Goal: Submit feedback/report problem: Submit feedback/report problem

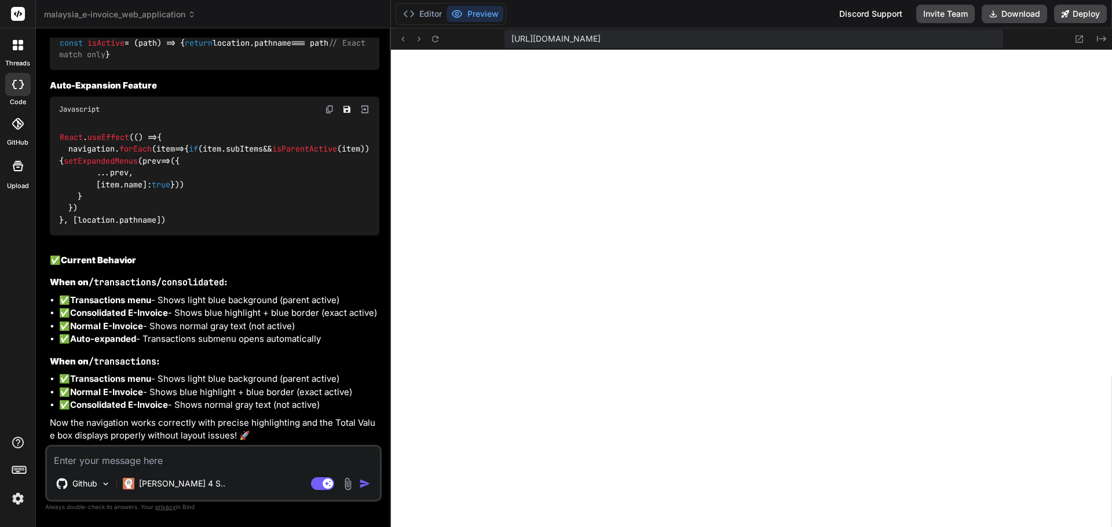
scroll to position [5085, 0]
click at [241, 461] on textarea at bounding box center [213, 457] width 333 height 21
type textarea "T"
type textarea "x"
type textarea "Th"
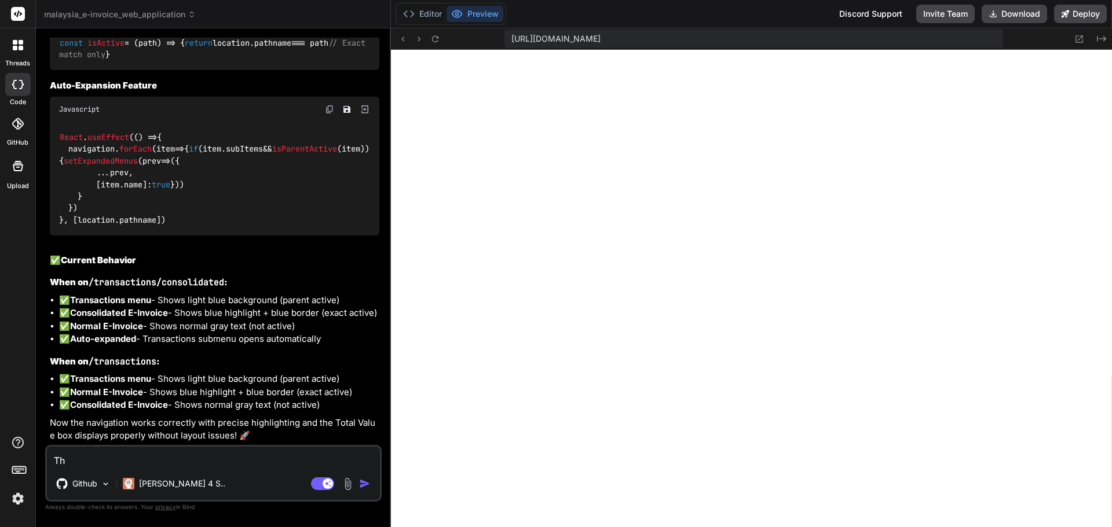
type textarea "x"
type textarea "The"
type textarea "x"
type textarea "The"
type textarea "x"
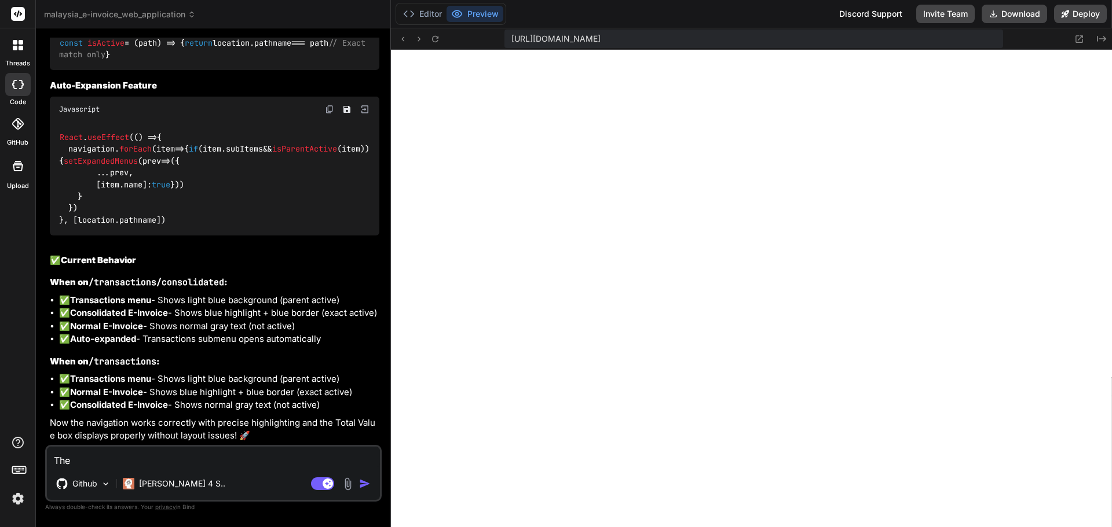
type textarea "The l"
type textarea "x"
type textarea "The li"
type textarea "x"
type textarea "The lis"
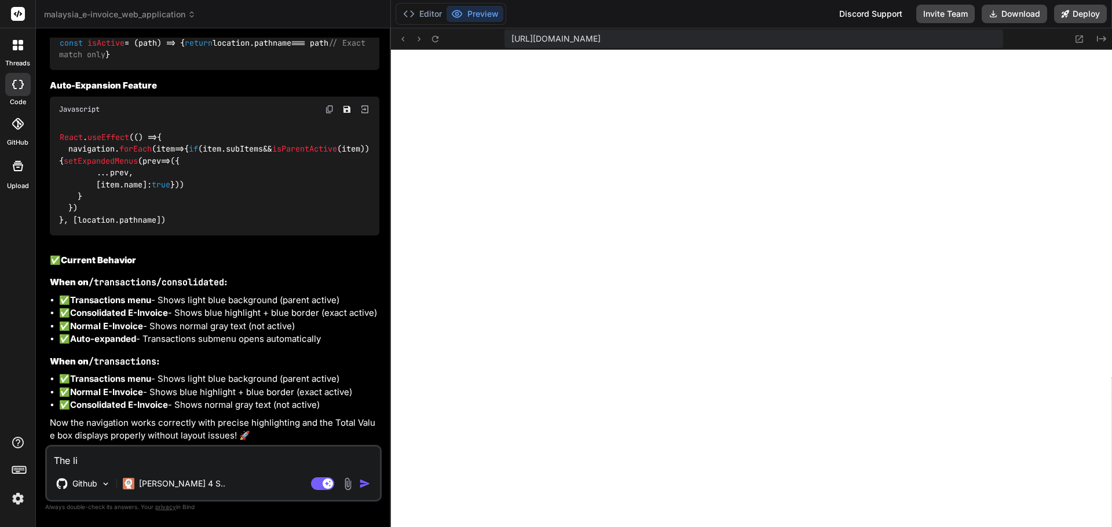
type textarea "x"
type textarea "The list"
type textarea "x"
type textarea "The list"
type textarea "x"
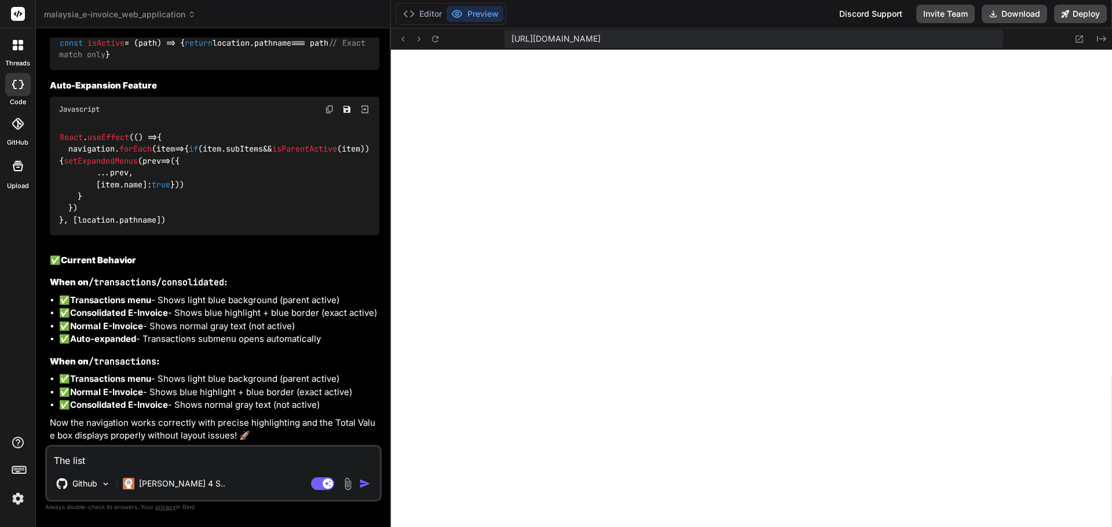
type textarea "The list v"
type textarea "x"
type textarea "The list vi"
type textarea "x"
type textarea "The list vie"
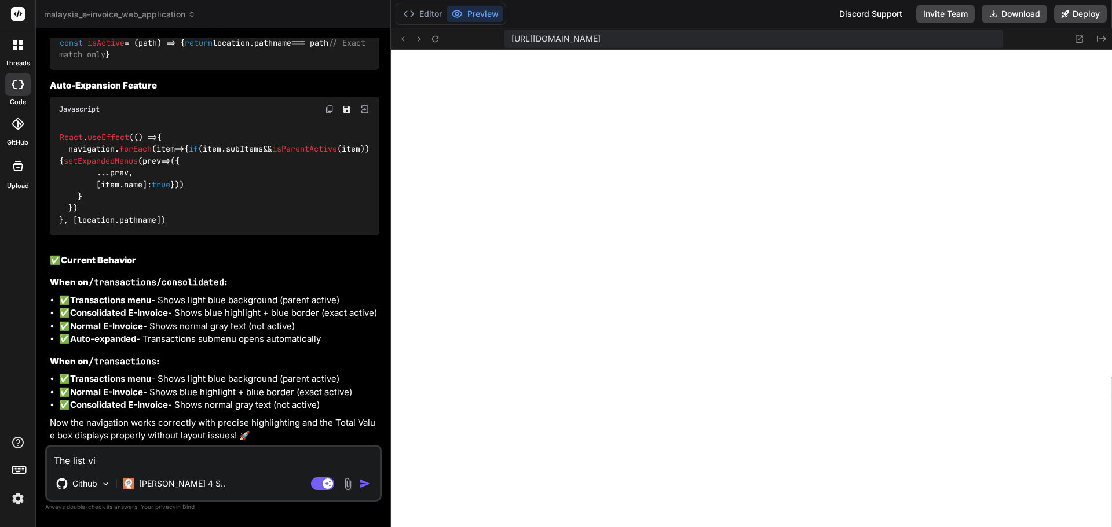
type textarea "x"
type textarea "The list view"
type textarea "x"
type textarea "The list view"
type textarea "x"
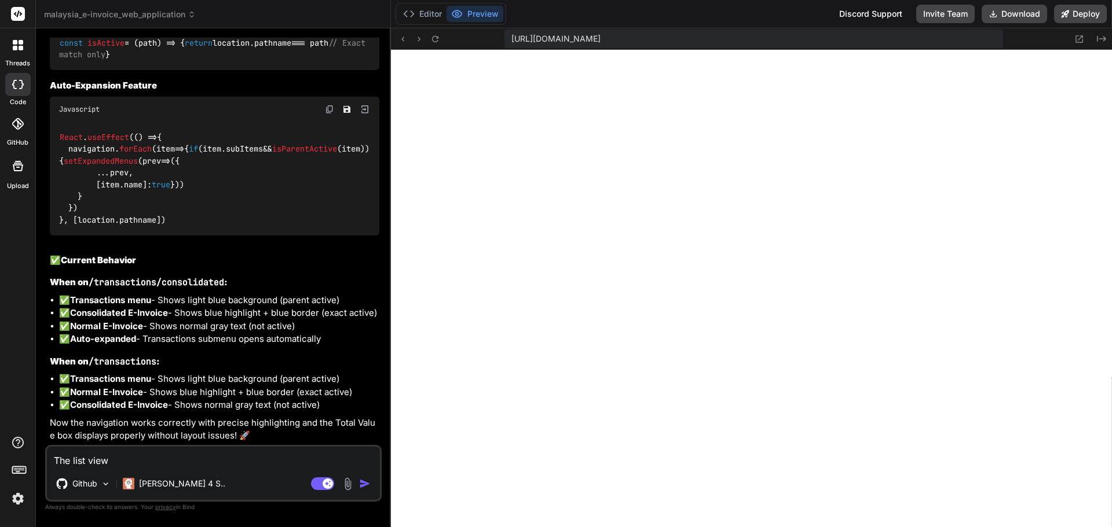
type textarea "The list view o"
type textarea "x"
type textarea "The list view of"
type textarea "x"
type textarea "The list view of"
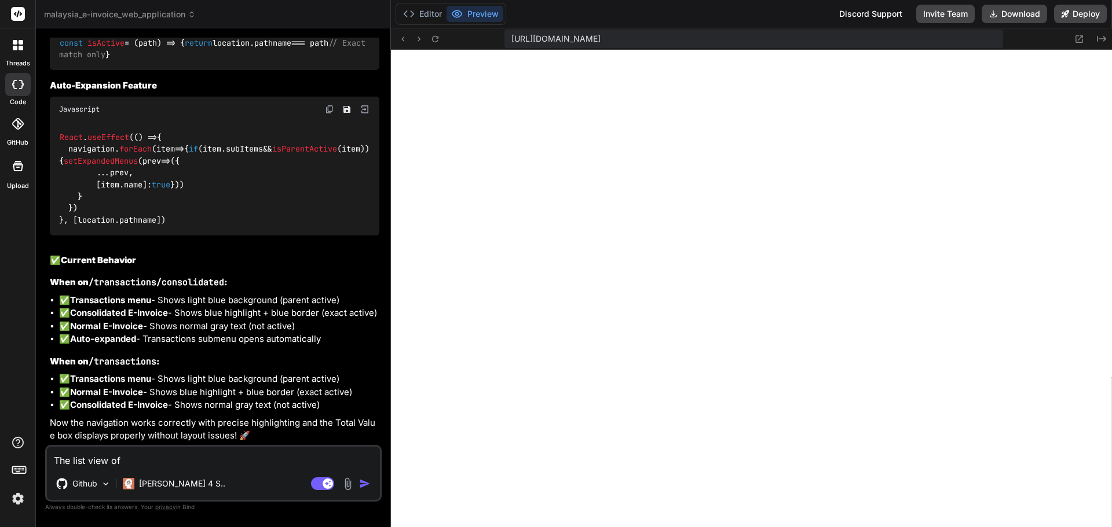
type textarea "x"
type textarea "The list view of t"
type textarea "x"
type textarea "The list view of th"
type textarea "x"
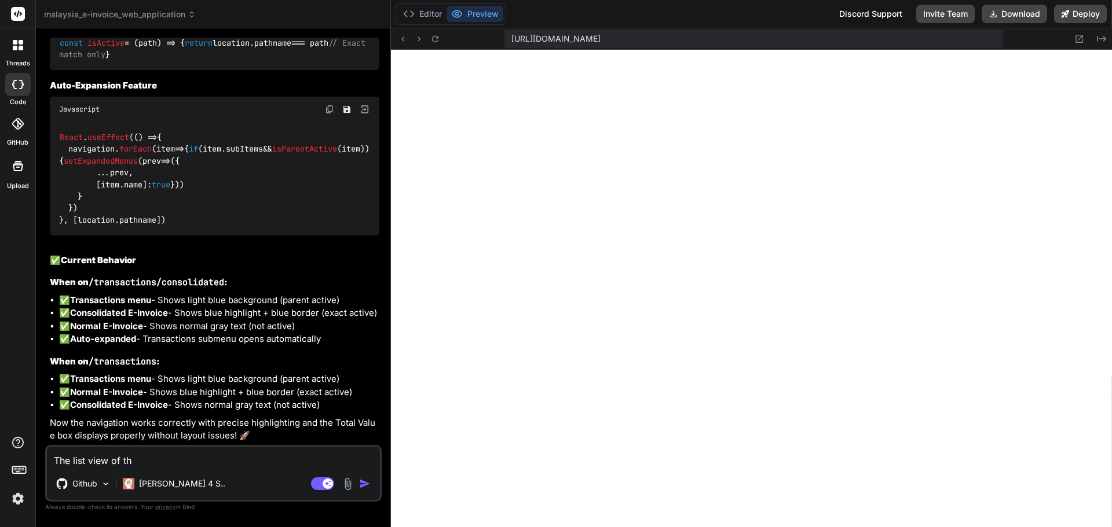
type textarea "The list view of the"
type textarea "x"
type textarea "The list view of the"
type textarea "x"
type textarea "The list view of the A"
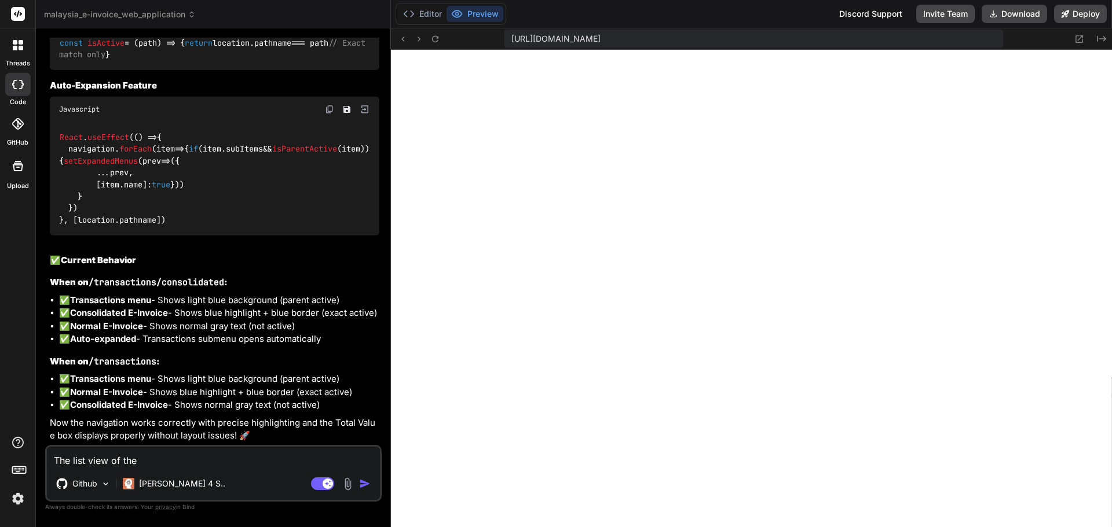
type textarea "x"
type textarea "The list view of the AP"
type textarea "x"
type textarea "The list view of the API"
type textarea "x"
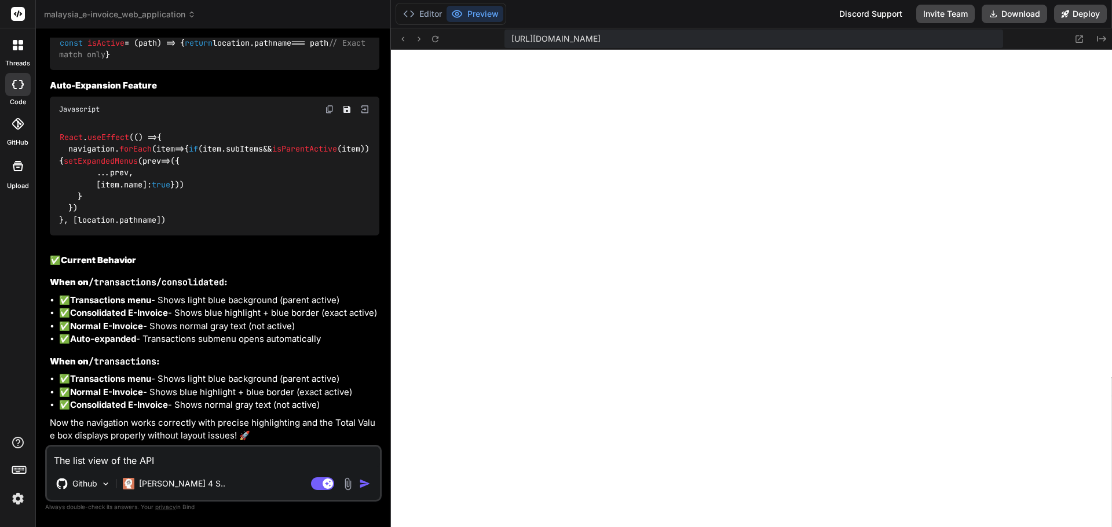
type textarea "The list view of the API"
type textarea "x"
type textarea "The list view of the API K"
type textarea "x"
type textarea "The list view of the API Ke"
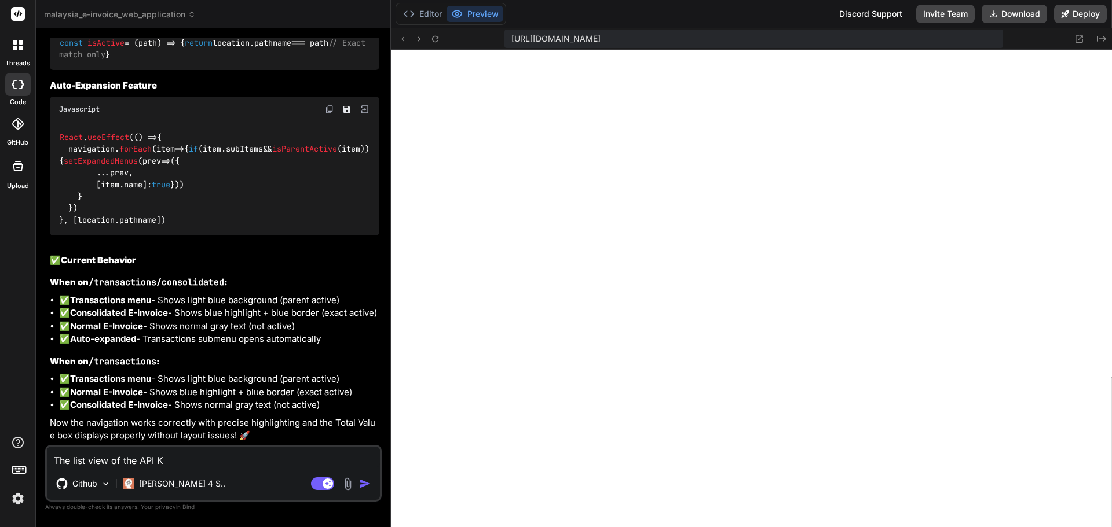
type textarea "x"
type textarea "The list view of the API Key"
type textarea "x"
type textarea "The list view of the API Keys"
type textarea "x"
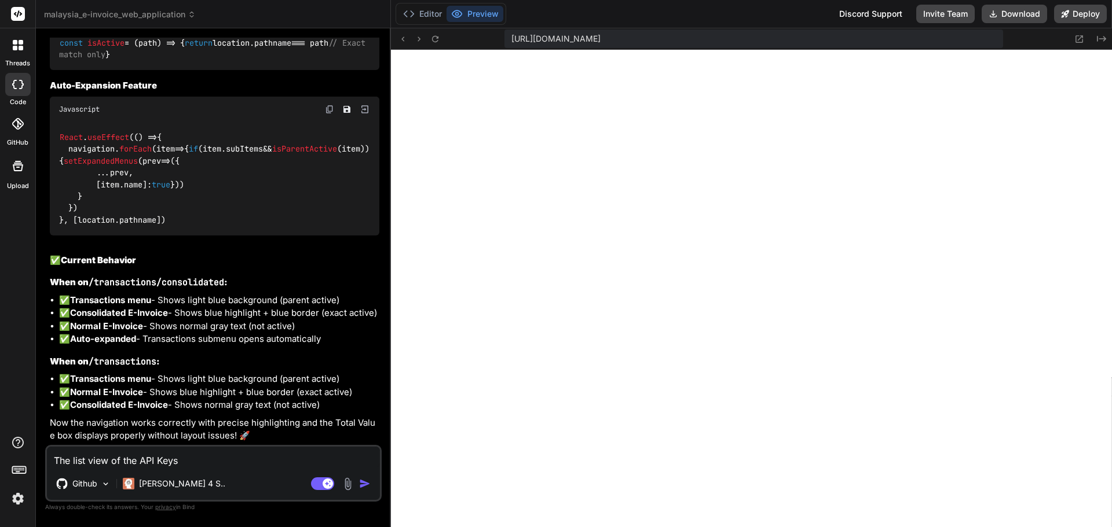
type textarea "The list view of the API Keys"
type textarea "x"
type textarea "The list view of the API Keys P"
type textarea "x"
type textarea "The list view of the API Keys Pa"
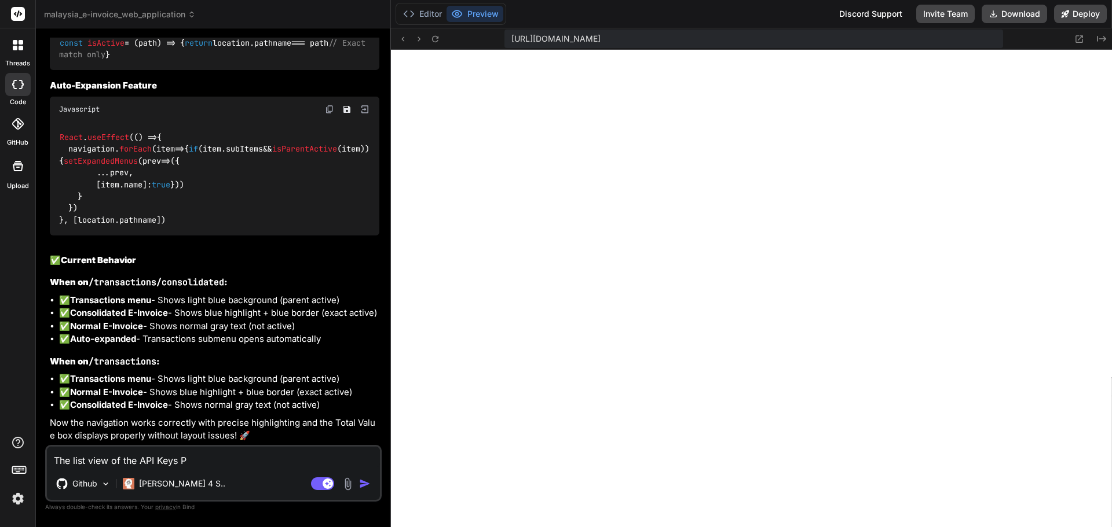
type textarea "x"
type textarea "The list view of the API Keys Pag"
type textarea "x"
type textarea "The list view of the API Keys Page"
type textarea "x"
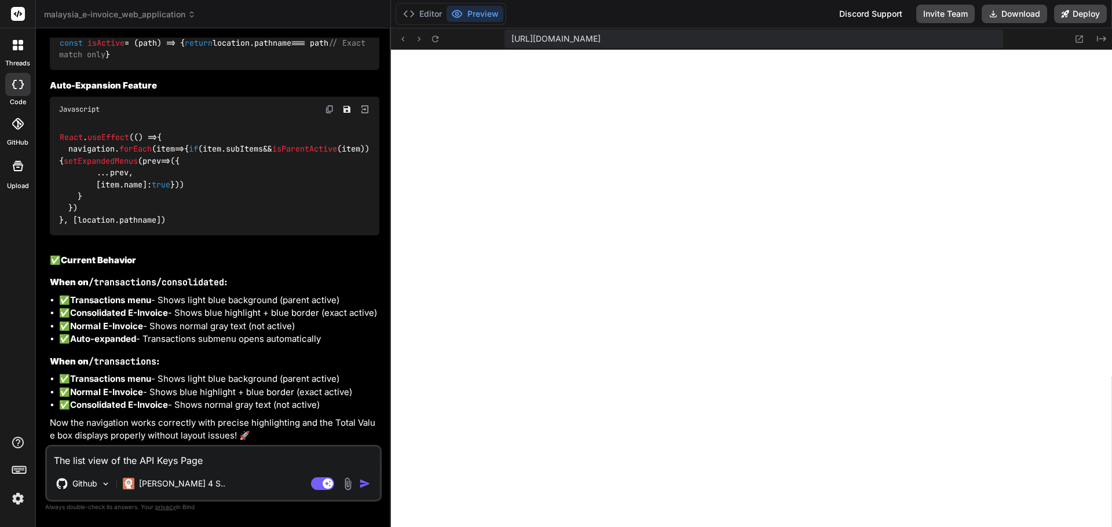
type textarea "The list view of the API Keys Page"
type textarea "x"
type textarea "The list view of the API Keys Page i"
type textarea "x"
type textarea "The list view of the API Keys Page is"
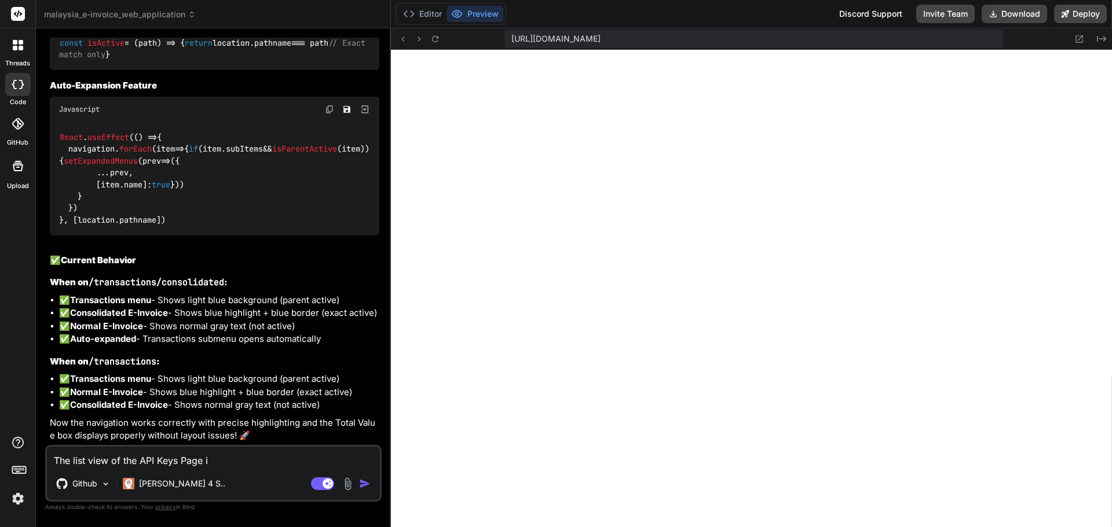
type textarea "x"
type textarea "The list view of the API Keys Page i"
type textarea "x"
type textarea "The list view of the API Keys Page"
type textarea "x"
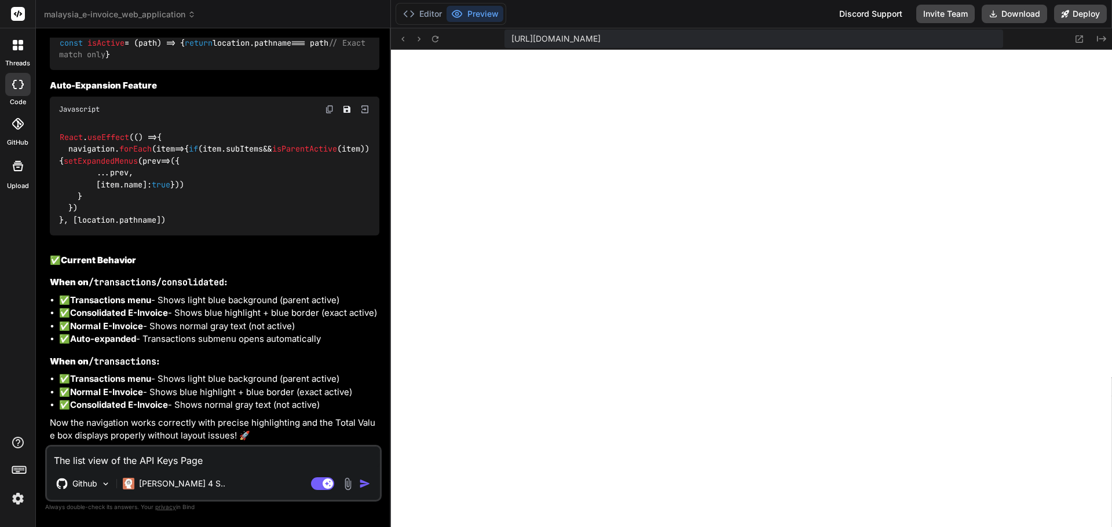
type textarea "The list view of the API Keys Page i"
type textarea "x"
type textarea "The list view of the API Keys Page is"
type textarea "x"
type textarea "The list view of the API Keys Page is"
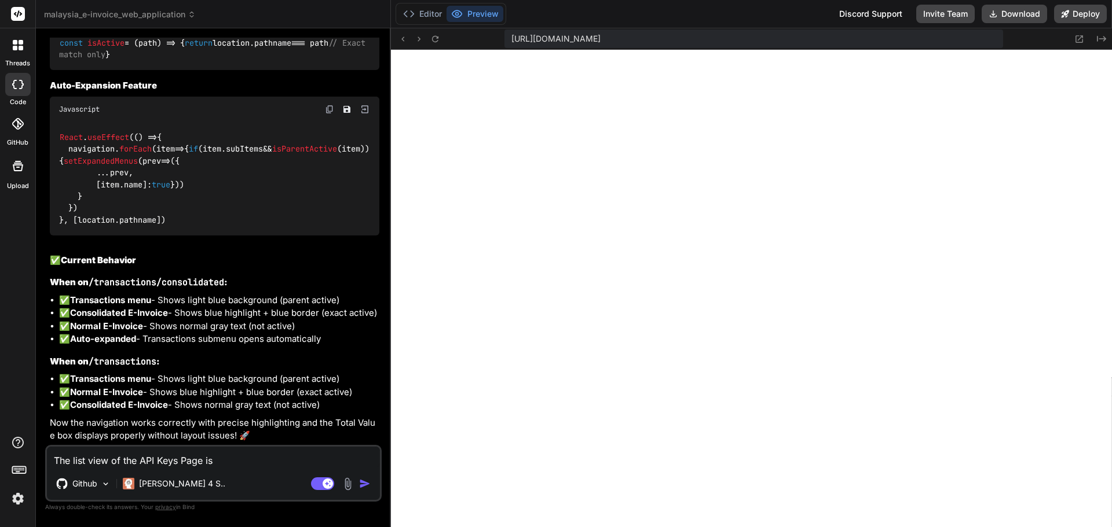
type textarea "x"
type textarea "The list view of the API Keys Page is n"
type textarea "x"
type textarea "The list view of the API Keys Page is no"
type textarea "x"
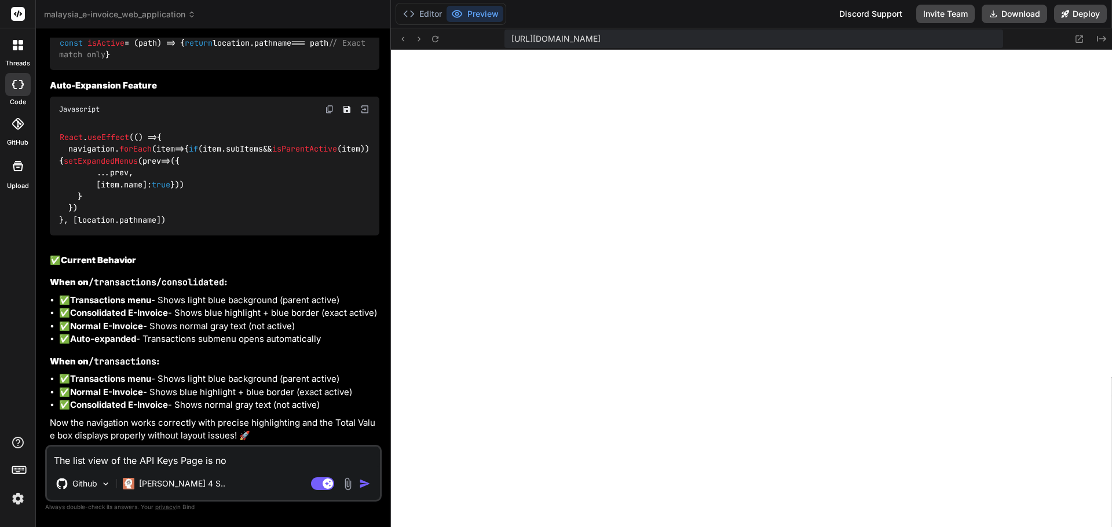
type textarea "The list view of the API Keys Page is not"
type textarea "x"
type textarea "The list view of the API Keys Page is not"
type textarea "x"
type textarea "The list view of the API Keys Page is not s"
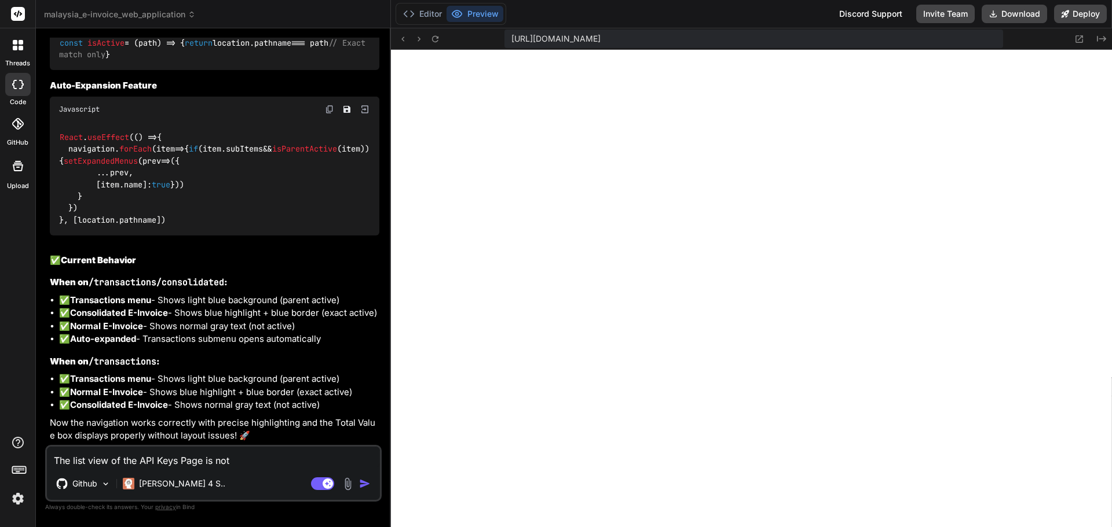
type textarea "x"
type textarea "The list view of the API Keys Page is not sh"
type textarea "x"
type textarea "The list view of the API Keys Page is not sho"
type textarea "x"
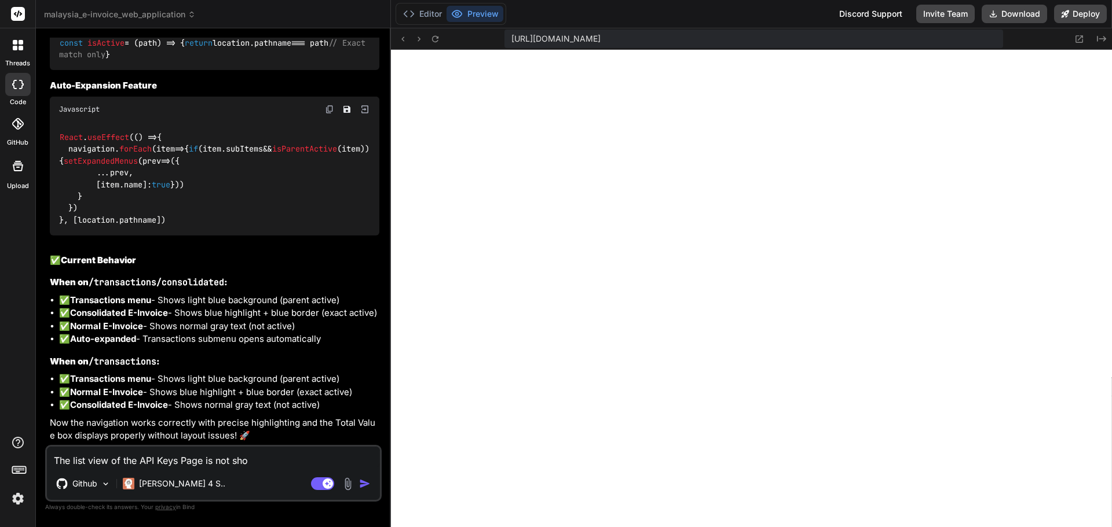
type textarea "The list view of the API Keys Page is not show"
type textarea "x"
type textarea "The list view of the API Keys Page is not showi"
type textarea "x"
type textarea "The list view of the API Keys Page is not showin"
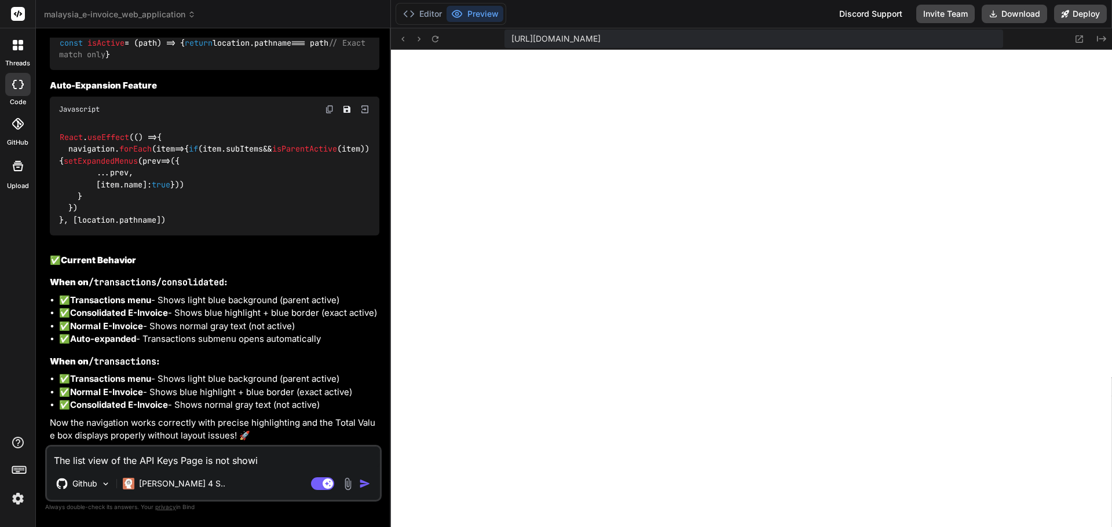
type textarea "x"
type textarea "The list view of the API Keys Page is not showing"
type textarea "x"
type textarea "The list view of the API Keys Page is not showing"
type textarea "x"
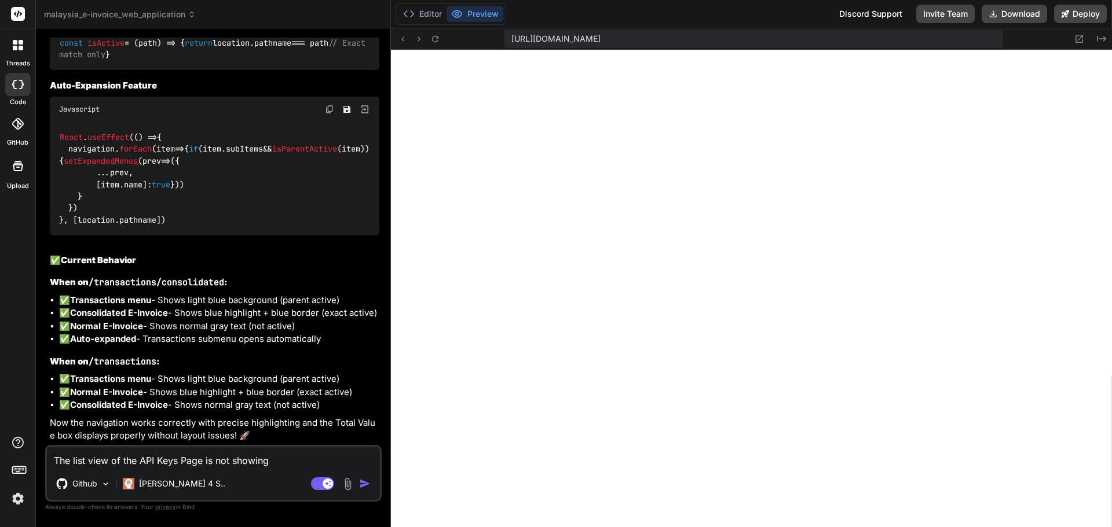
type textarea "The list view of the API Keys Page is not showing f"
type textarea "x"
type textarea "The list view of the API Keys Page is not showing fu"
type textarea "x"
type textarea "The list view of the API Keys Page is not showing ful"
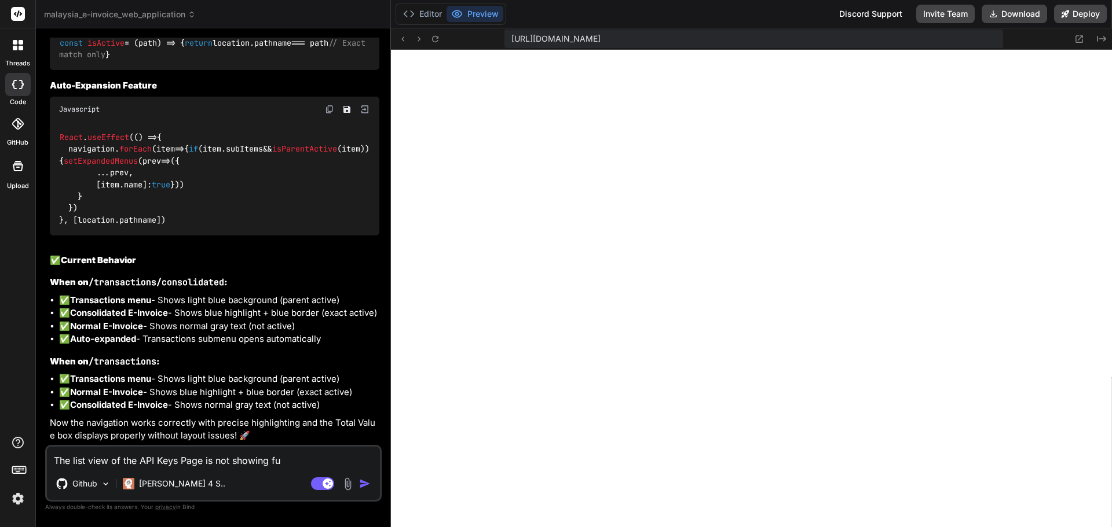
type textarea "x"
type textarea "The list view of the API Keys Page is not showing full"
type textarea "x"
click at [298, 458] on textarea "The list view of the API Keys Page is not showing full" at bounding box center [213, 457] width 333 height 21
type textarea "The list view of the API Keys Page is not showing ful"
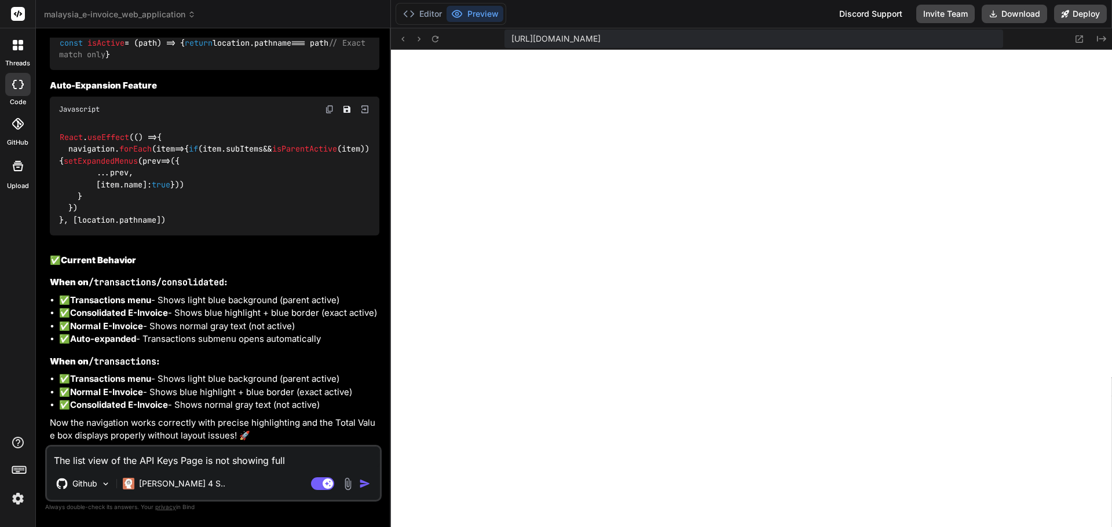
type textarea "x"
type textarea "The list view of the API Keys Page is not showing fu"
type textarea "x"
type textarea "The list view of the API Keys Page is not showing f"
type textarea "x"
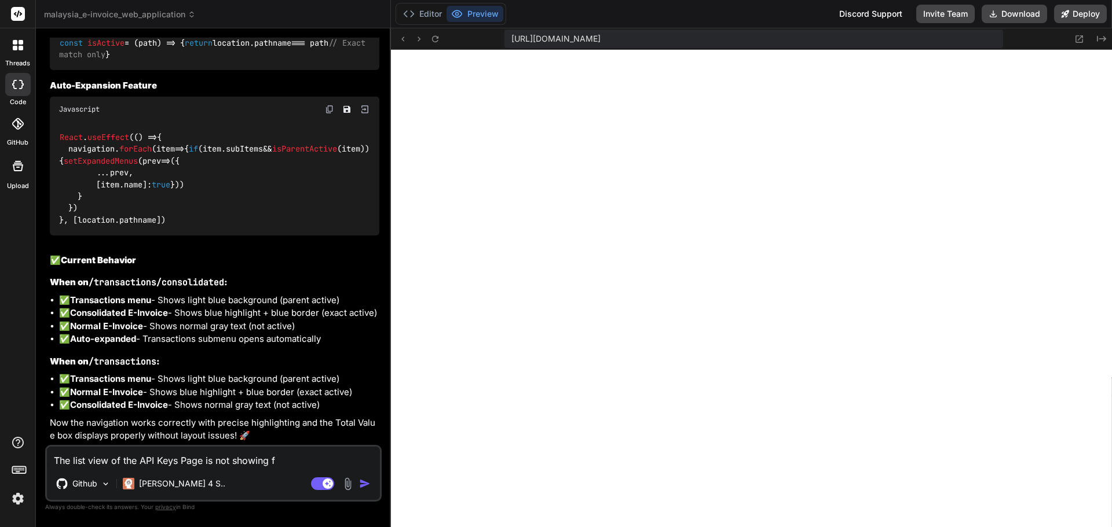
type textarea "The list view of the API Keys Page is not showing"
type textarea "x"
type textarea "The list view of the API Keys Page is not showing p"
type textarea "x"
type textarea "The list view of the API Keys Page is not showing pr"
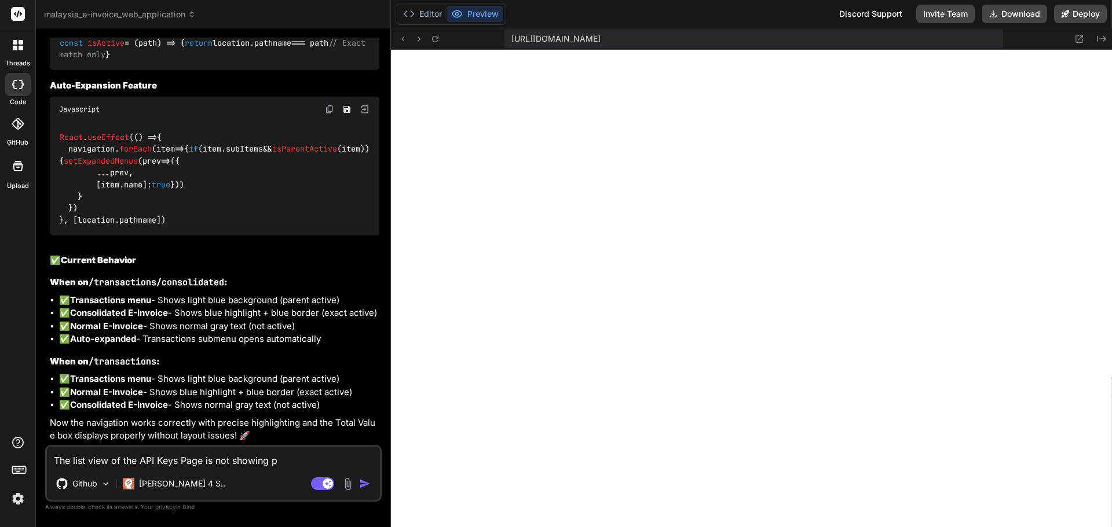
type textarea "x"
type textarea "The list view of the API Keys Page is not showing pro"
type textarea "x"
type textarea "The list view of the API Keys Page is not showing prop"
type textarea "x"
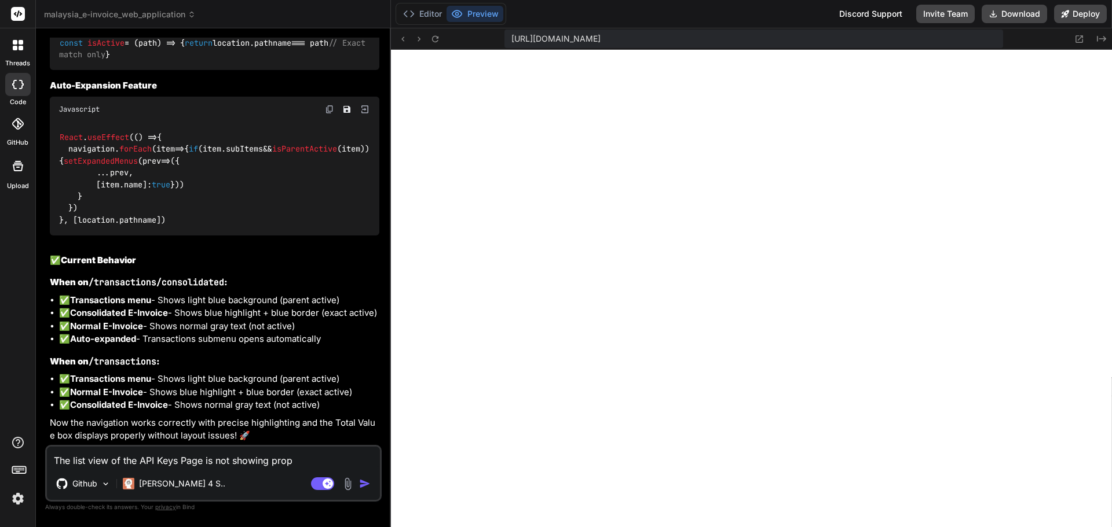
type textarea "The list view of the API Keys Page is not showing prope"
type textarea "x"
type textarea "The list view of the API Keys Page is not showing proper"
type textarea "x"
type textarea "The list view of the API Keys Page is not showing properl"
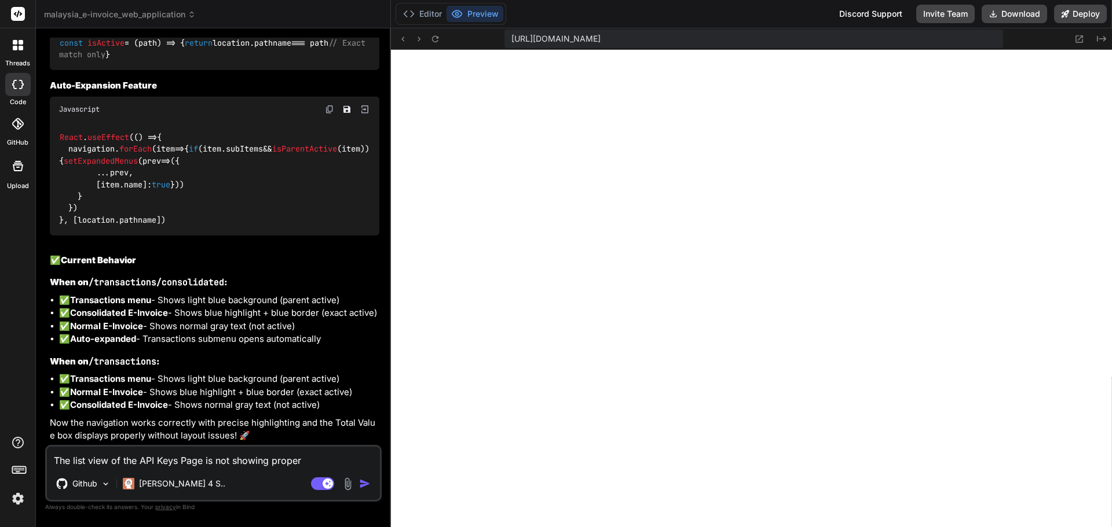
type textarea "x"
type textarea "The list view of the API Keys Page is not showing properly"
type textarea "x"
type textarea "The list view of the API Keys Page is not showing properly."
type textarea "x"
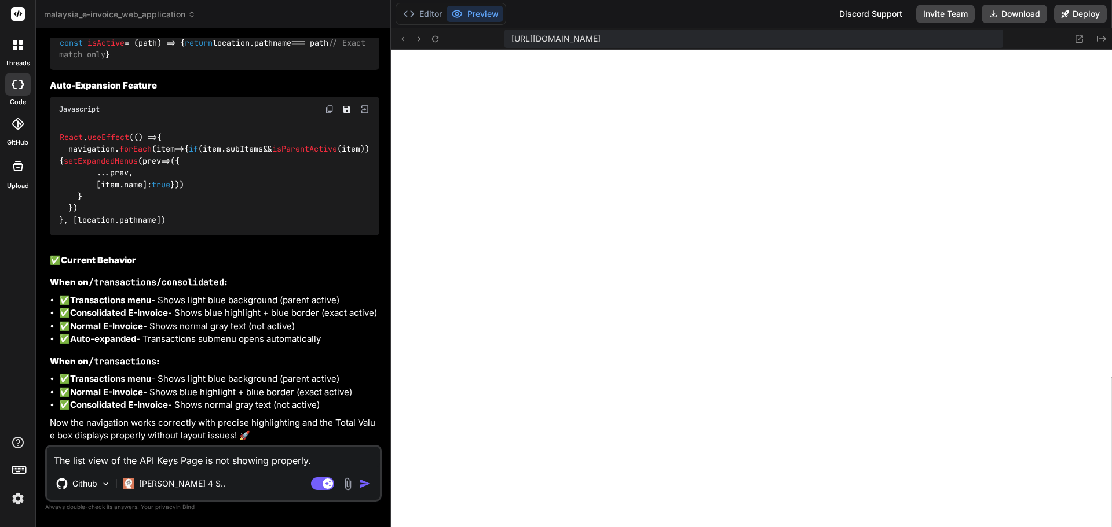
type textarea "The list view of the API Keys Page is not showing properly."
click at [317, 455] on textarea "The list view of the API Keys Page is not showing properly." at bounding box center [213, 457] width 333 height 21
click at [349, 487] on img at bounding box center [347, 484] width 13 height 13
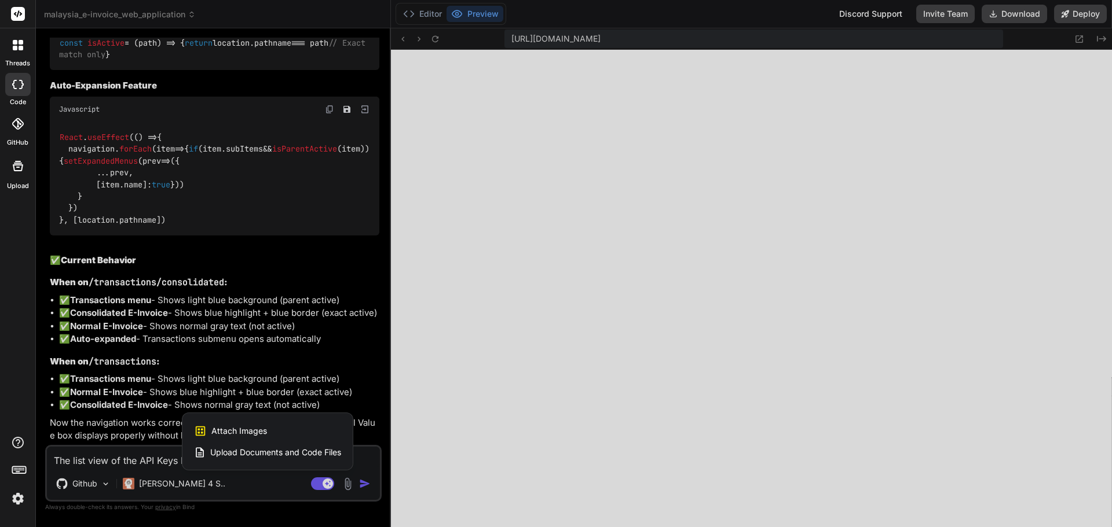
click at [277, 428] on div "Attach Images Image attachments are only supported in [PERSON_NAME] and Gemini …" at bounding box center [267, 431] width 147 height 22
type textarea "x"
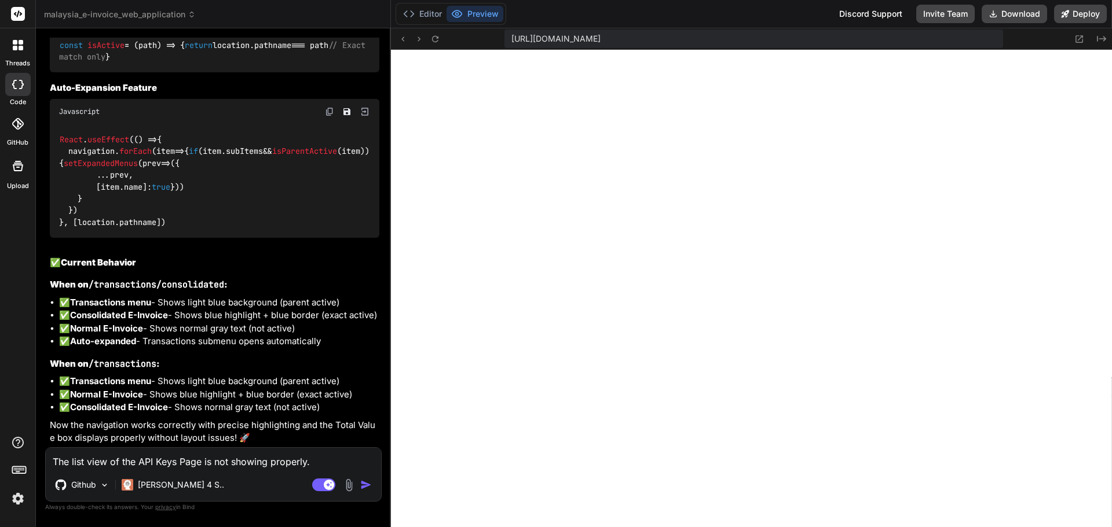
type input "C:\fakepath\chrome_9IezFojN85.png"
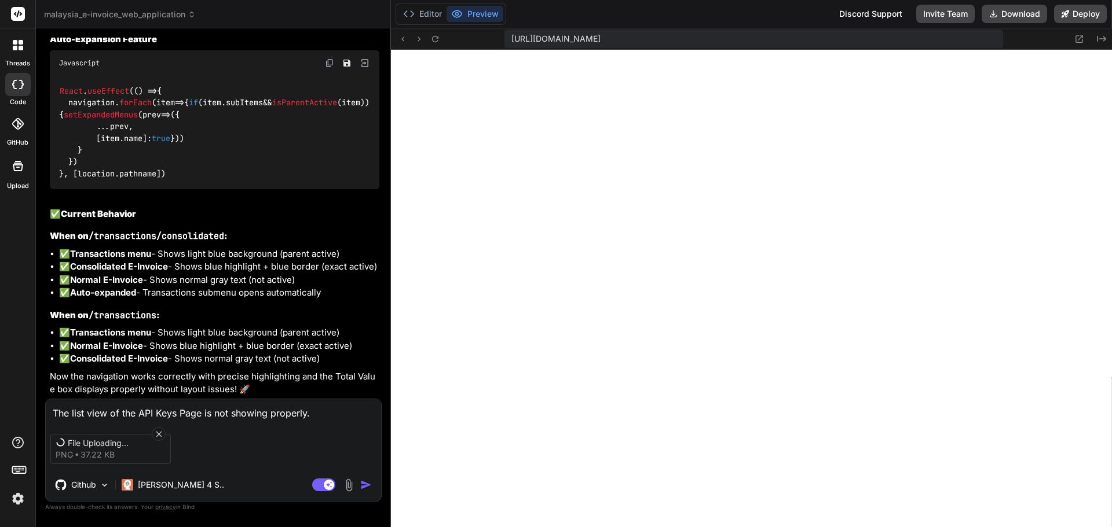
scroll to position [5085, 0]
click at [364, 485] on img "button" at bounding box center [366, 485] width 12 height 12
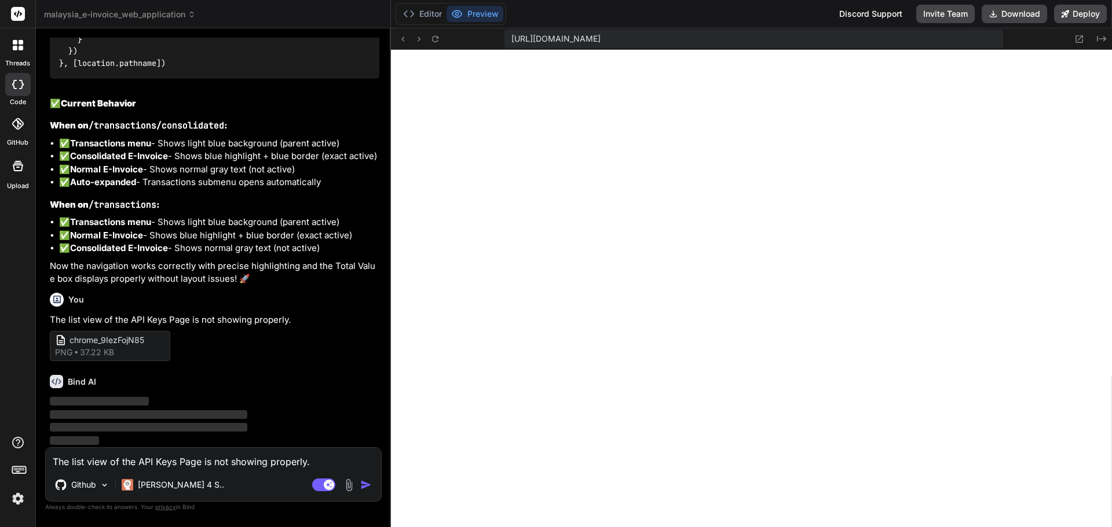
scroll to position [5213, 0]
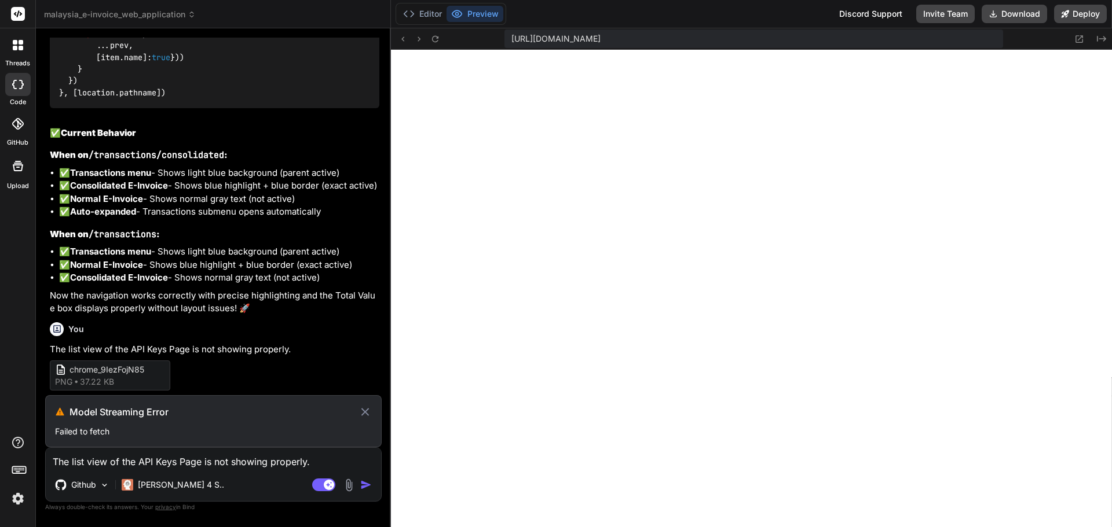
click at [367, 416] on icon at bounding box center [364, 412] width 13 height 14
type textarea "x"
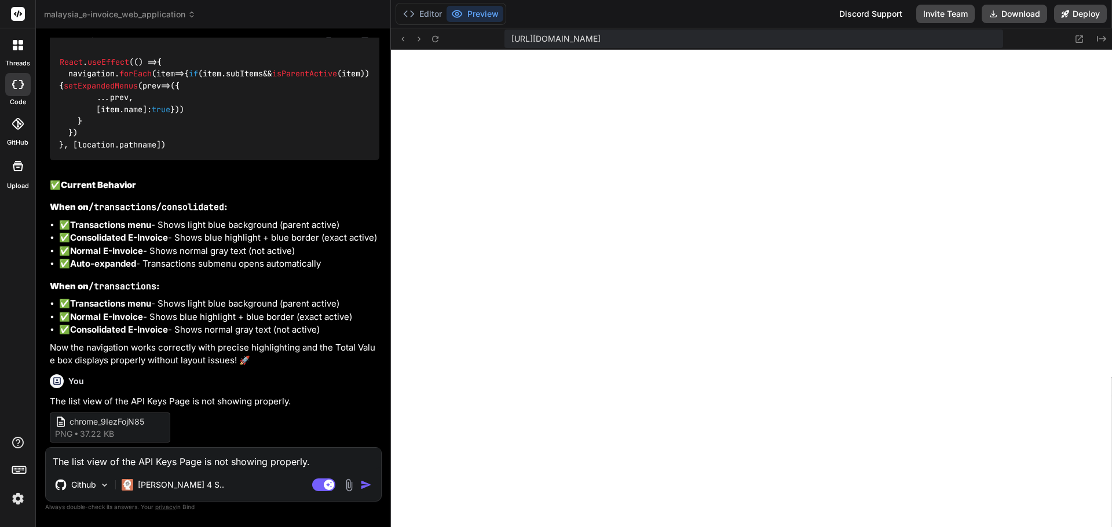
click at [365, 489] on img "button" at bounding box center [366, 485] width 12 height 12
click at [220, 404] on p "The list view of the API Keys Page is not showing properly." at bounding box center [214, 401] width 329 height 13
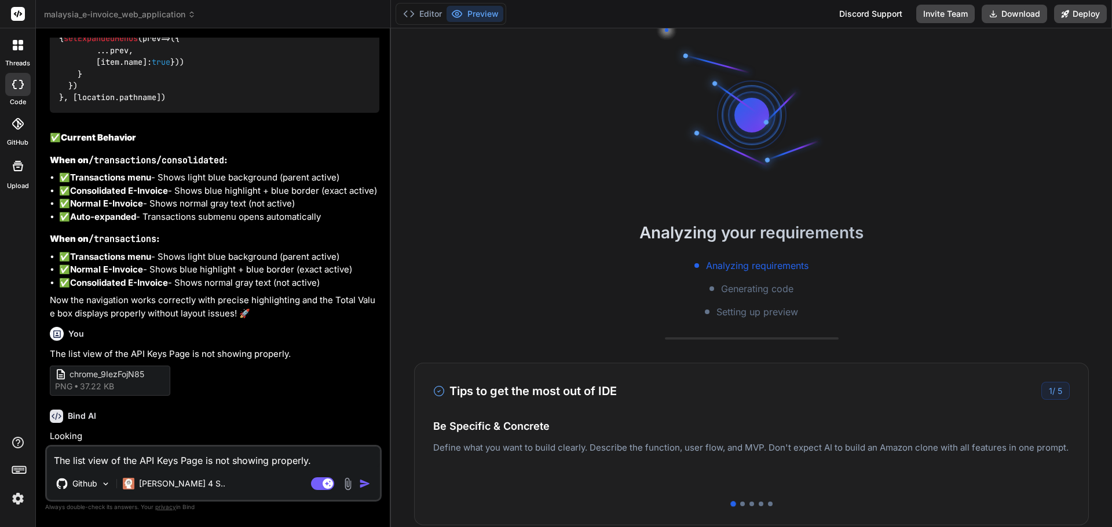
scroll to position [4036, 0]
click at [342, 483] on img at bounding box center [347, 484] width 13 height 13
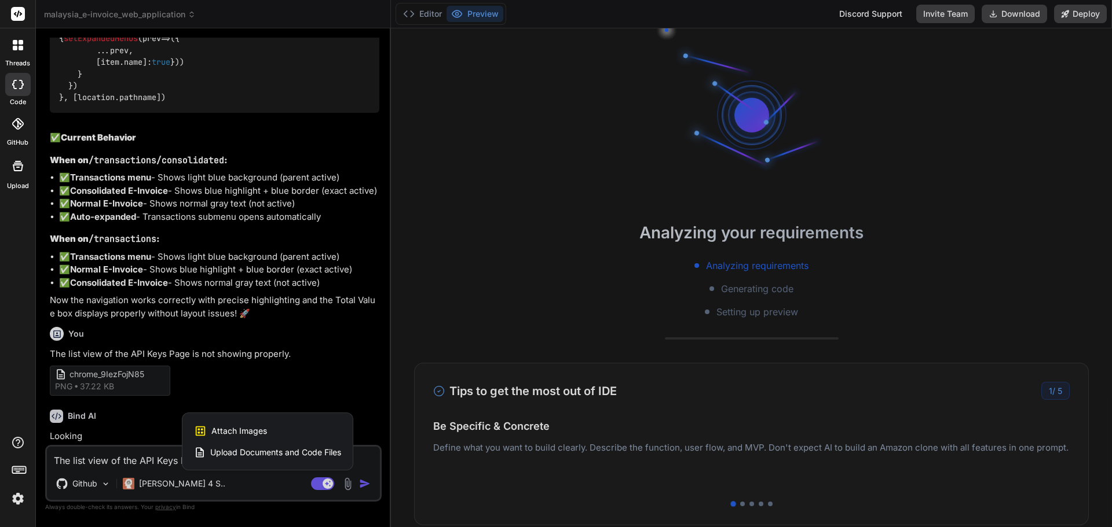
click at [303, 423] on div "Attach Images Image attachments are only supported in [PERSON_NAME] and Gemini …" at bounding box center [267, 431] width 147 height 22
type textarea "x"
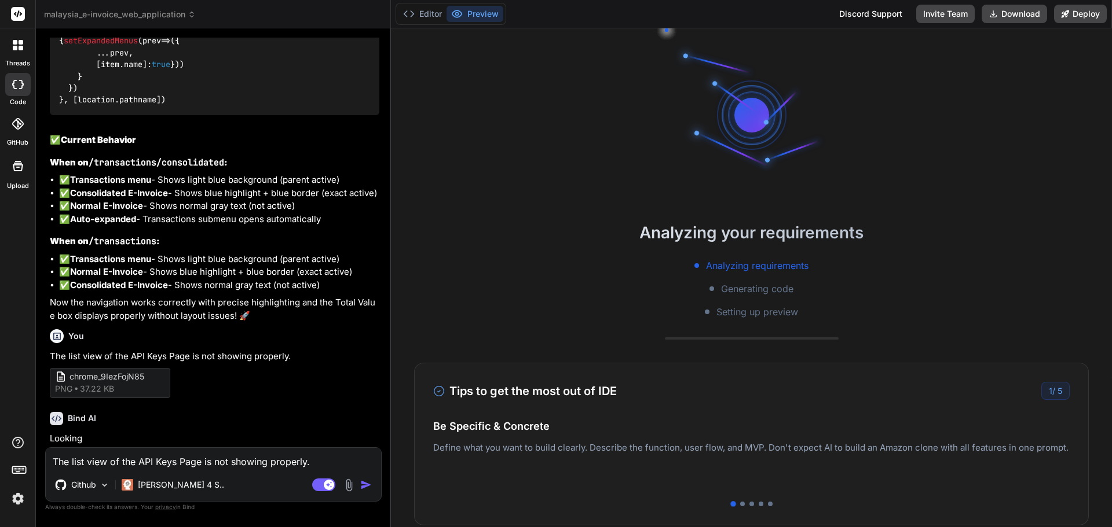
type input "C:\fakepath\chrome_9IezFojN85.png"
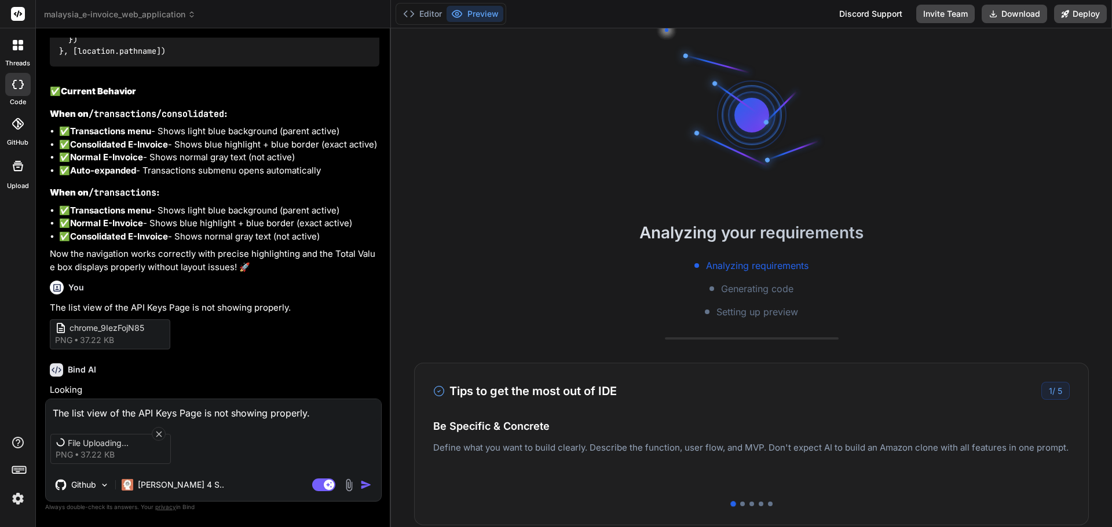
scroll to position [4036, 0]
click at [366, 487] on img "button" at bounding box center [366, 485] width 12 height 12
type textarea "x"
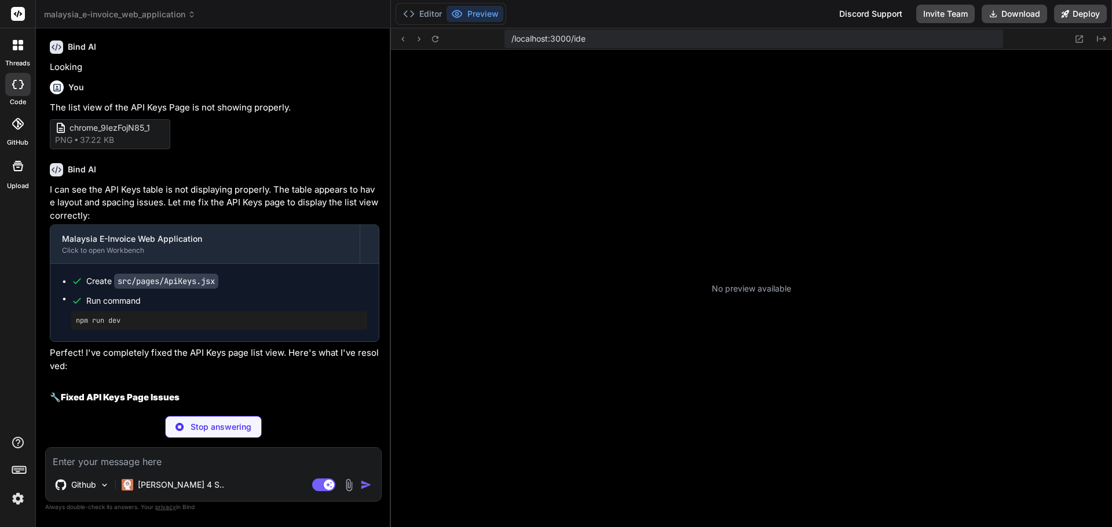
scroll to position [209, 0]
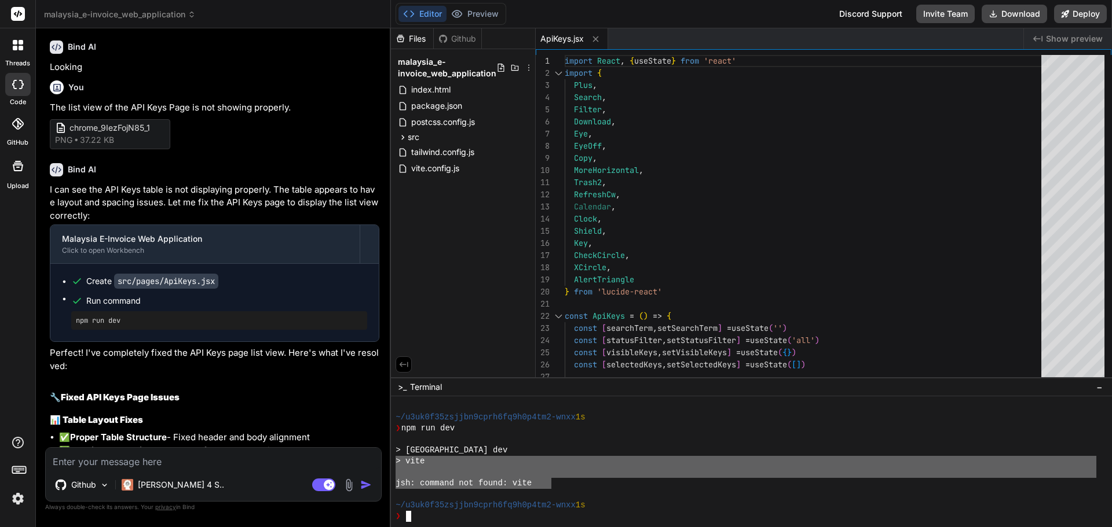
type textarea "x"
drag, startPoint x: 549, startPoint y: 487, endPoint x: 391, endPoint y: 459, distance: 160.5
click at [391, 459] on div ":::::::::::::::::::::::::::::::: ~/u3uk0f35zsjjbn9cprh6fq9h0p4tm2-wnxx 1s ❯ npm…" at bounding box center [751, 462] width 721 height 131
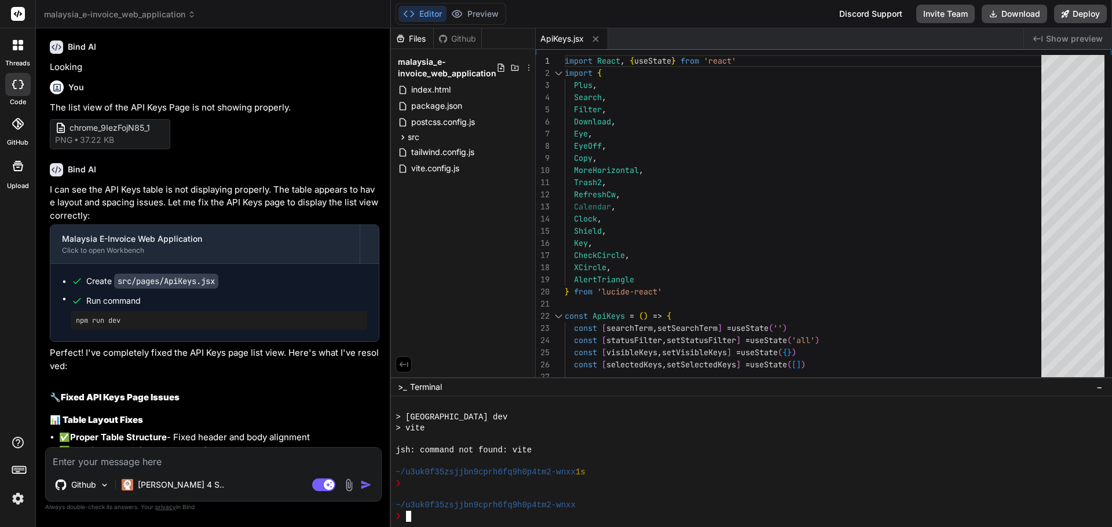
scroll to position [242, 0]
click at [230, 462] on textarea at bounding box center [213, 458] width 335 height 21
drag, startPoint x: 536, startPoint y: 456, endPoint x: 394, endPoint y: 454, distance: 142.4
click at [394, 454] on div ":::::::::::::::::::::::::::::::: > malaysia-einvoice-app@0.0.0 dev > vite jsh: …" at bounding box center [751, 462] width 721 height 131
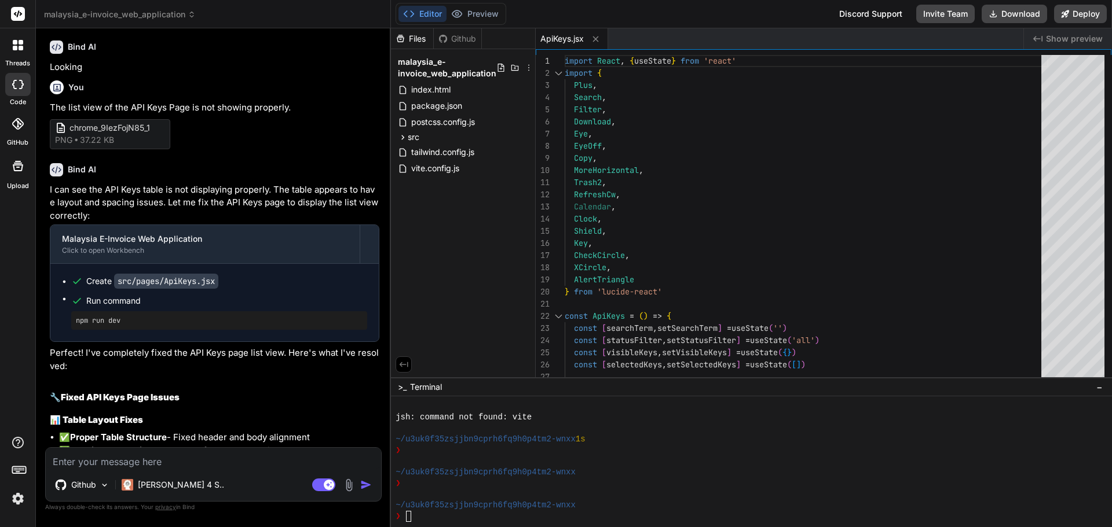
click at [248, 460] on textarea at bounding box center [213, 458] width 335 height 21
drag, startPoint x: 538, startPoint y: 417, endPoint x: 394, endPoint y: 417, distance: 144.2
click at [394, 417] on div ":::::::::::::::::::::::::::::::: jsh: command not found: vite ~/u3uk0f35zsjjbn9…" at bounding box center [751, 462] width 721 height 131
type textarea "jsh: command not found: vite"
click at [184, 466] on textarea at bounding box center [213, 458] width 335 height 21
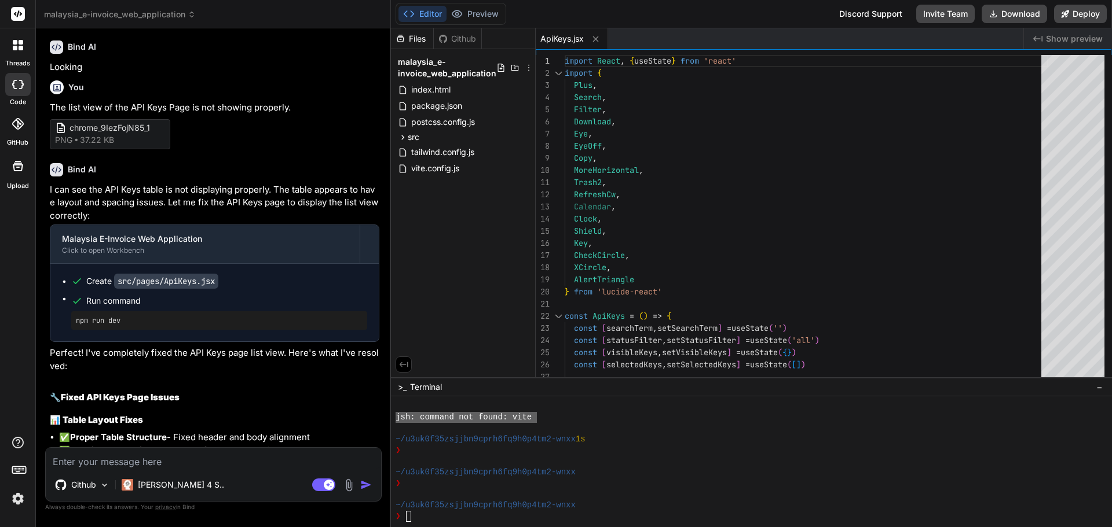
paste textarea "jsh: command not found: vite"
type textarea "x"
type textarea "jsh: command not found: vite"
type textarea "x"
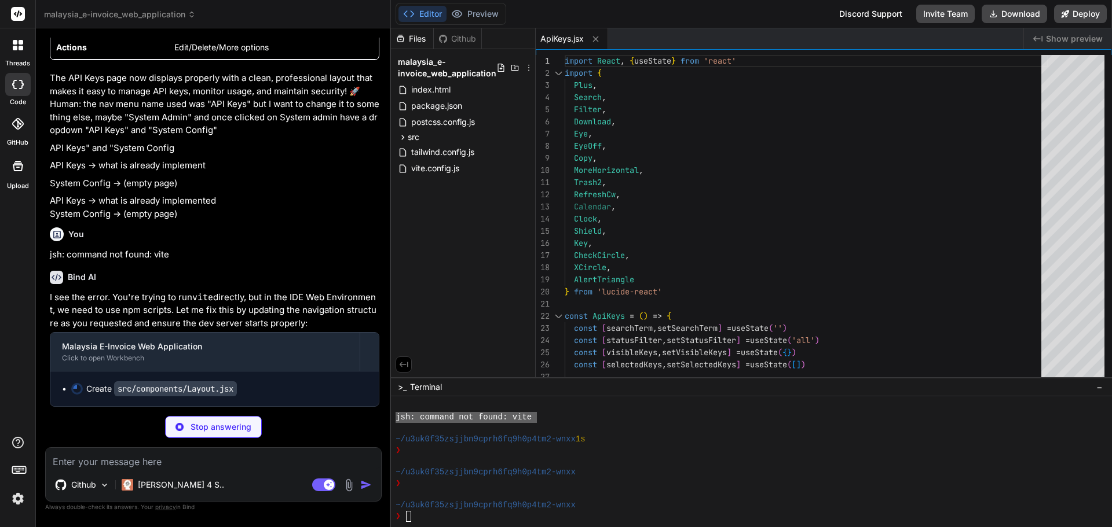
scroll to position [5426, 0]
type textarea "x"
type textarea "export default Layout"
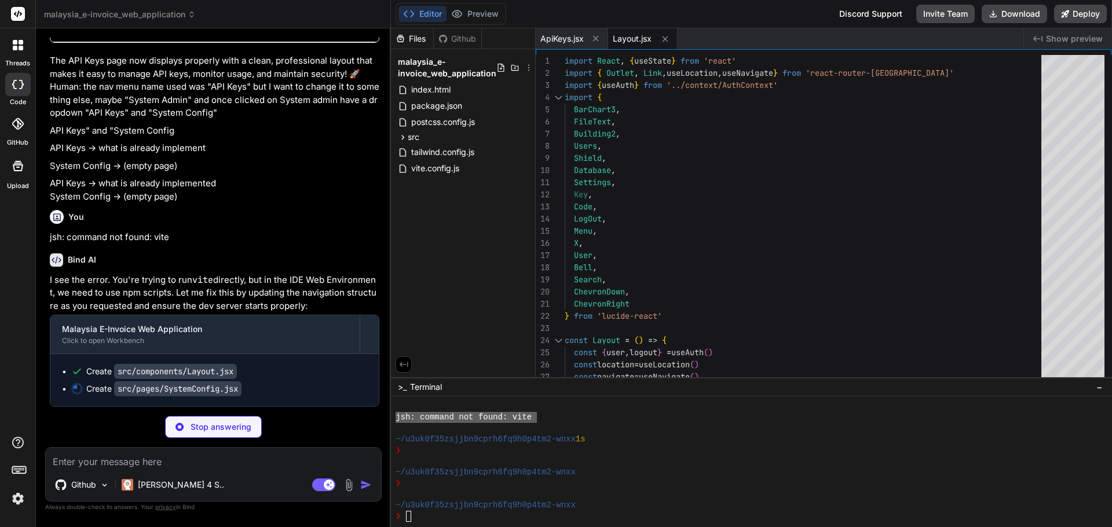
scroll to position [5444, 0]
type textarea "x"
type textarea ")} </div> </div> </div> ) } export default SystemConfig"
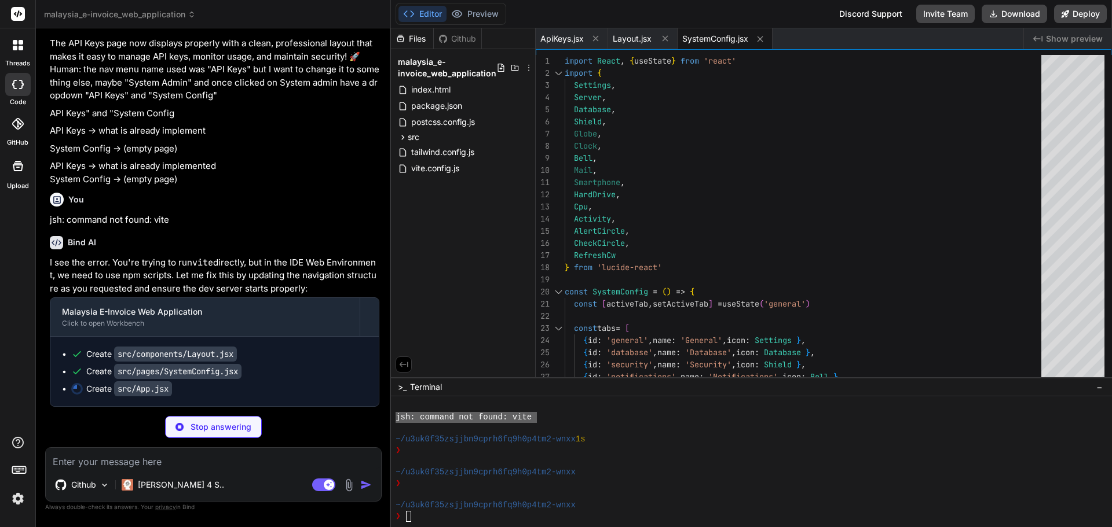
type textarea "x"
type textarea "<Route path="expression-utility" element={<ExpressionUtility />} /> </Route> </…"
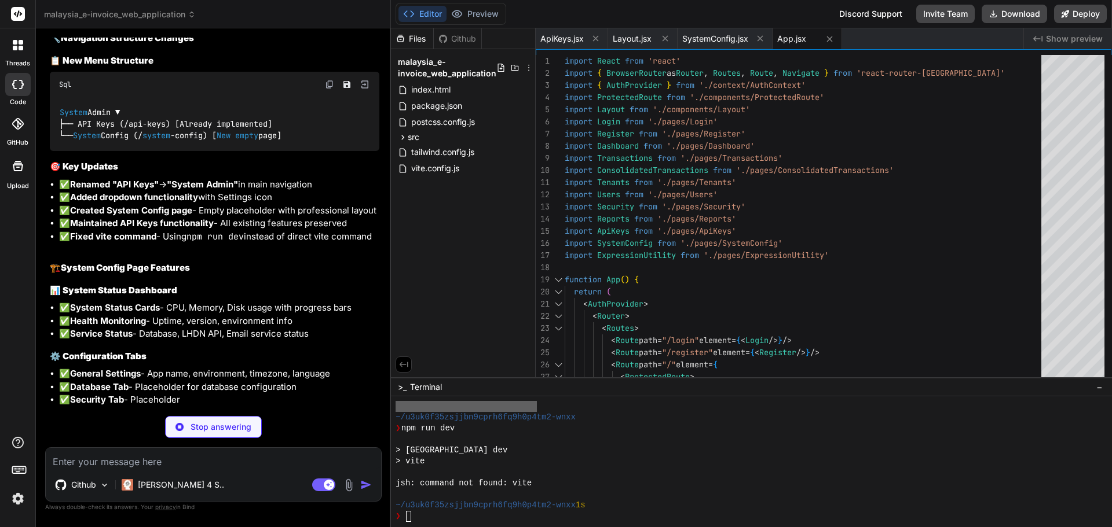
scroll to position [5824, 0]
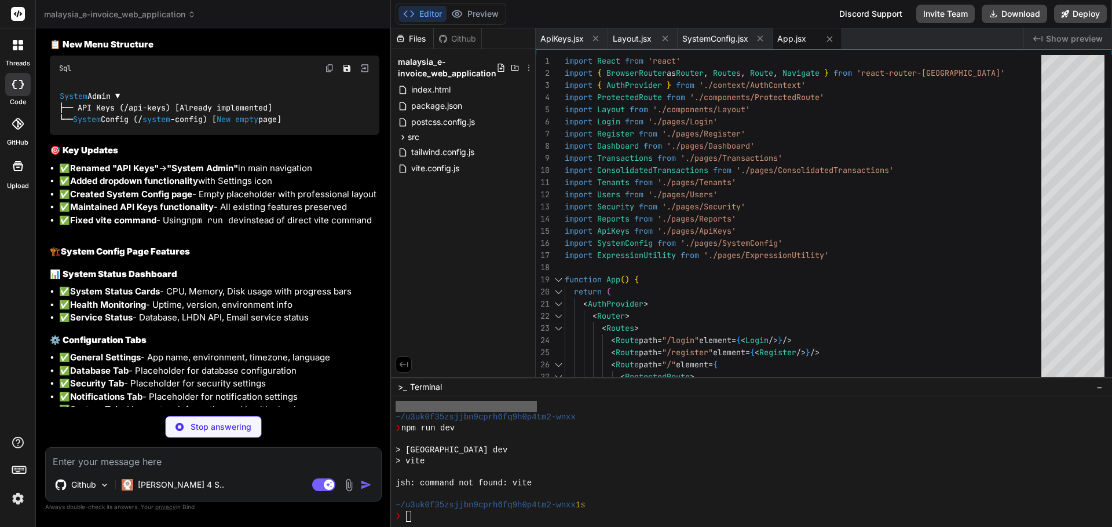
click at [218, 456] on textarea at bounding box center [213, 458] width 335 height 21
type textarea "x"
type textarea "c"
type textarea "x"
type textarea "ca"
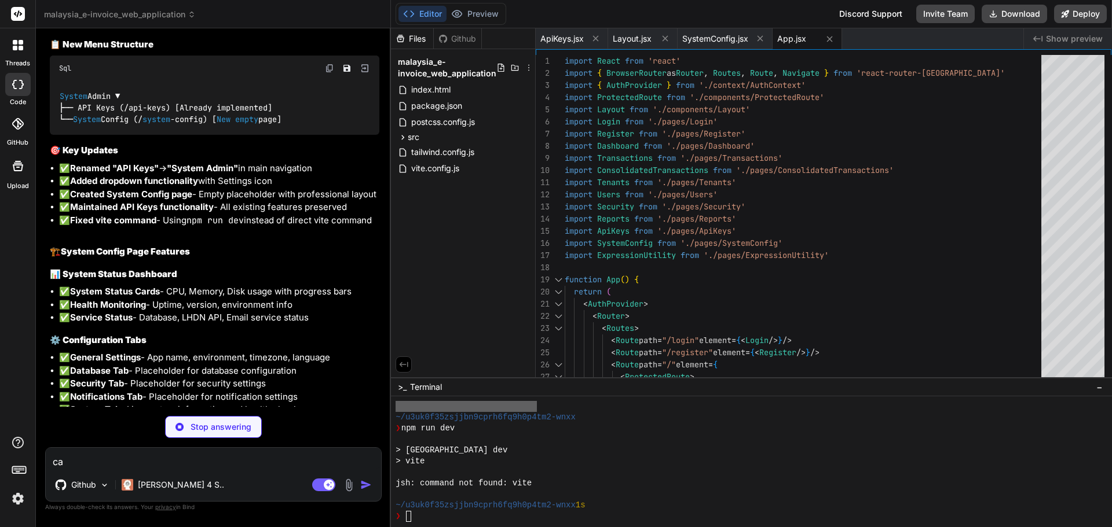
type textarea "x"
type textarea "can"
type textarea "x"
type textarea "can"
type textarea "x"
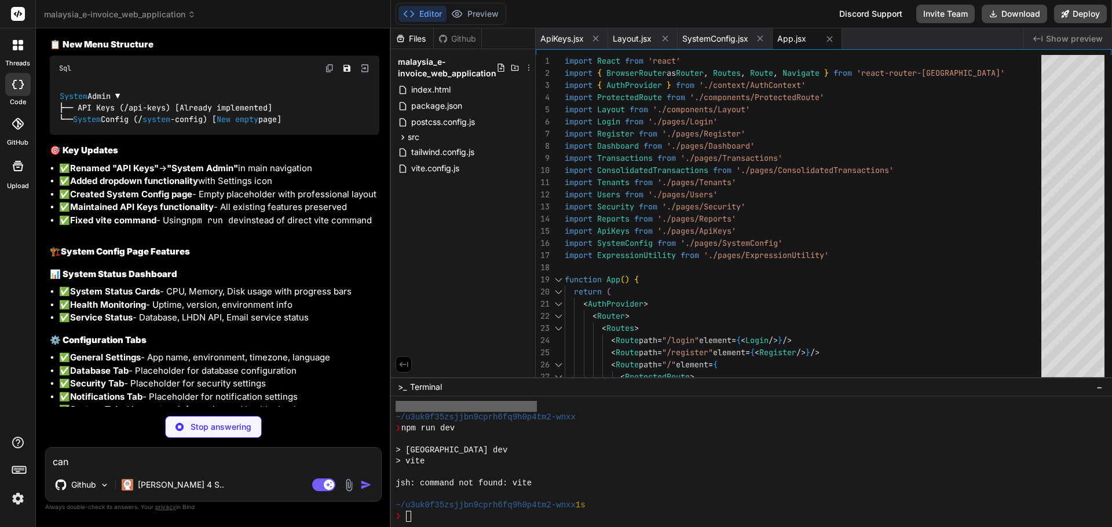
type textarea "can y"
type textarea "x"
type textarea "can yo"
type textarea "x"
type textarea "can you"
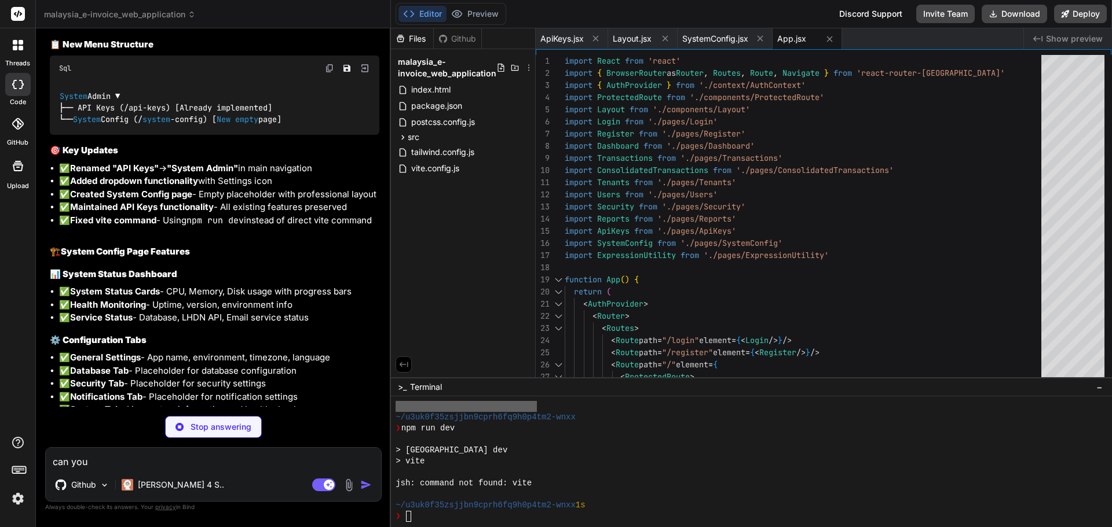
type textarea "x"
type textarea "can you"
type textarea "x"
type textarea "can you c"
type textarea "x"
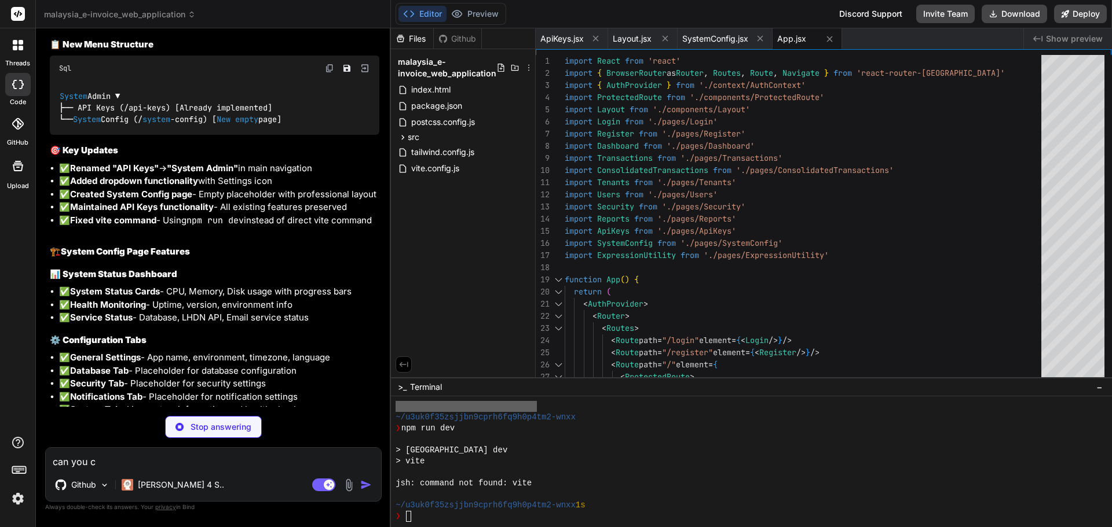
type textarea "can you ch"
type textarea "x"
type textarea "can you che"
type textarea "x"
type textarea "can you chec"
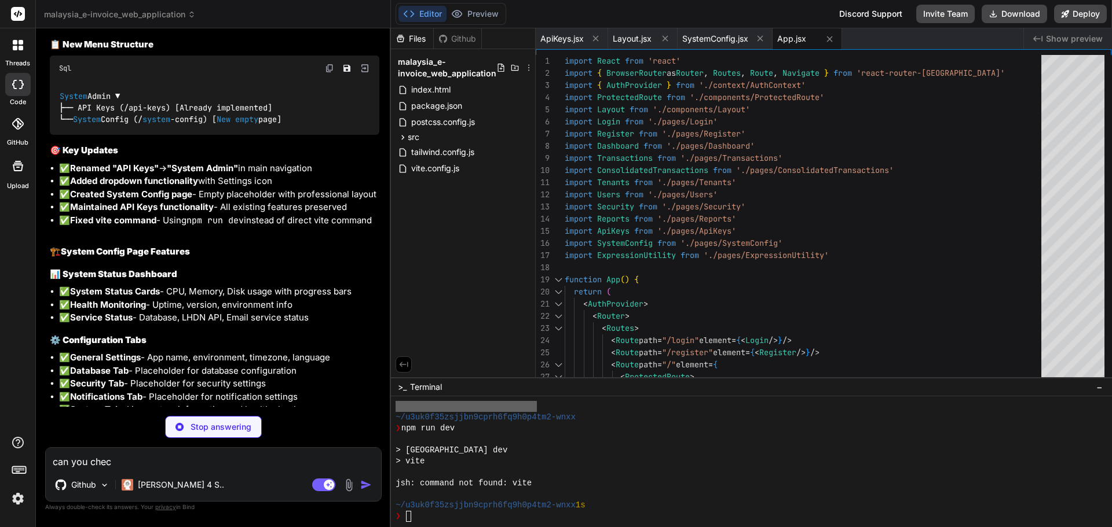
type textarea "x"
type textarea "can you check"
type textarea "x"
type textarea "can you check"
type textarea "x"
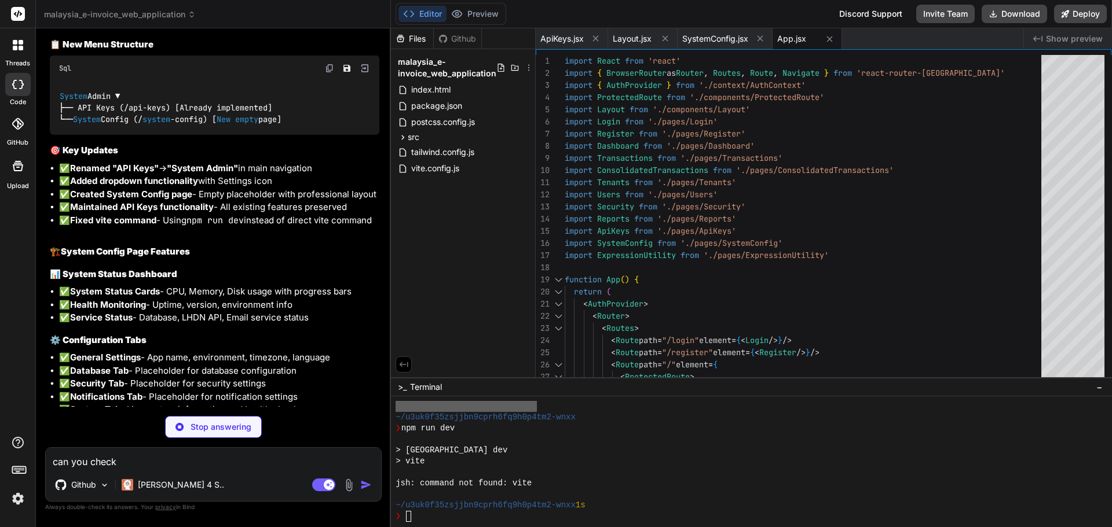
type textarea "can you check o"
type textarea "x"
type textarea "can you check on"
type textarea "x"
type textarea "can you check on"
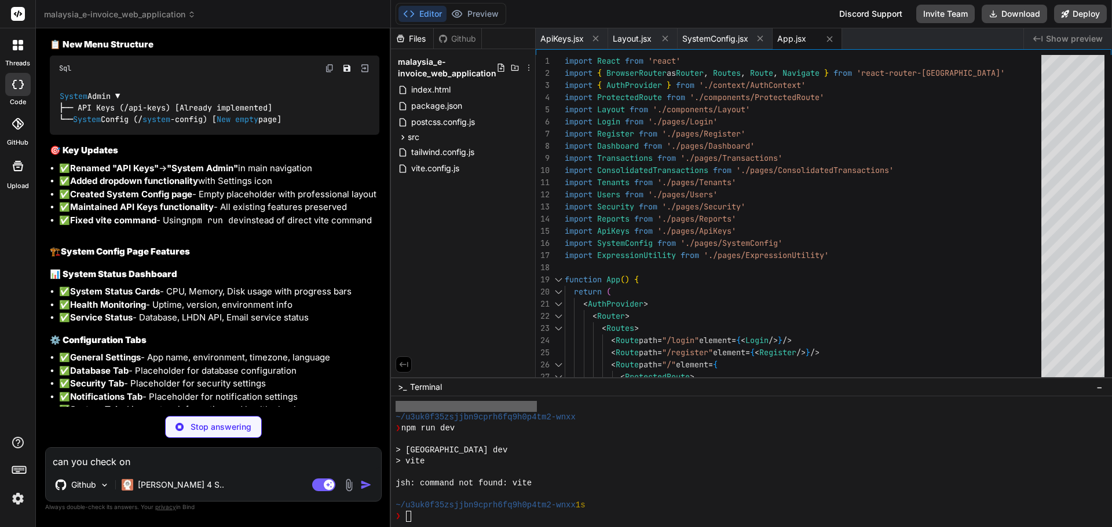
type textarea "x"
type textarea "can you check on al"
type textarea "x"
type textarea "can you check on all"
type textarea "x"
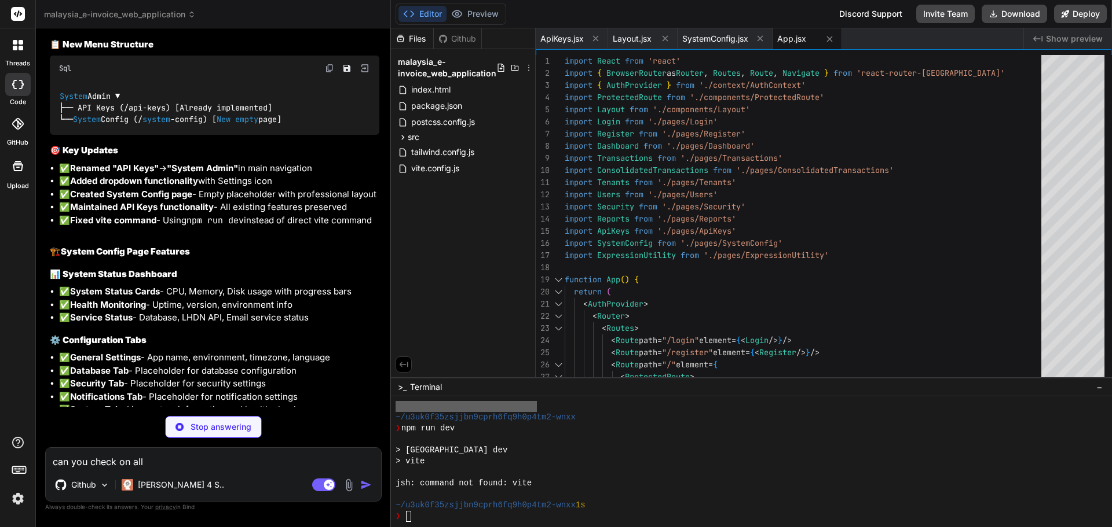
type textarea "can you check on all"
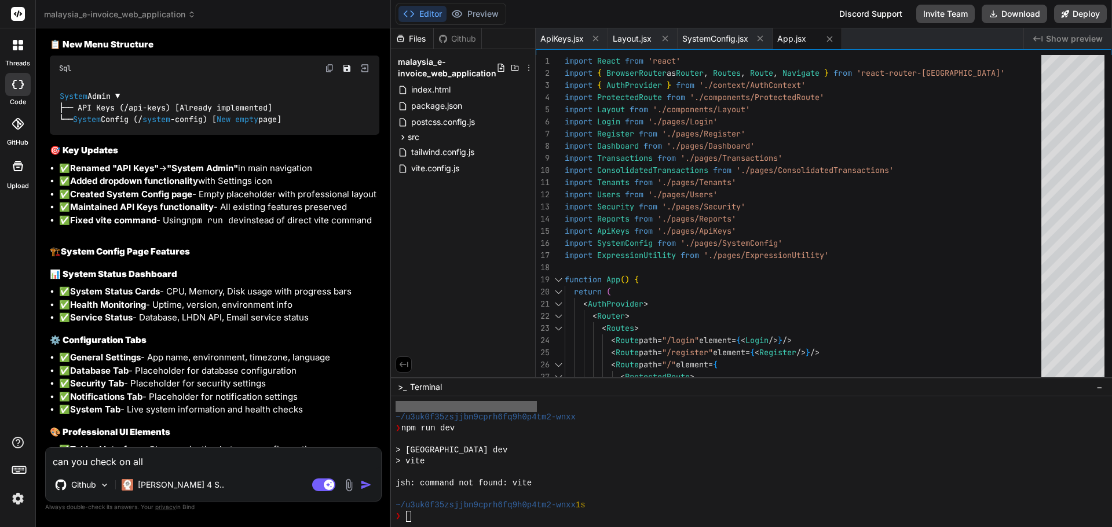
type textarea "x"
type textarea "can you check on all t"
type textarea "x"
type textarea "can you check on all th"
type textarea "x"
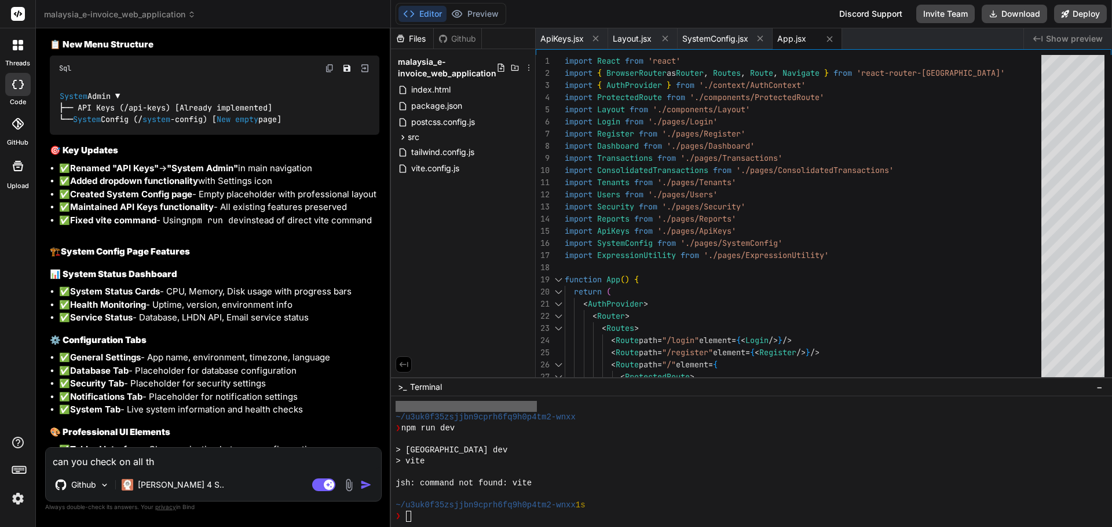
type textarea "can you check on all the"
type textarea "x"
type textarea "can you check on all the"
type textarea "x"
type textarea "can you check on all the f"
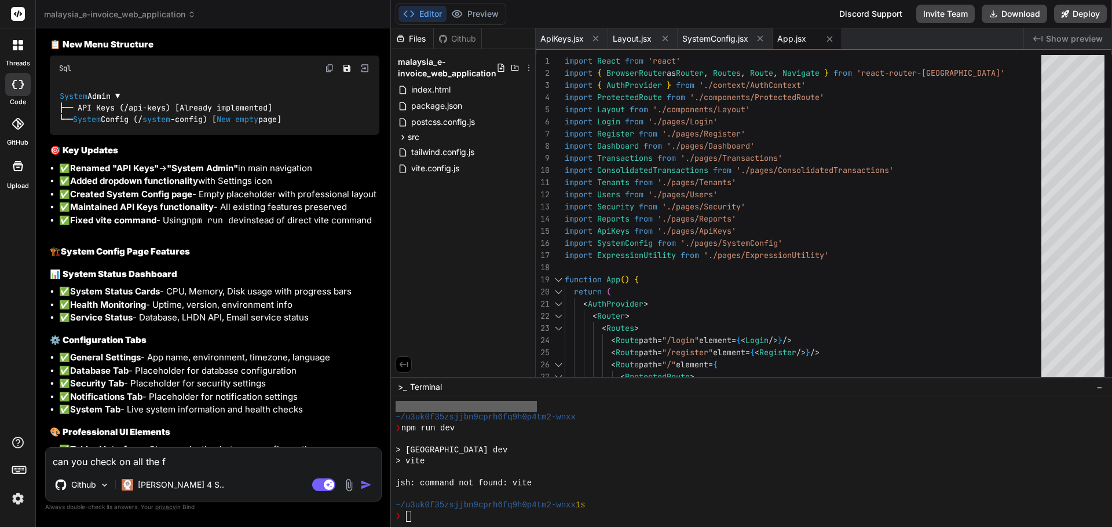
type textarea "x"
type textarea "can you check on all the fi"
type textarea "x"
type textarea "can you check on all the fil"
type textarea "x"
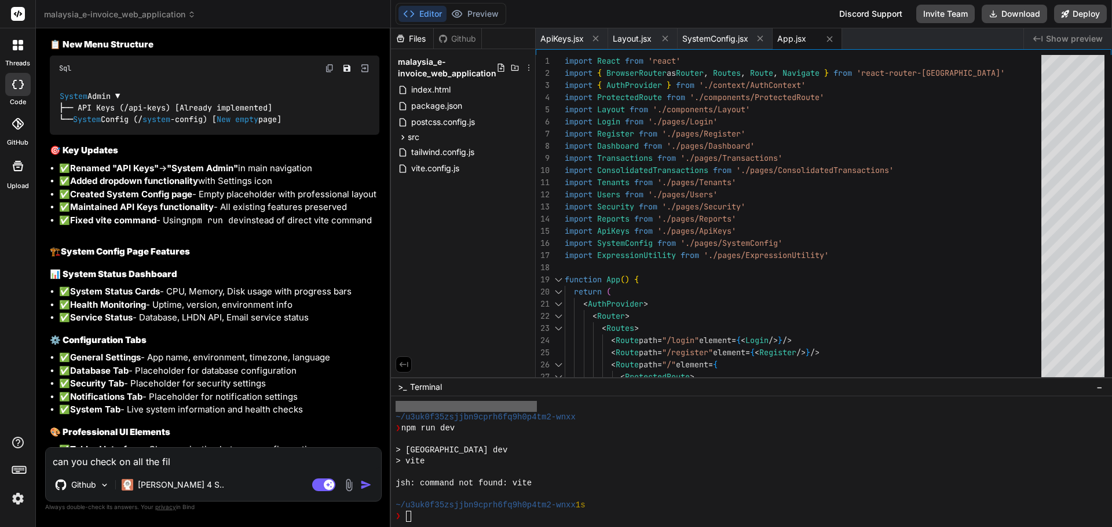
type textarea "can you check on all the file"
type textarea "x"
type textarea "can you check on all the file."
type textarea "x"
type textarea "can you check on all the file"
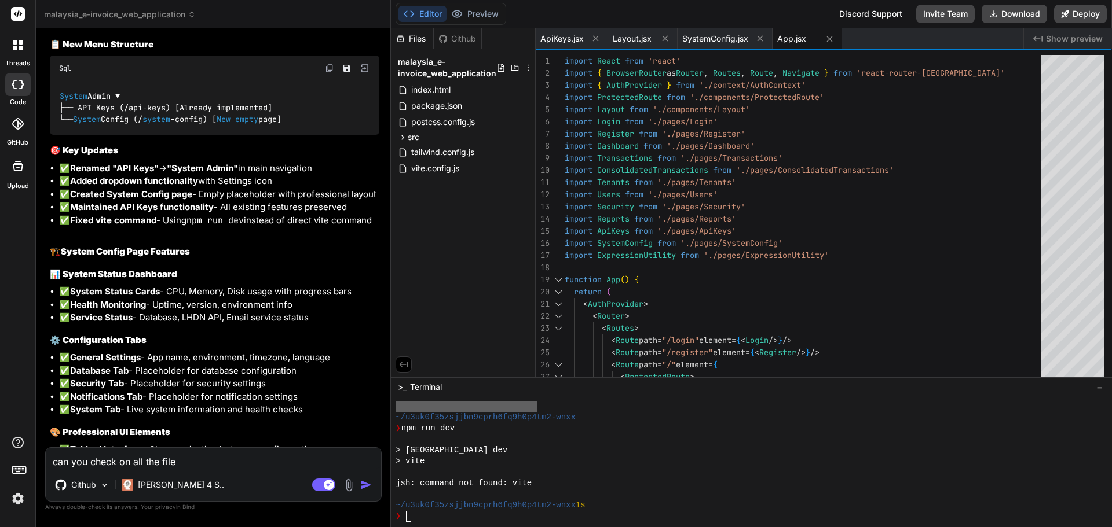
type textarea "x"
type textarea "can you check on all the file,"
type textarea "x"
type textarea "can you check on all the file, I"
type textarea "x"
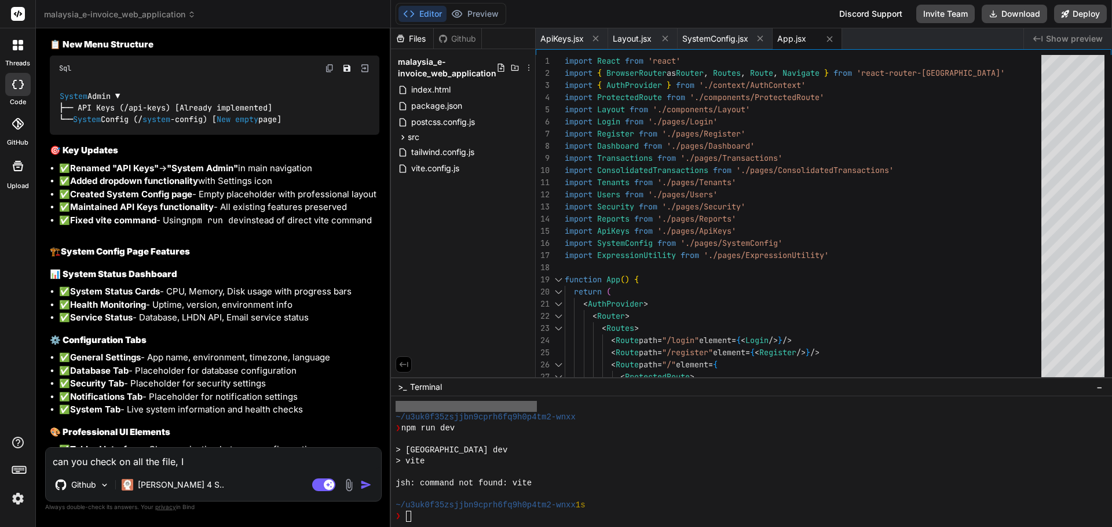
type textarea "can you check on all the file, I"
type textarea "x"
type textarea "can you check on all the file, I th"
type textarea "x"
type textarea "can you check on all the file, I thin"
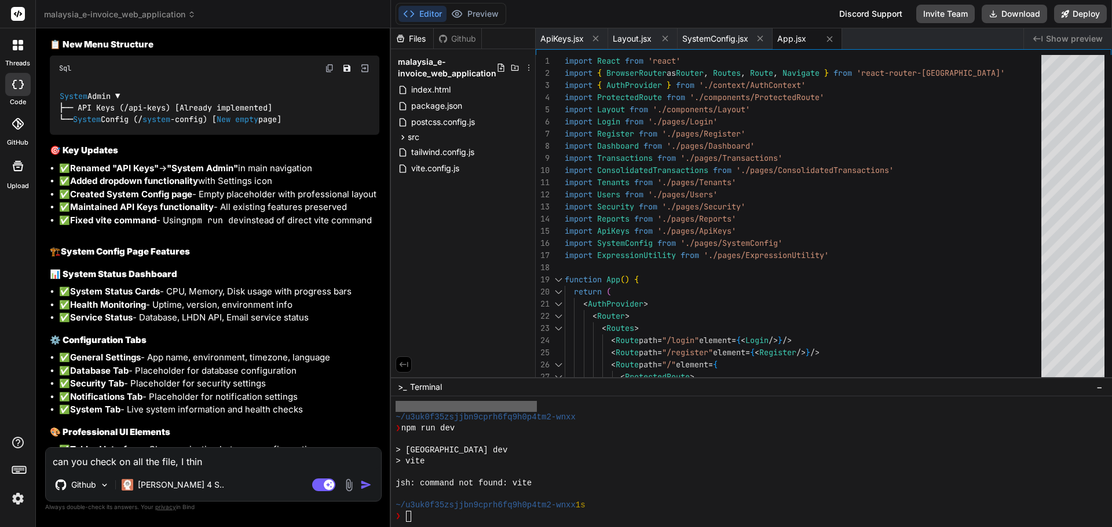
type textarea "x"
type textarea "can you check on all the file, I think"
type textarea "x"
type textarea "can you check on all the file, I think th"
type textarea "x"
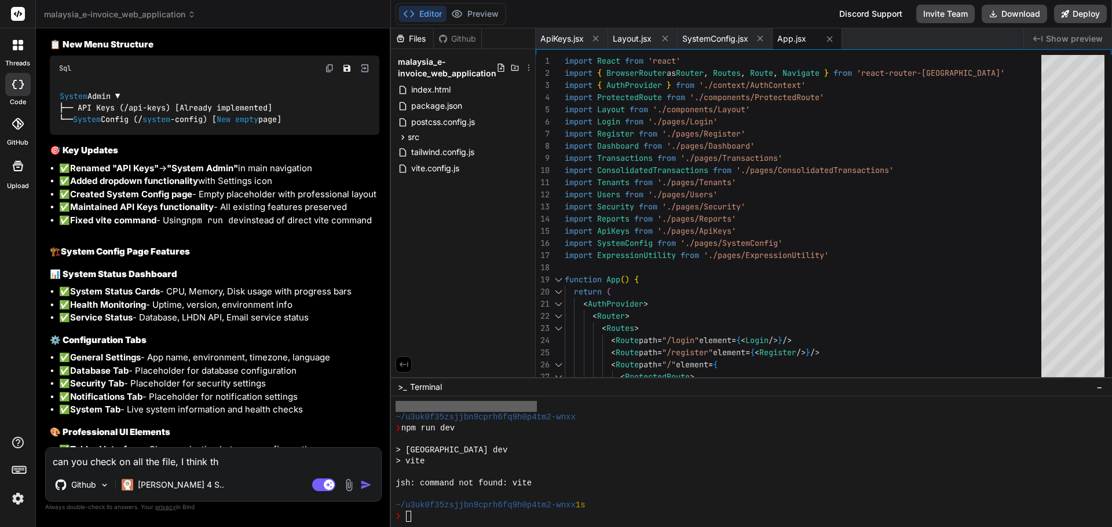
type textarea "can you check on all the file, I think the"
type textarea "x"
type textarea "can you check on all the file, I think ther"
type textarea "x"
type textarea "can you check on all the file, I think there"
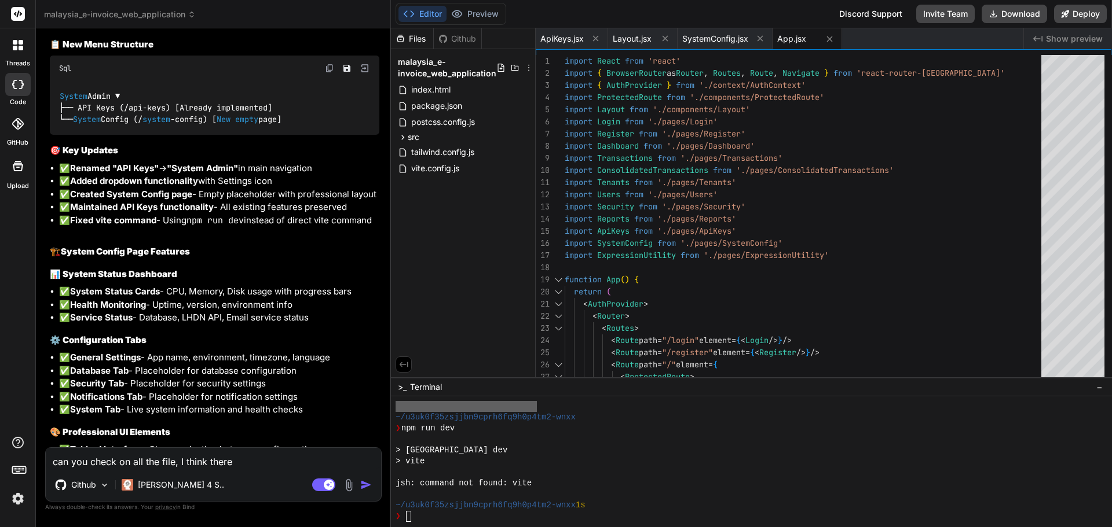
type textarea "x"
type textarea "can you check on all the file, I think there"
type textarea "x"
type textarea "can you check on all the file, I think there i"
type textarea "x"
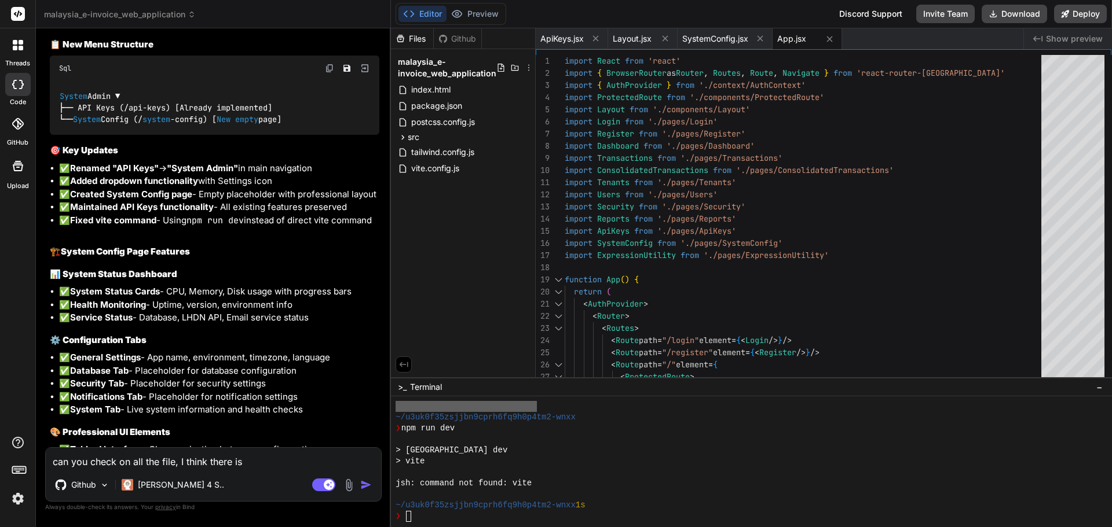
type textarea "can you check on all the file, I think there is"
type textarea "x"
type textarea "can you check on all the file, I think there is m"
type textarea "x"
type textarea "can you check on all the file, I think there is mi"
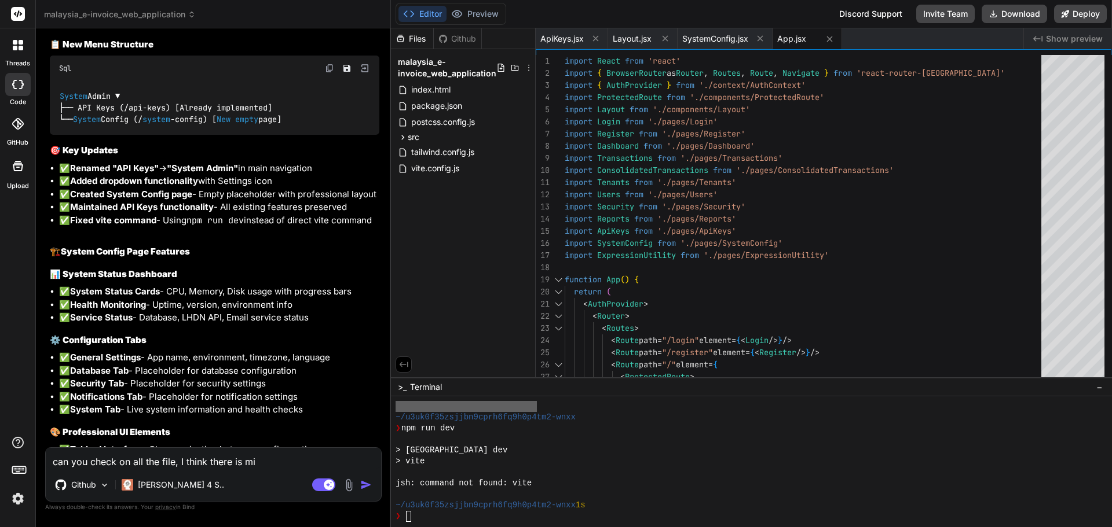
type textarea "x"
type textarea "can you check on all the file, I think there is mis"
type textarea "x"
type textarea "can you check on all the file, I think there is missi"
type textarea "x"
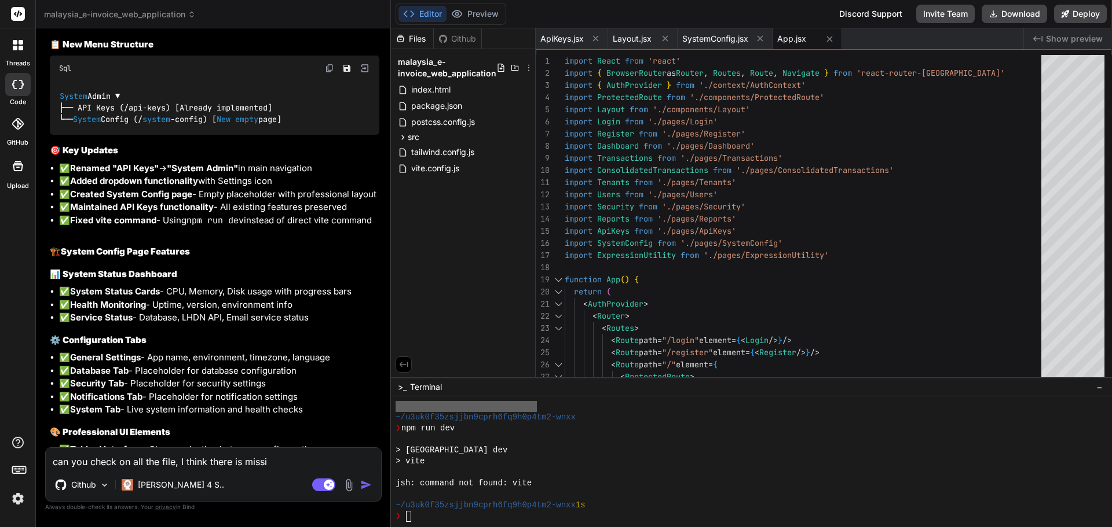
type textarea "can you check on all the file, I think there is missin"
type textarea "x"
type textarea "can you check on all the file, I think there is missing"
type textarea "x"
type textarea "can you check on all the file, I think there is missing"
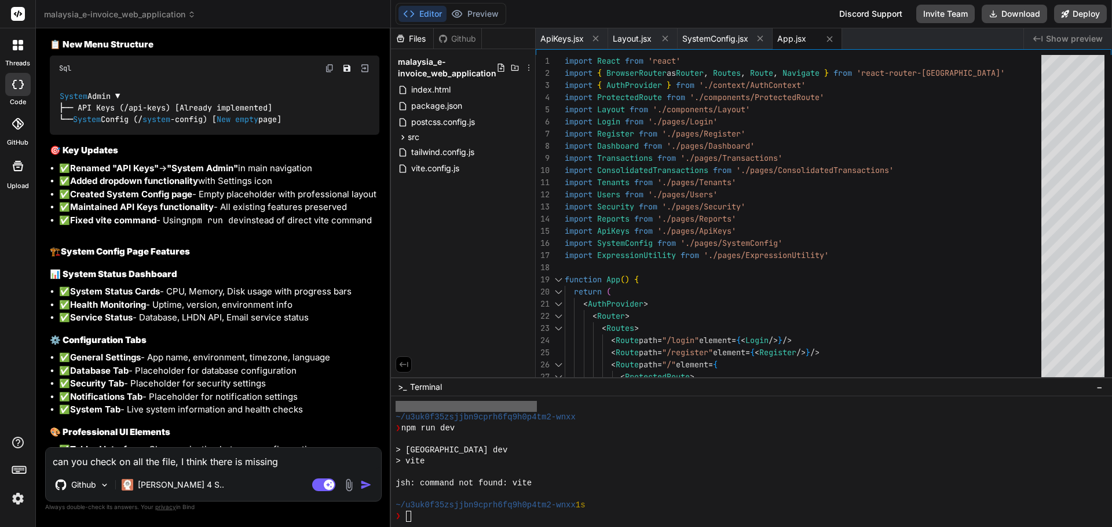
type textarea "x"
type textarea "can you check on all the file, I think there is missing s"
type textarea "x"
type textarea "can you check on all the file, I think there is missing so"
type textarea "x"
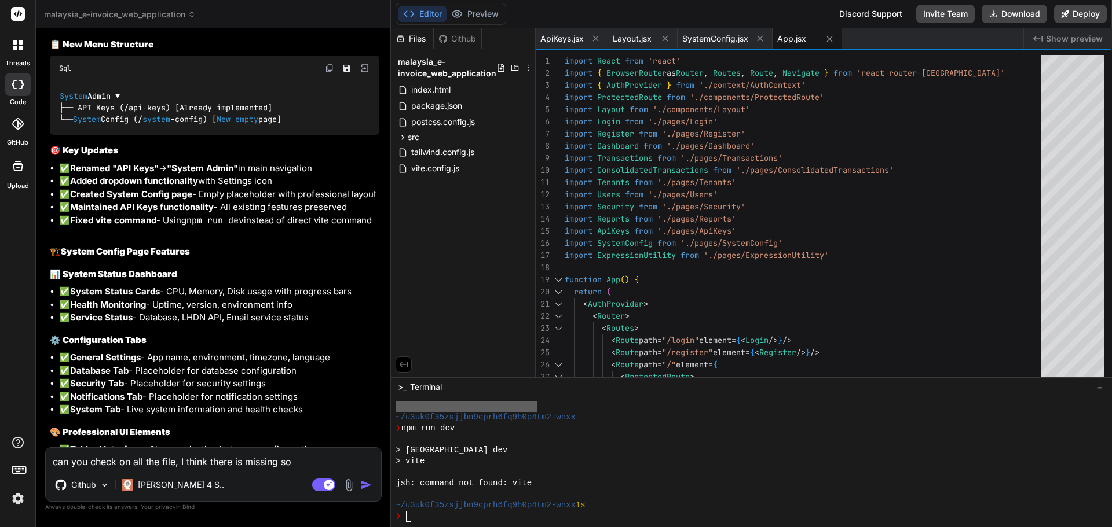
type textarea "can you check on all the file, I think there is missing som"
type textarea "x"
type textarea "can you check on all the file, I think there is missing some"
type textarea "x"
type textarea "can you check on all the file, I think there is missing somet"
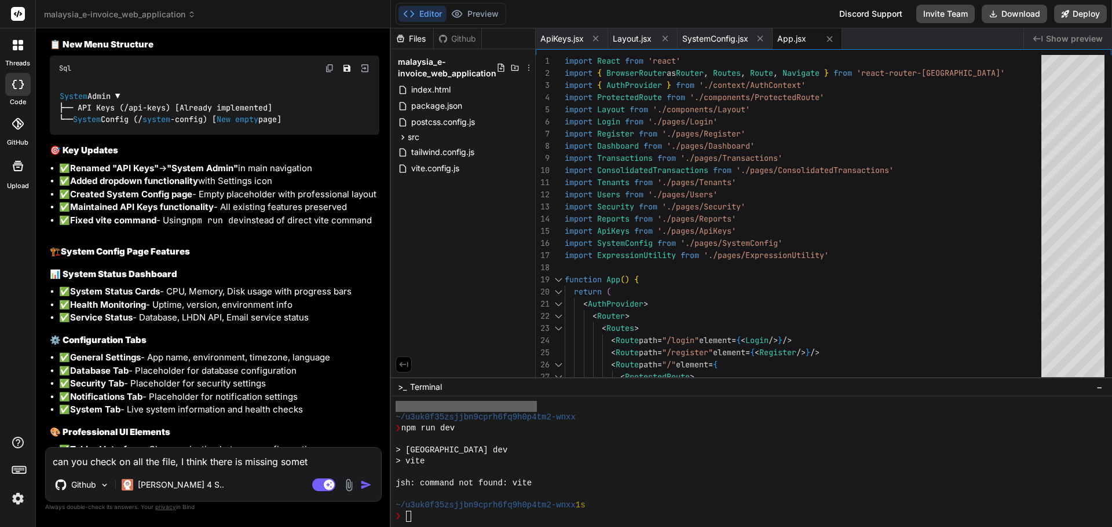
type textarea "x"
type textarea "can you check on all the file, I think there is missing someth"
type textarea "x"
type textarea "can you check on all the file, I think there is missing somethi"
type textarea "x"
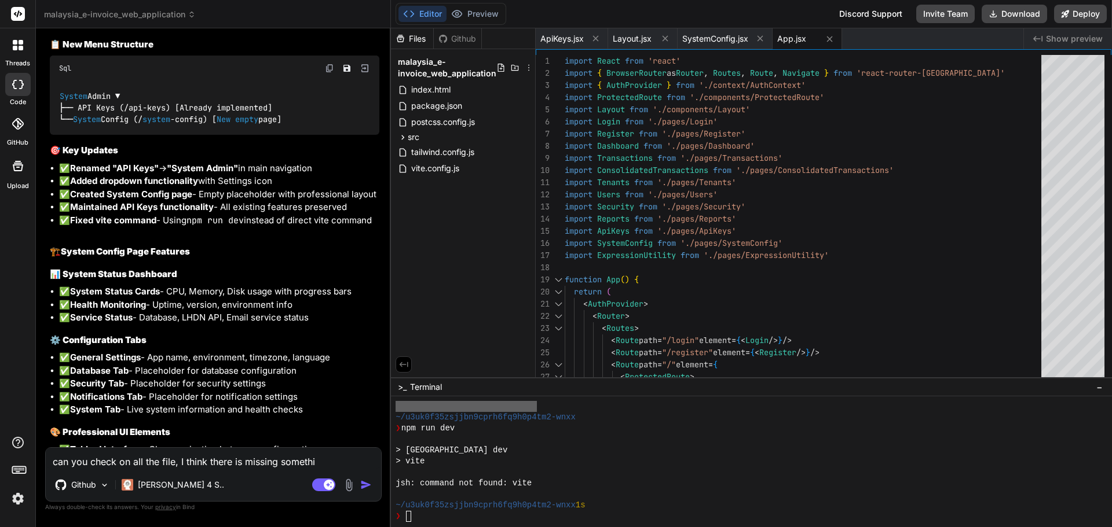
type textarea "can you check on all the file, I think there is missing somethin"
type textarea "x"
type textarea "can you check on all the file, I think there is missing something"
type textarea "x"
type textarea "can you check on all the file, I think there is missing something"
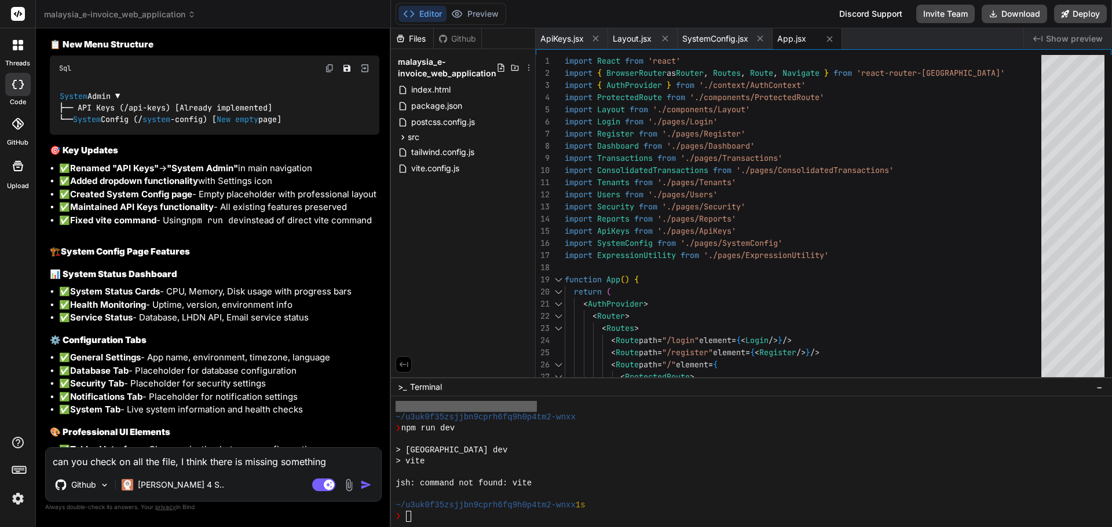
type textarea "x"
type textarea "can you check on all the file, I think there is missing something an"
type textarea "x"
type textarea "can you check on all the file, I think there is missing something and"
type textarea "x"
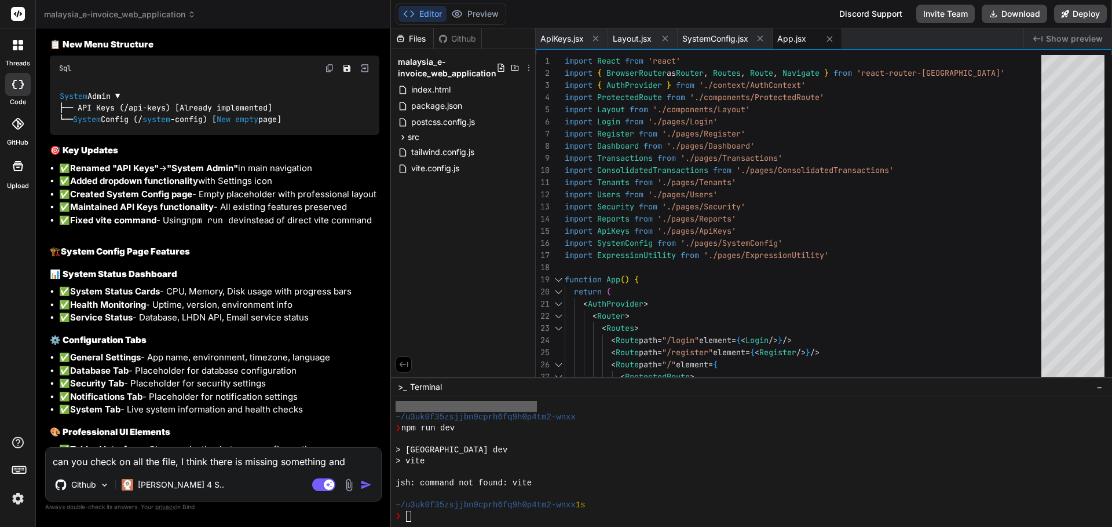
type textarea "can you check on all the file, I think there is missing something and"
type textarea "x"
type textarea "can you check on all the file, I think there is missing something and m"
type textarea "x"
type textarea "can you check on all the file, I think there is missing something and mak"
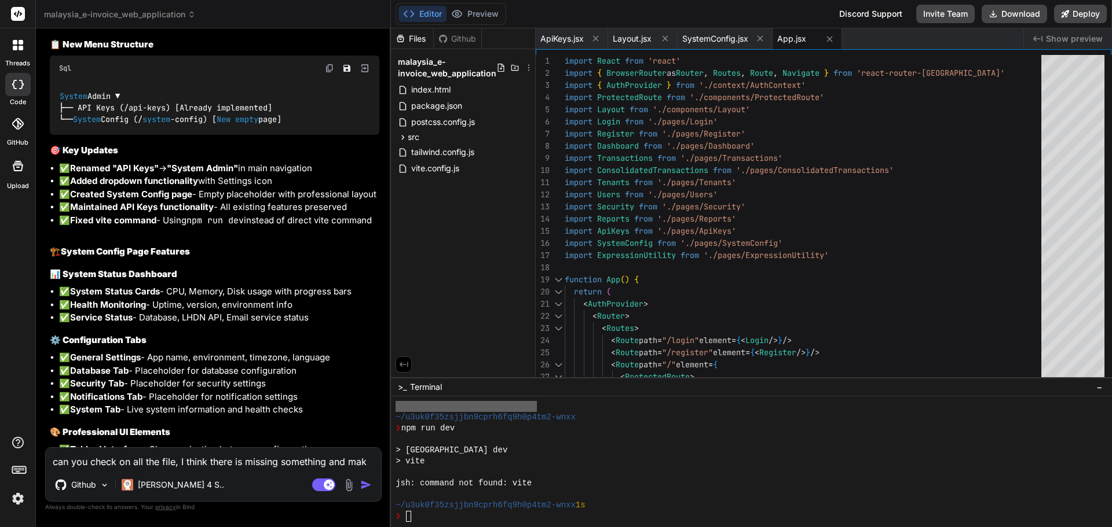
type textarea "x"
type textarea "can you check on all the file, I think there is missing something and make"
type textarea "x"
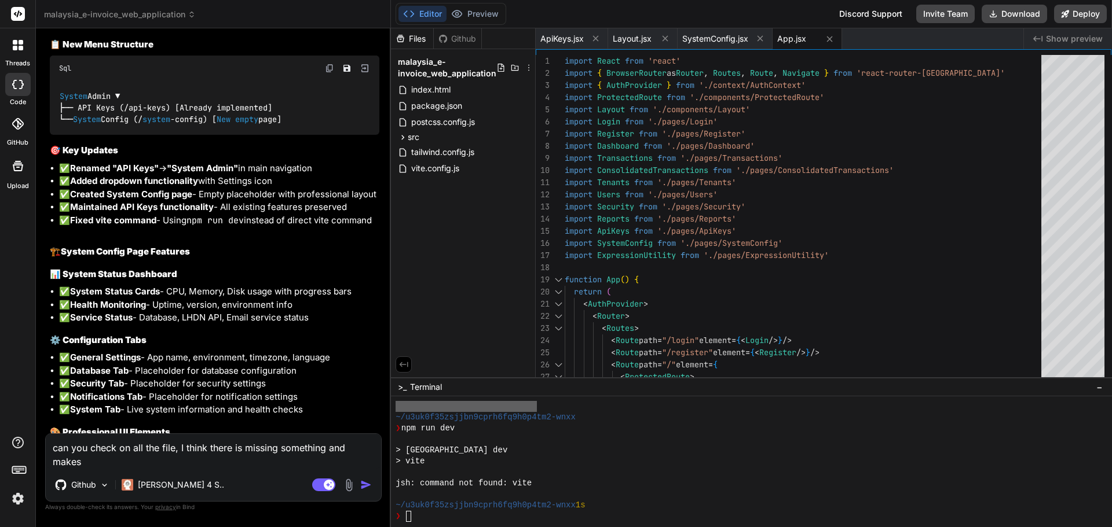
type textarea "can you check on all the file, I think there is missing something and makesu"
type textarea "x"
type textarea "can you check on all the file, I think there is missing something and makesur"
type textarea "x"
type textarea "can you check on all the file, I think there is missing something and makesure"
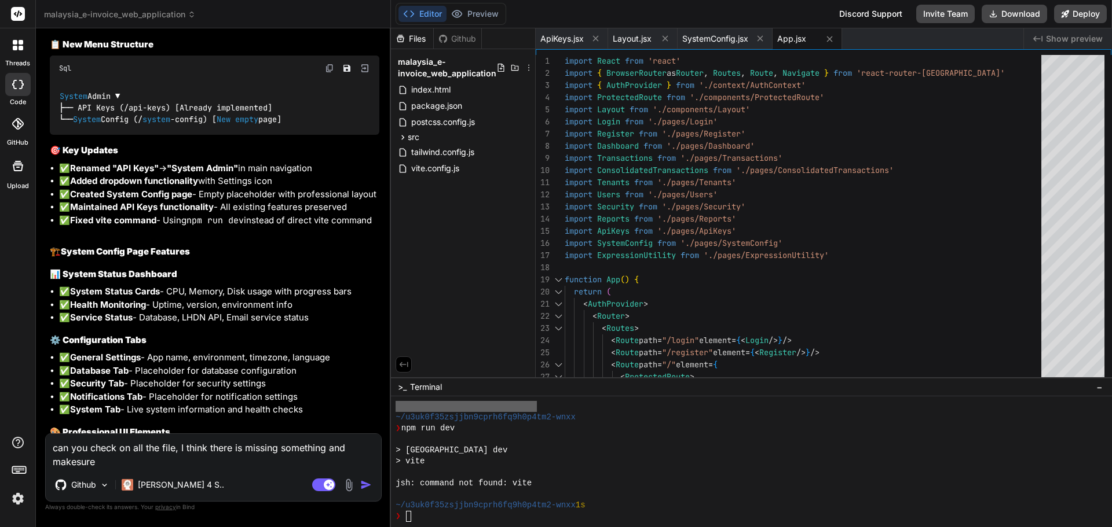
type textarea "x"
type textarea "can you check on all the file, I think there is missing something and makesure"
type textarea "x"
type textarea "can you check on all the file, I think there is missing something and makesure …"
type textarea "x"
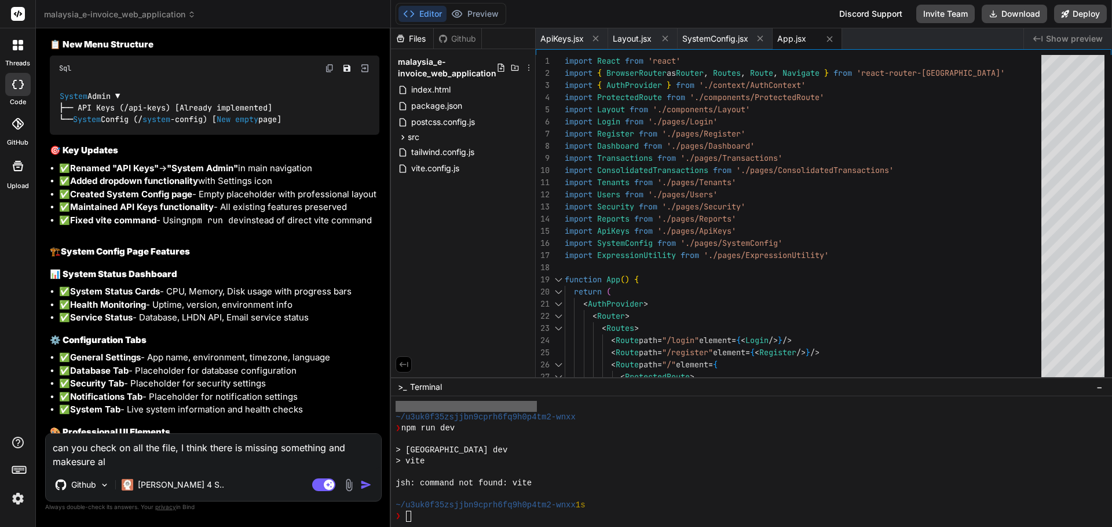
type textarea "can you check on all the file, I think there is missing something and makesure …"
type textarea "x"
type textarea "can you check on all the file, I think there is missing something and makesure …"
type textarea "x"
type textarea "can you check on all the file, I think there is missing something and makesure …"
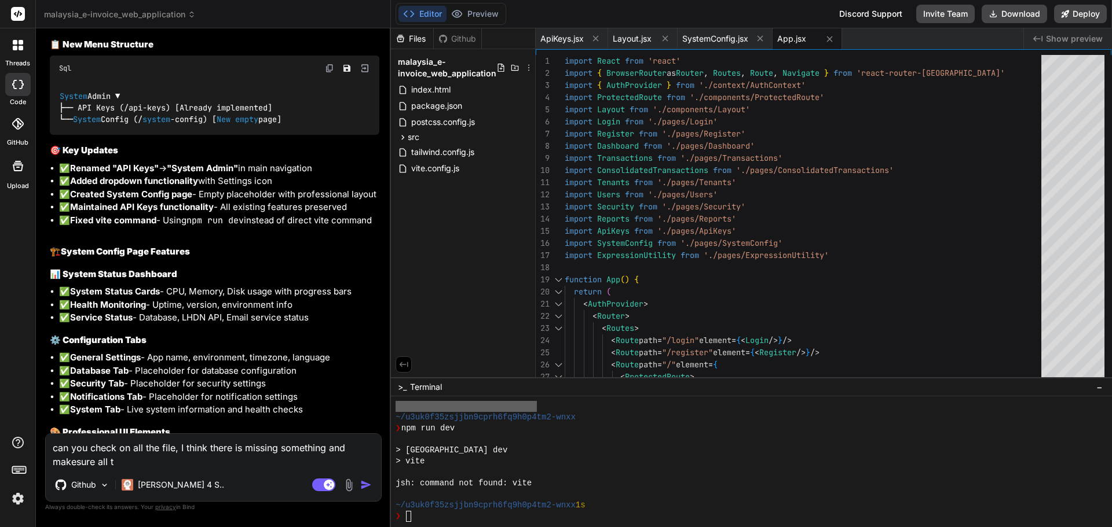
type textarea "x"
type textarea "can you check on all the file, I think there is missing something and makesure …"
type textarea "x"
type textarea "can you check on all the file, I think there is missing something and makesure …"
type textarea "x"
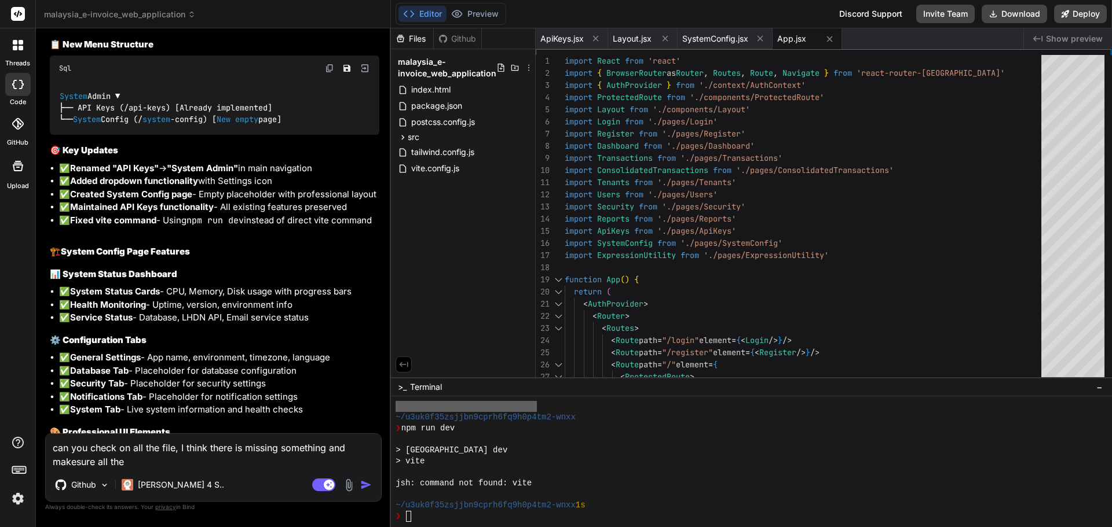
type textarea "can you check on all the file, I think there is missing something and makesure …"
type textarea "x"
type textarea "can you check on all the file, I think there is missing something and makesure …"
type textarea "x"
type textarea "can you check on all the file, I think there is missing something and makesure …"
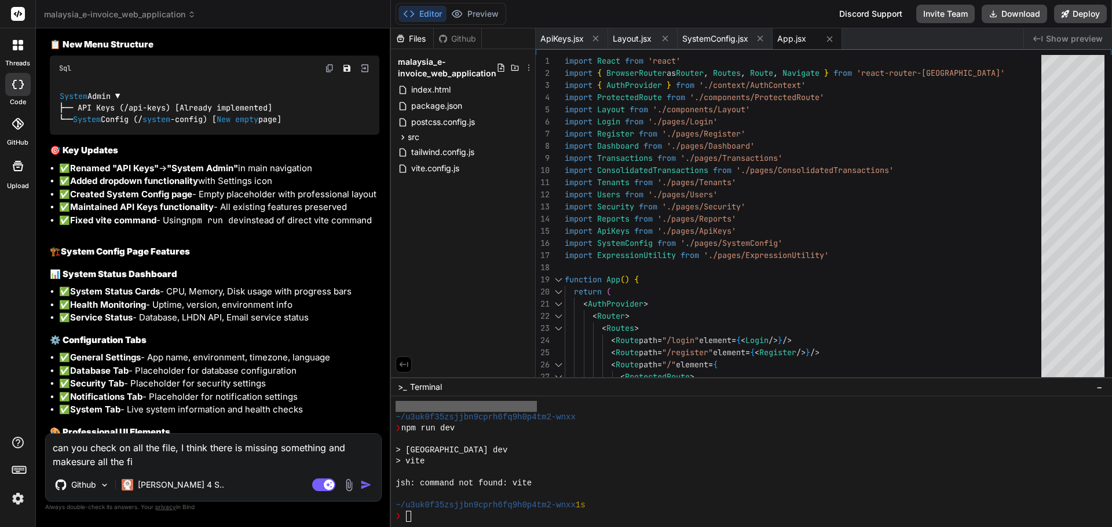
type textarea "x"
type textarea "can you check on all the file, I think there is missing something and makesure …"
type textarea "x"
type textarea "can you check on all the file, I think there is missing something and makesure …"
type textarea "x"
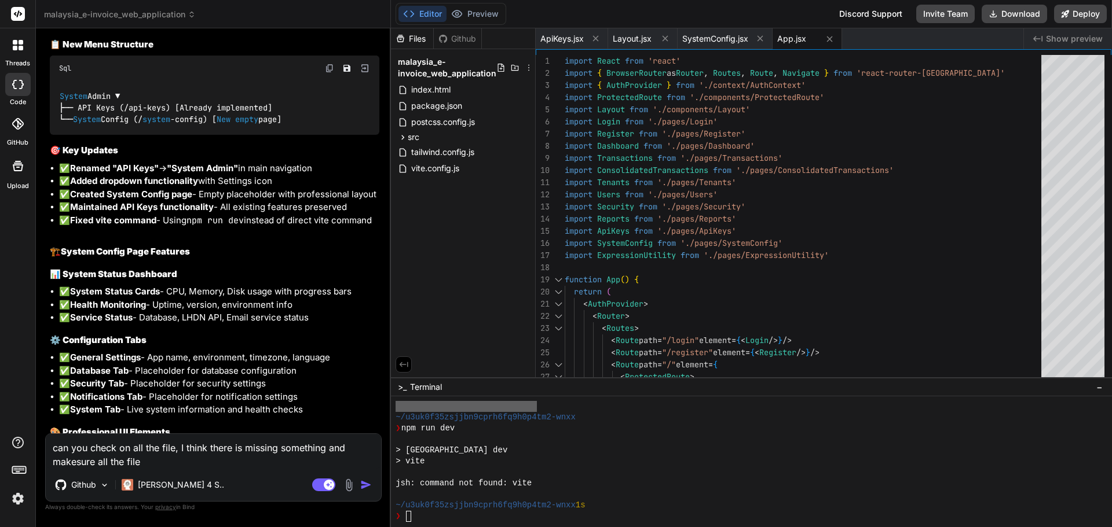
type textarea "can you check on all the file, I think there is missing something and makesure …"
type textarea "x"
type textarea "can you check on all the file, I think there is missing something and makesure …"
type textarea "x"
type textarea "can you check on all the file, I think there is missing something and makesure …"
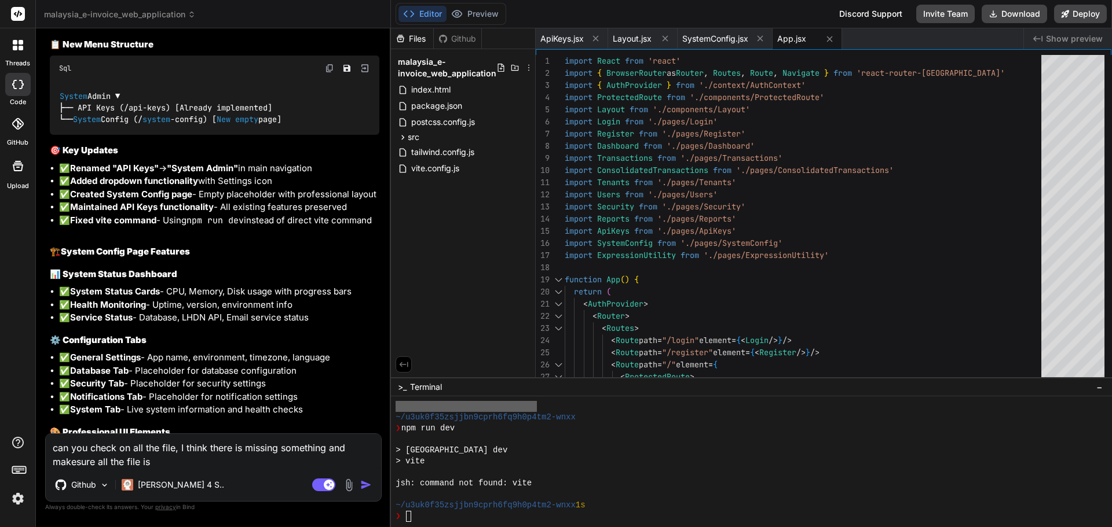
type textarea "x"
type textarea "can you check on all the file, I think there is missing something and makesure …"
type textarea "x"
type textarea "can you check on all the file, I think there is missing something and makesure …"
type textarea "x"
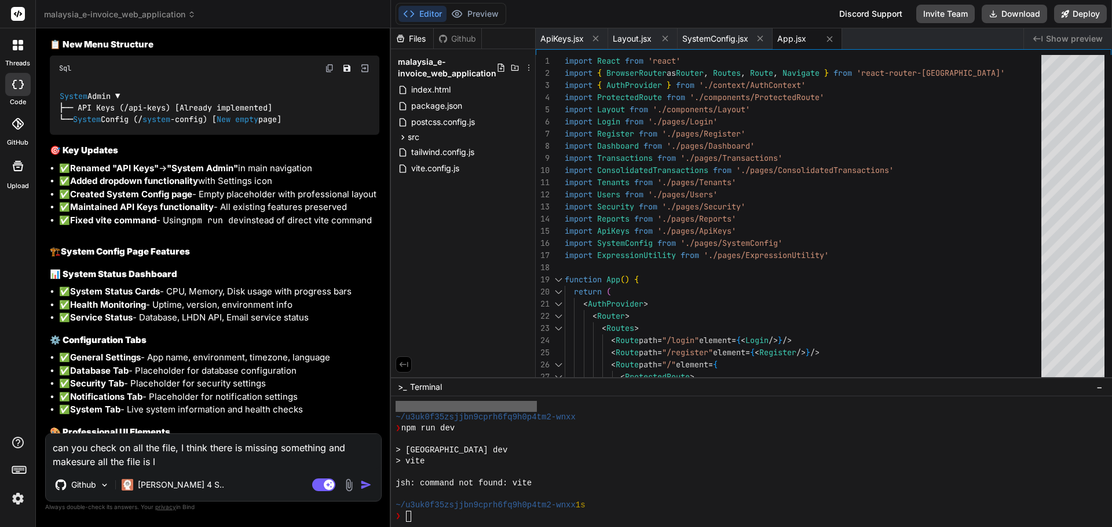
type textarea "can you check on all the file, I think there is missing something and makesure …"
type textarea "x"
type textarea "can you check on all the file, I think there is missing something and makesure …"
type textarea "x"
type textarea "can you check on all the file, I think there is missing something and makesure …"
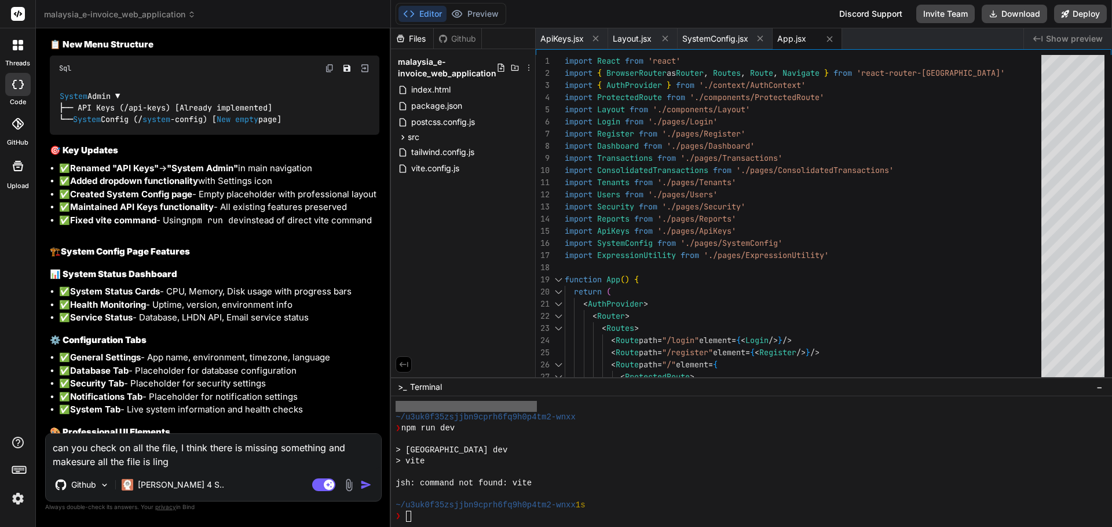
type textarea "x"
type textarea "can you check on all the file, I think there is missing something and makesure …"
type textarea "x"
type textarea "can you check on all the file, I think there is missing something and makesure …"
type textarea "x"
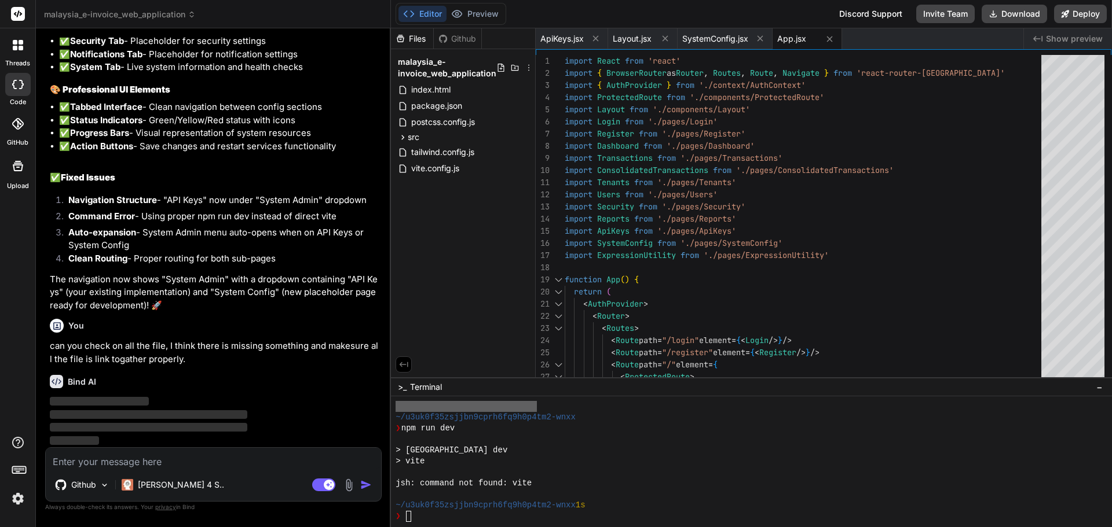
scroll to position [6313, 0]
click at [15, 499] on img at bounding box center [18, 499] width 20 height 20
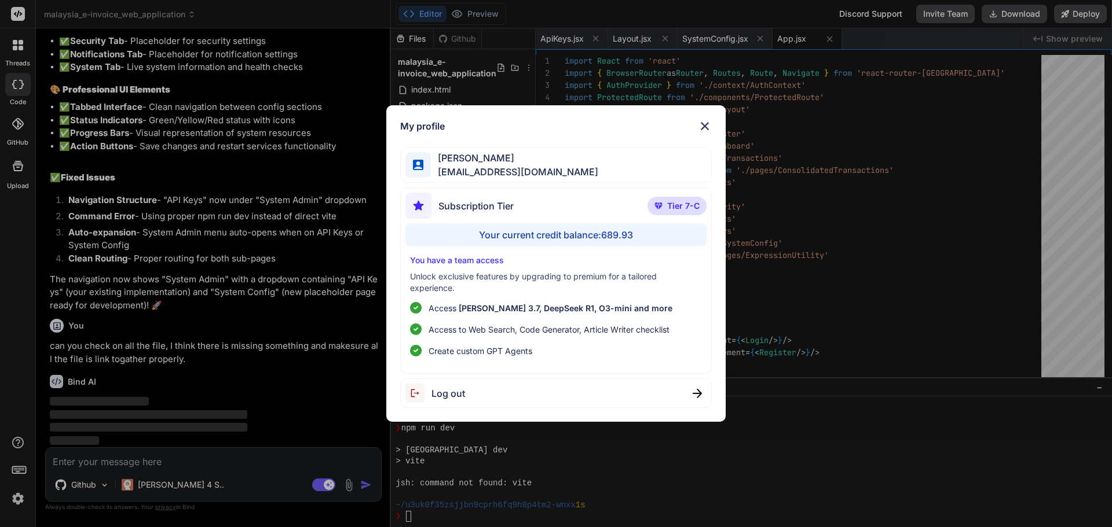
click at [707, 124] on img at bounding box center [705, 126] width 14 height 14
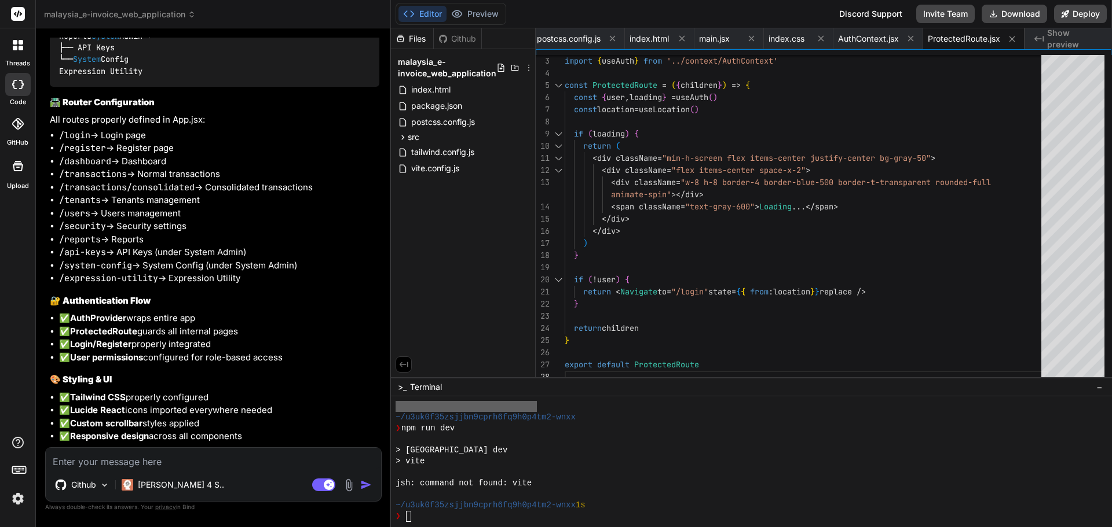
scroll to position [7770, 0]
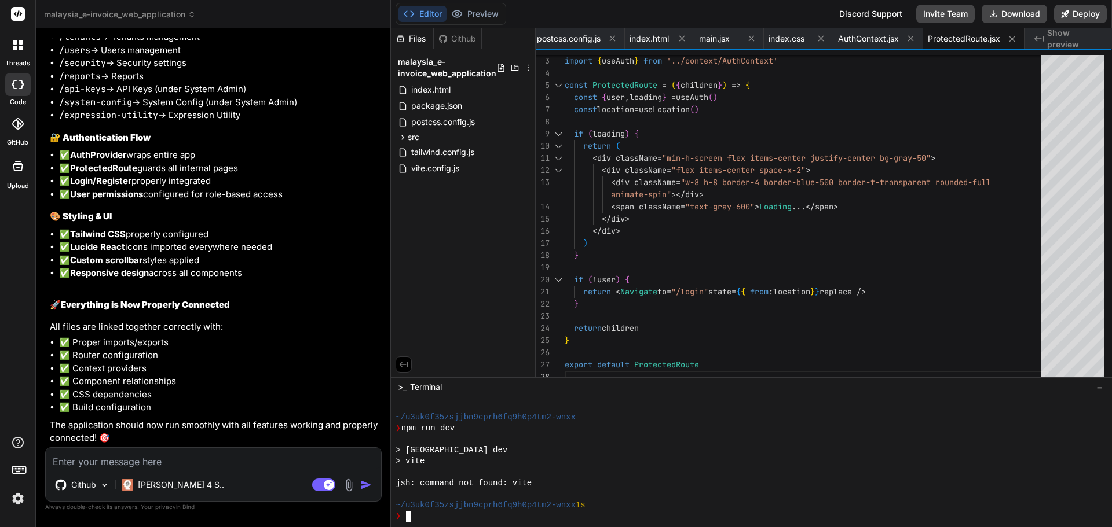
click at [464, 512] on div "❯" at bounding box center [745, 516] width 701 height 11
drag, startPoint x: 533, startPoint y: 484, endPoint x: 393, endPoint y: 483, distance: 140.7
click at [393, 483] on div ":::::::::::::::::::::::::::::::: ~/u3uk0f35zsjjbn9cprh6fq9h0p4tm2-wnxx 1s ❯ npm…" at bounding box center [751, 462] width 721 height 131
click at [145, 456] on textarea at bounding box center [213, 458] width 335 height 21
paste textarea "jsh: command not found: vite"
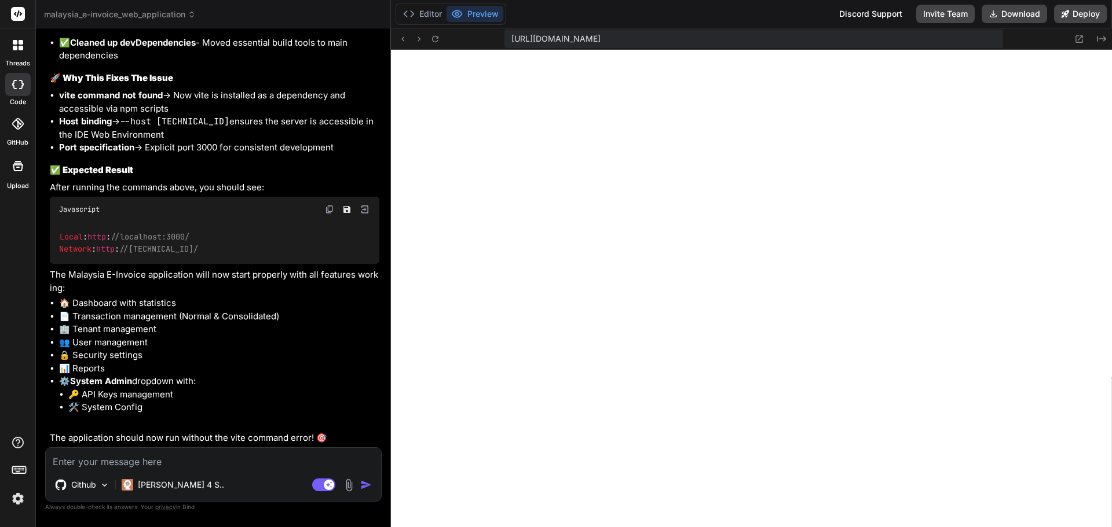
scroll to position [8592, 0]
click at [437, 39] on icon at bounding box center [435, 39] width 10 height 10
click at [273, 459] on textarea at bounding box center [213, 458] width 335 height 21
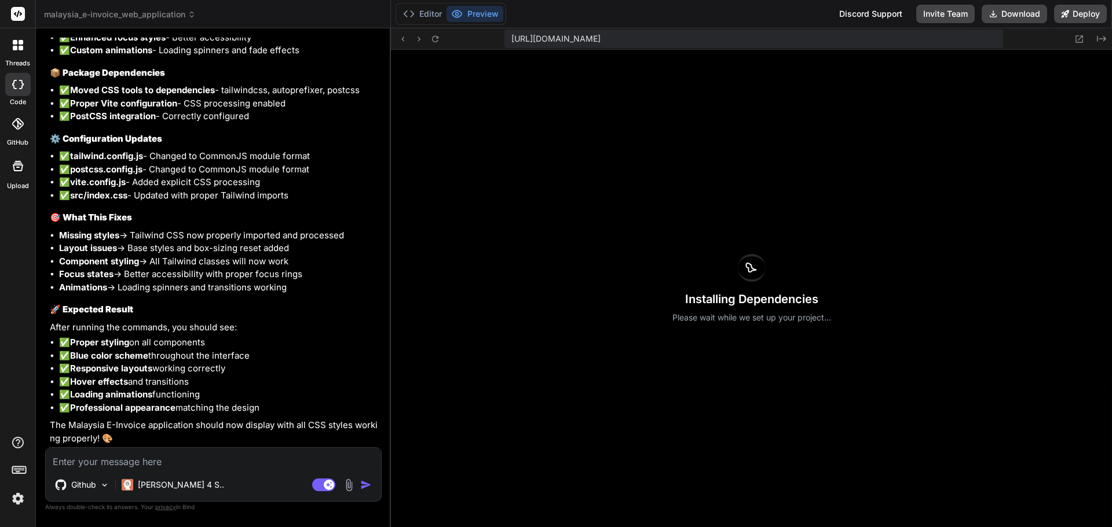
scroll to position [9437, 0]
click at [423, 13] on button "Editor" at bounding box center [422, 14] width 48 height 16
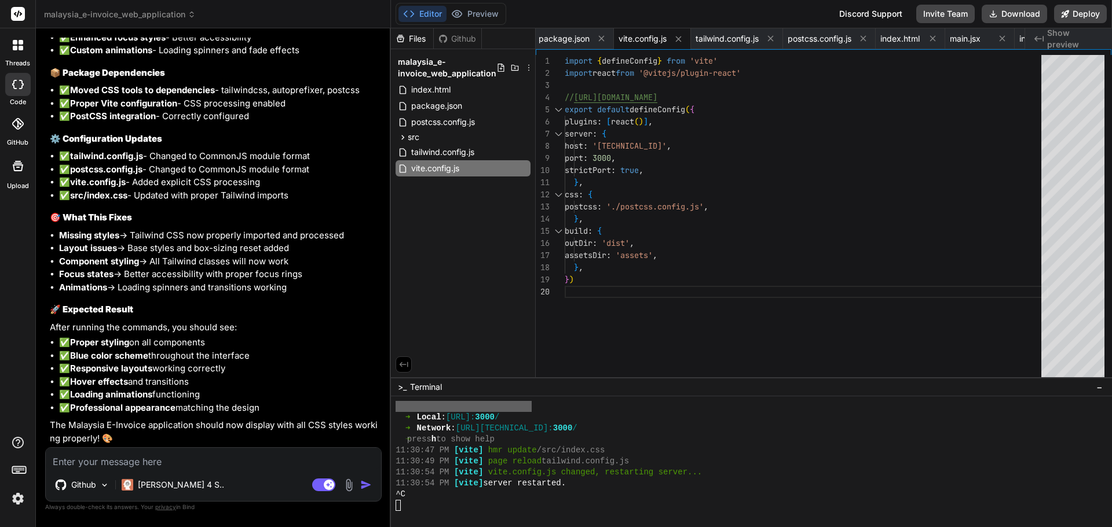
scroll to position [1136, 0]
click at [492, 16] on button "Preview" at bounding box center [474, 14] width 57 height 16
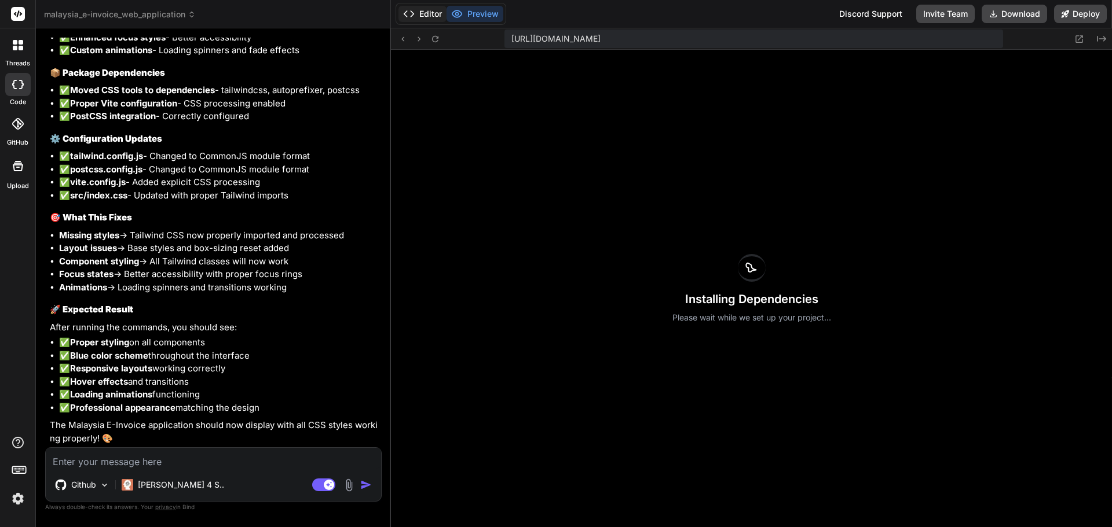
click at [434, 13] on button "Editor" at bounding box center [422, 14] width 48 height 16
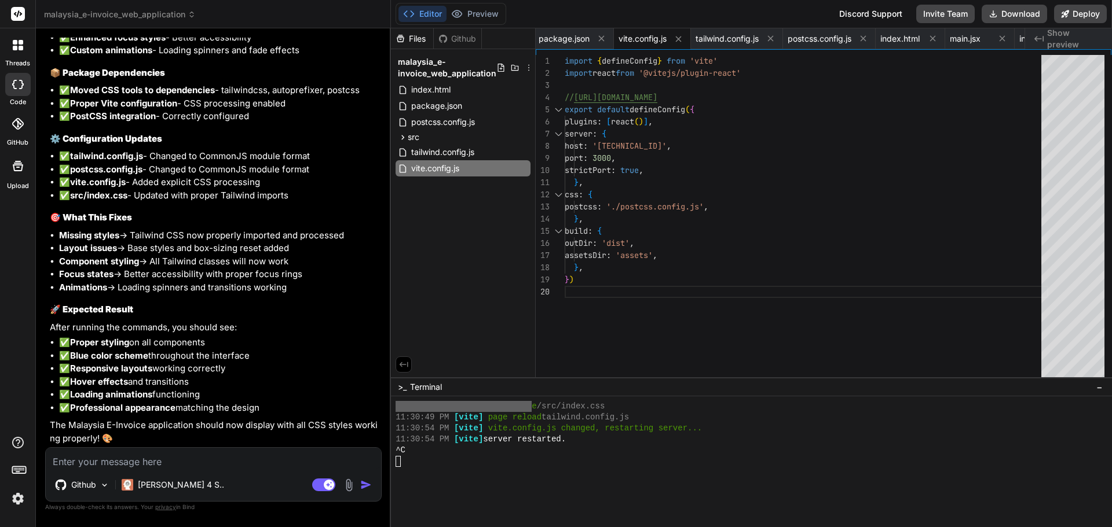
scroll to position [1176, 0]
click at [688, 501] on div at bounding box center [745, 505] width 701 height 11
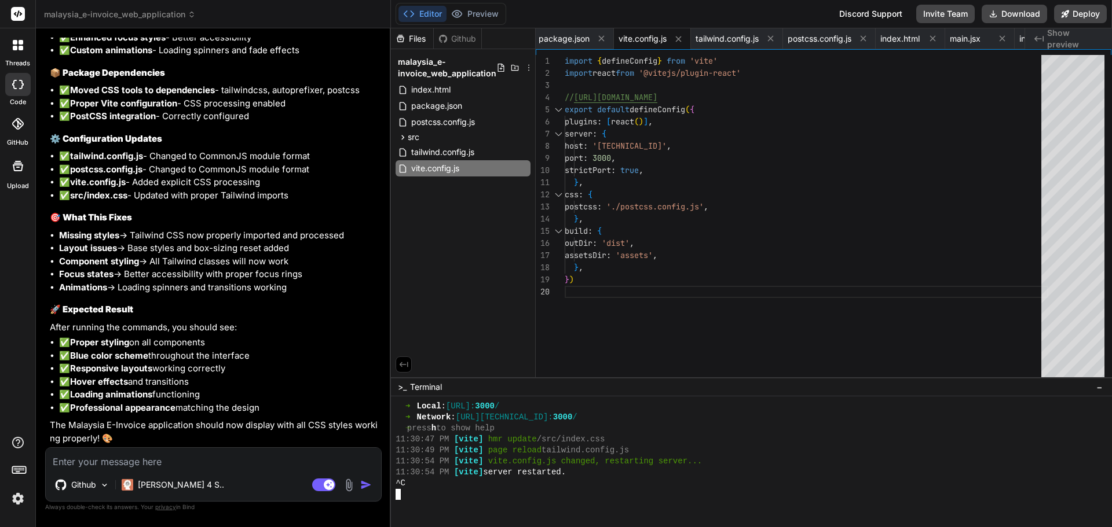
scroll to position [1140, 0]
click at [469, 14] on button "Preview" at bounding box center [474, 14] width 57 height 16
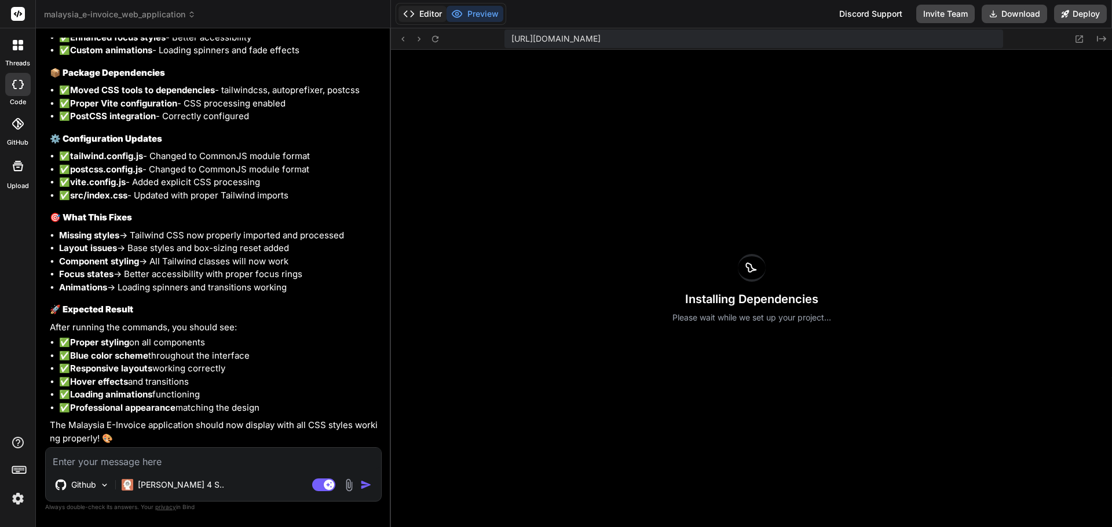
click at [443, 14] on button "Editor" at bounding box center [422, 14] width 48 height 16
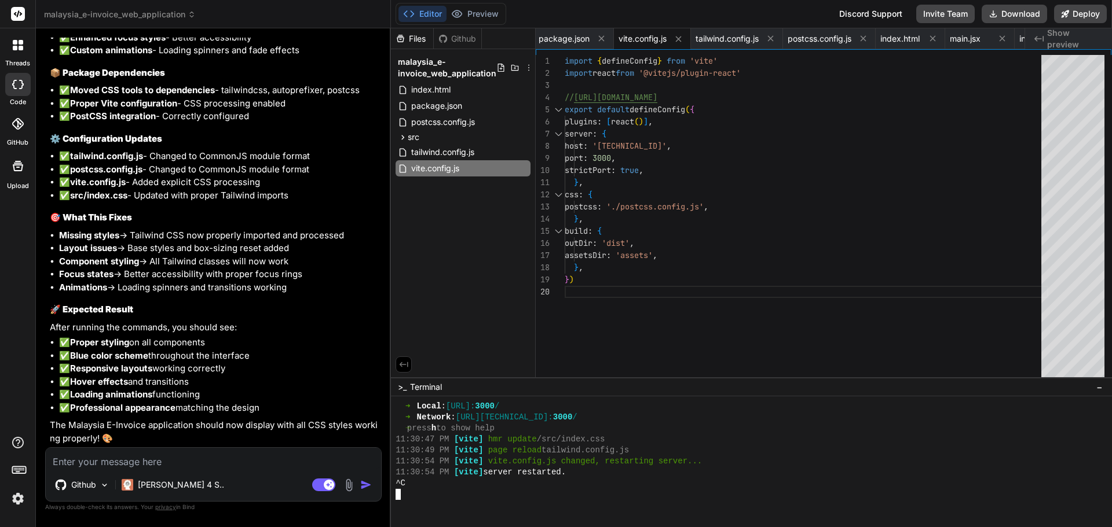
click at [572, 498] on div at bounding box center [745, 494] width 701 height 11
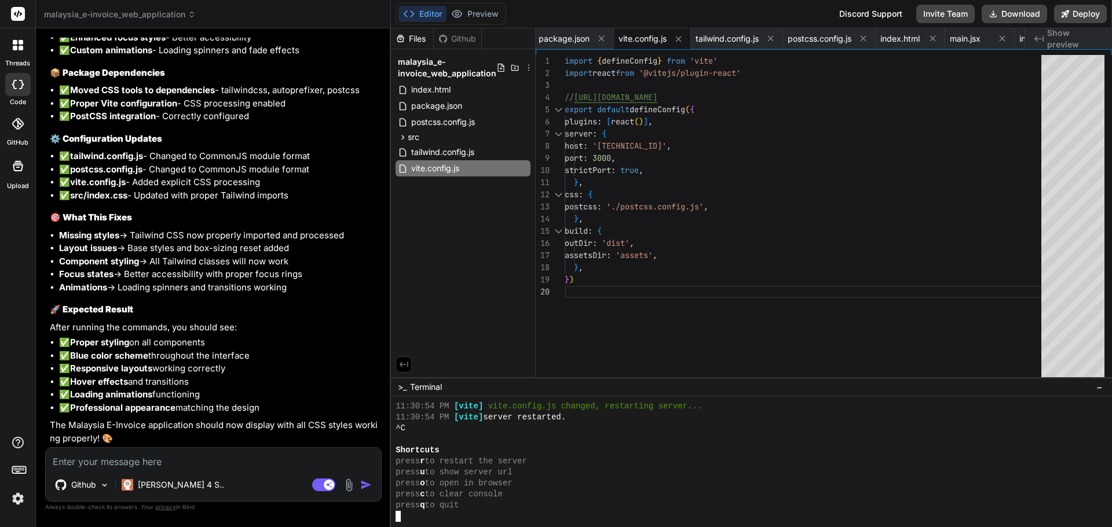
scroll to position [1210, 0]
click at [477, 6] on button "Preview" at bounding box center [474, 14] width 57 height 16
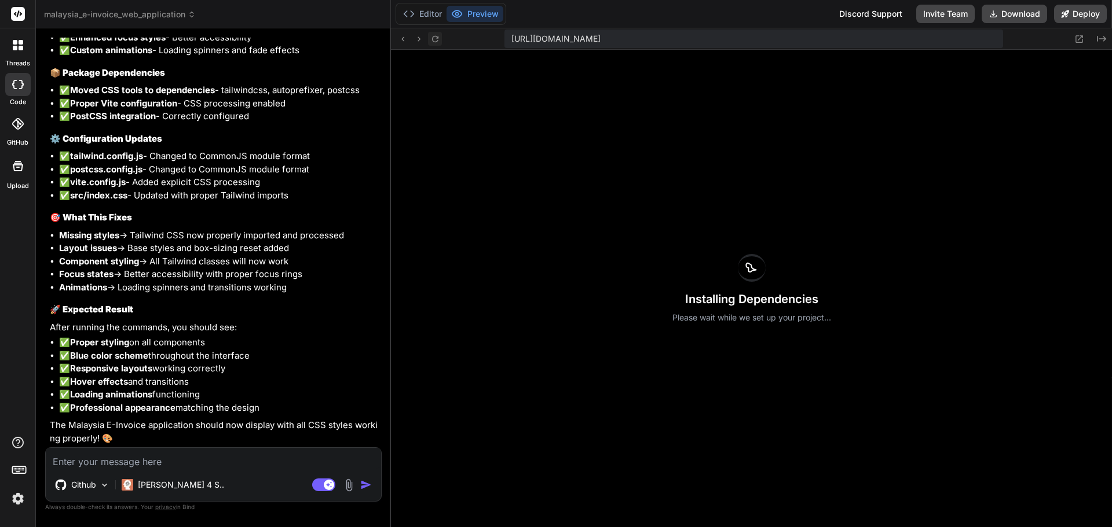
click at [435, 37] on icon at bounding box center [435, 39] width 10 height 10
click at [429, 13] on button "Editor" at bounding box center [422, 14] width 48 height 16
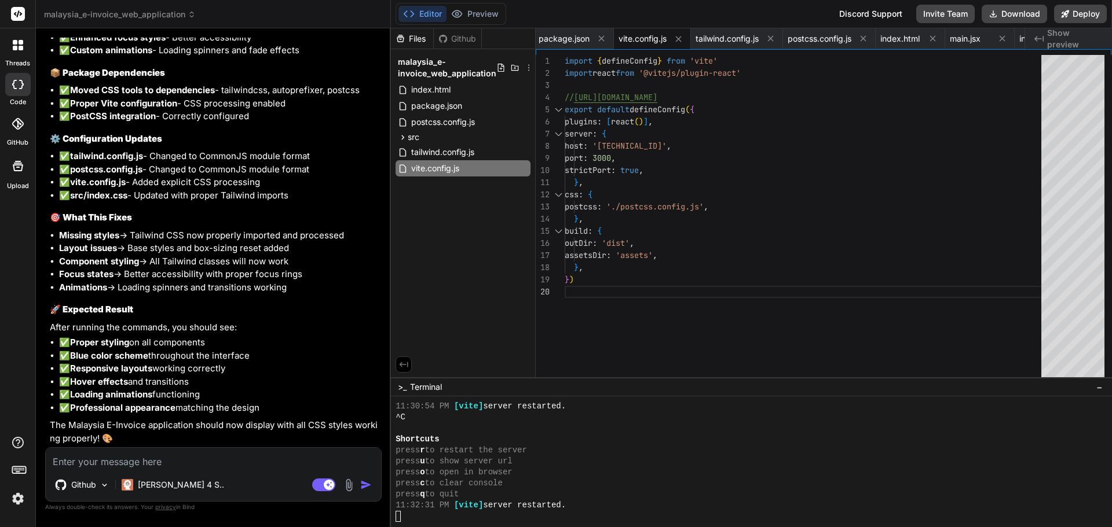
click at [501, 519] on div at bounding box center [745, 516] width 701 height 11
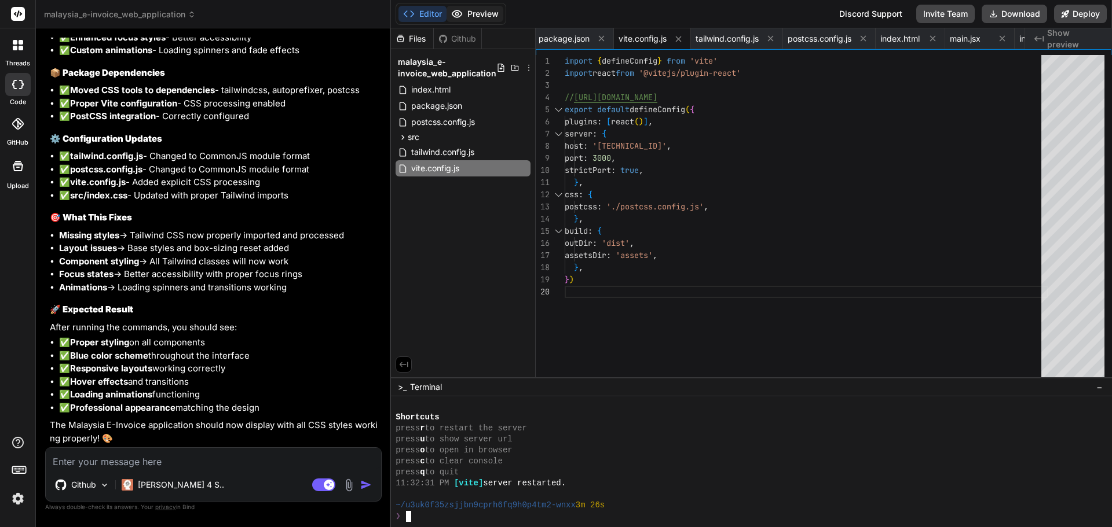
click at [494, 16] on button "Preview" at bounding box center [474, 14] width 57 height 16
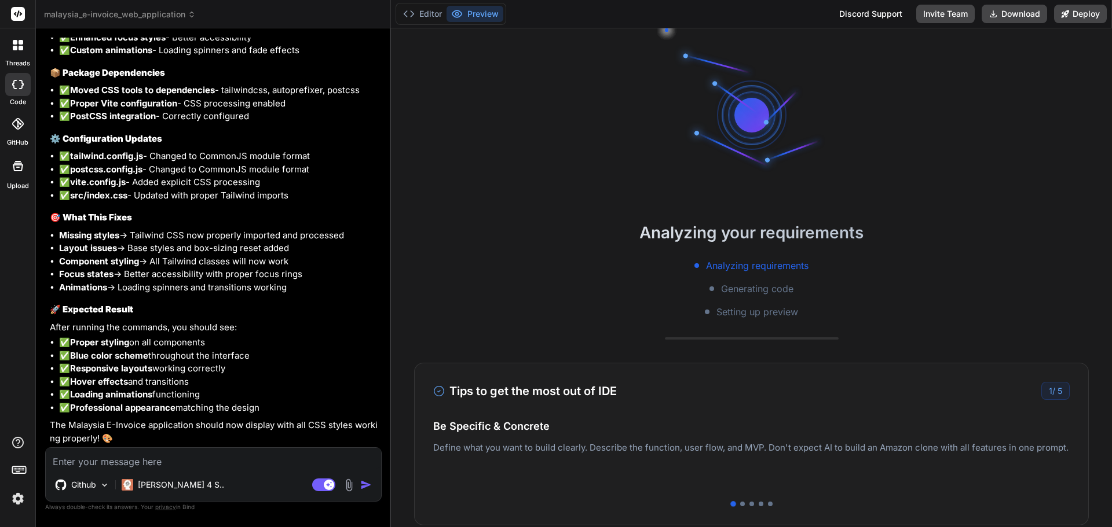
click at [773, 450] on div "Easy Deployment Deploy your Next.js and React projects to Vercel. For Node.js b…" at bounding box center [751, 455] width 636 height 50
click at [1042, 394] on div "1 / 5" at bounding box center [1055, 391] width 28 height 18
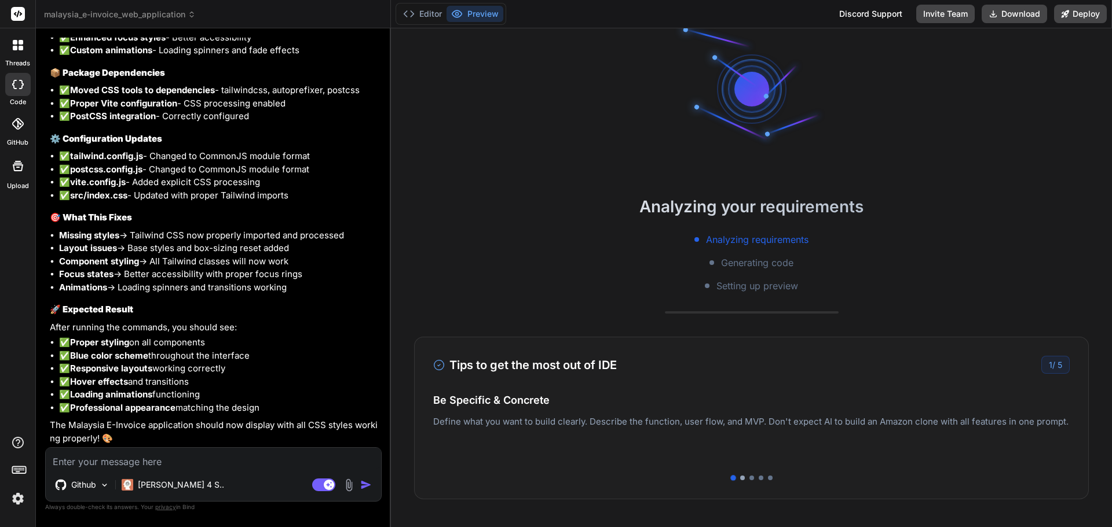
scroll to position [0, 0]
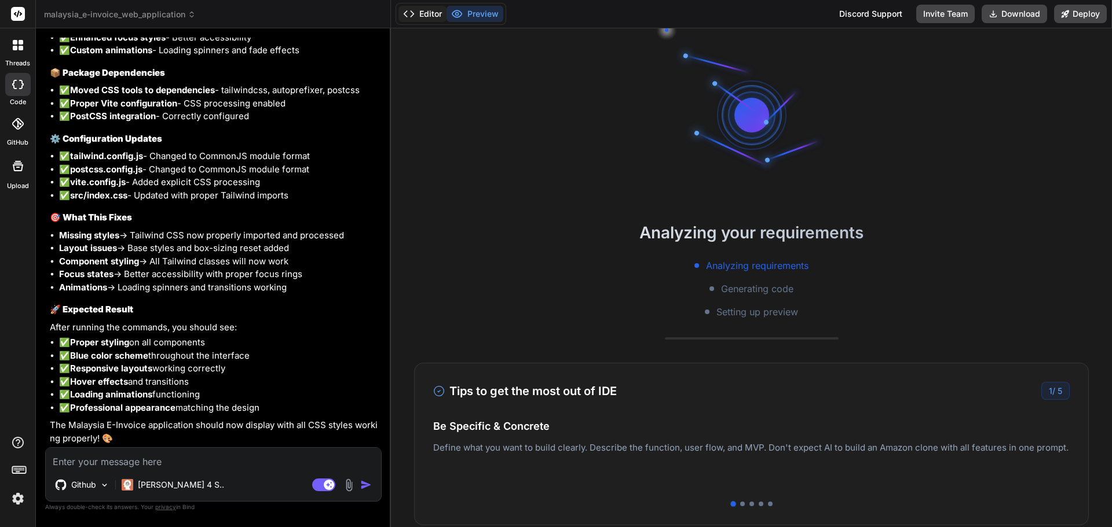
click at [435, 17] on button "Editor" at bounding box center [422, 14] width 48 height 16
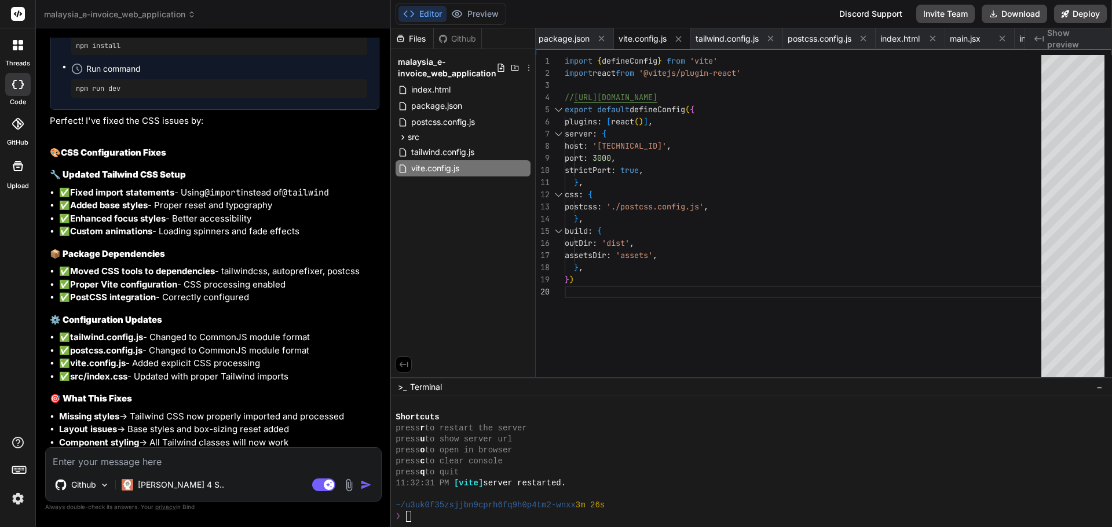
scroll to position [9101, 0]
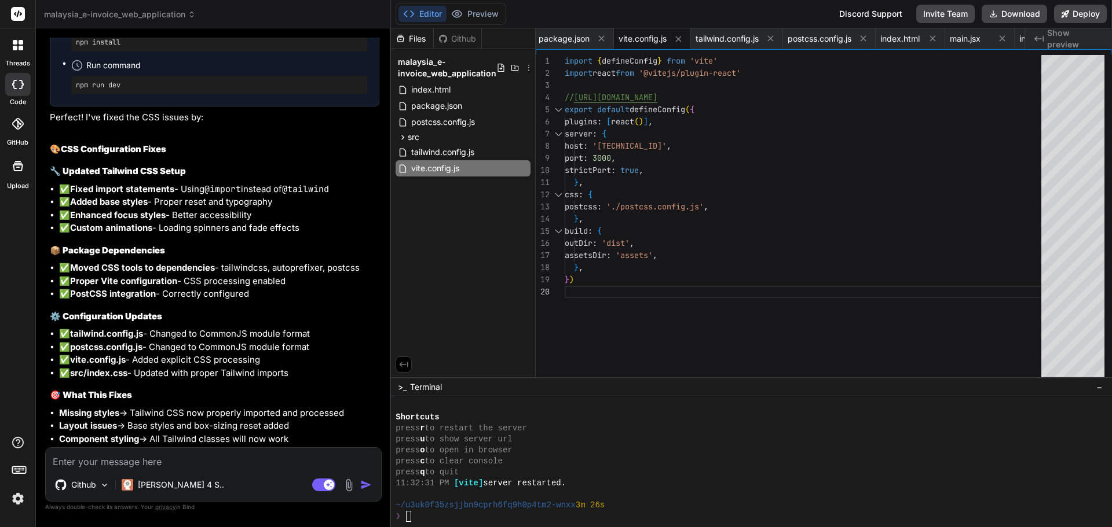
click at [454, 515] on div "❯" at bounding box center [745, 516] width 701 height 11
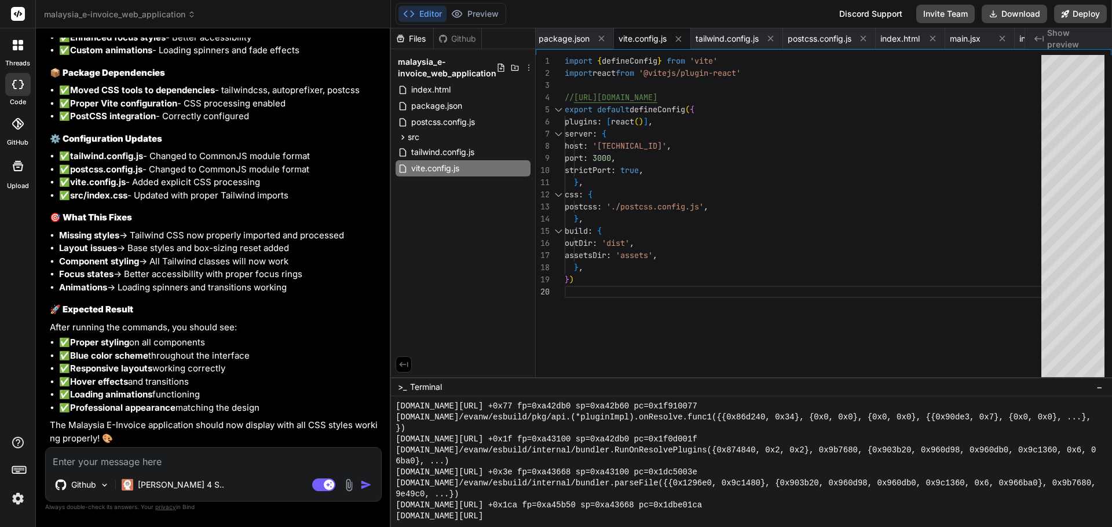
scroll to position [3575, 0]
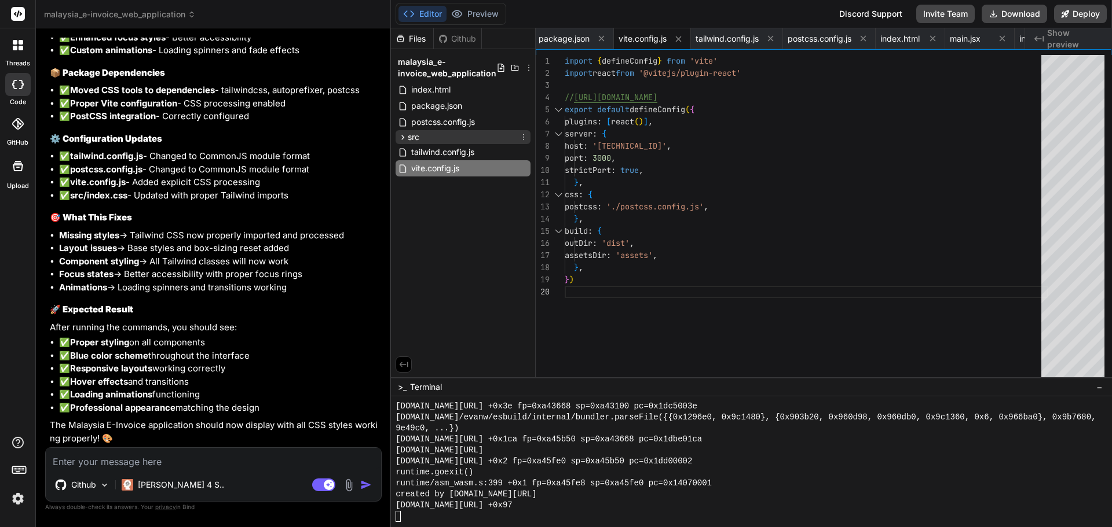
click at [402, 135] on icon at bounding box center [403, 138] width 10 height 10
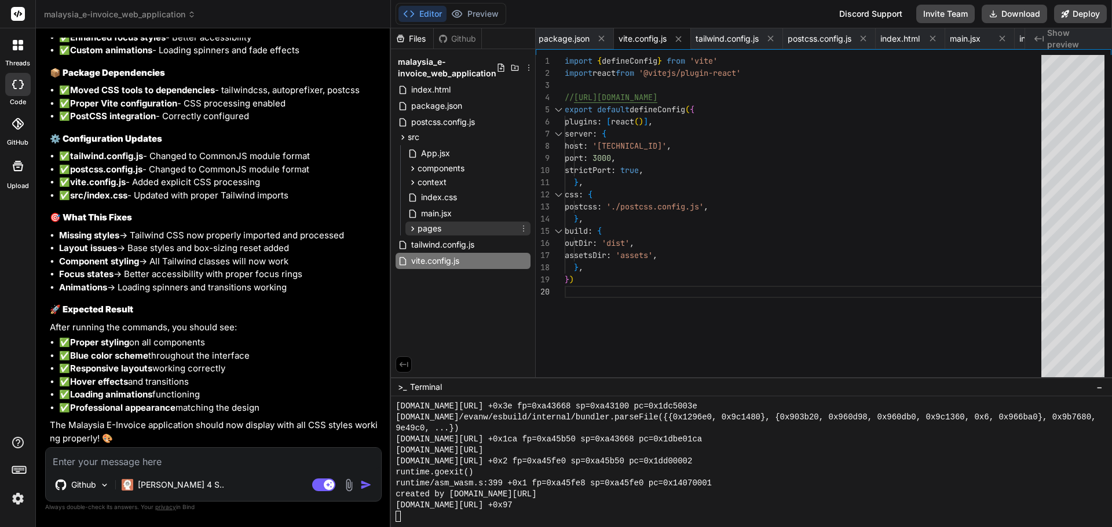
click at [414, 225] on icon at bounding box center [413, 229] width 10 height 10
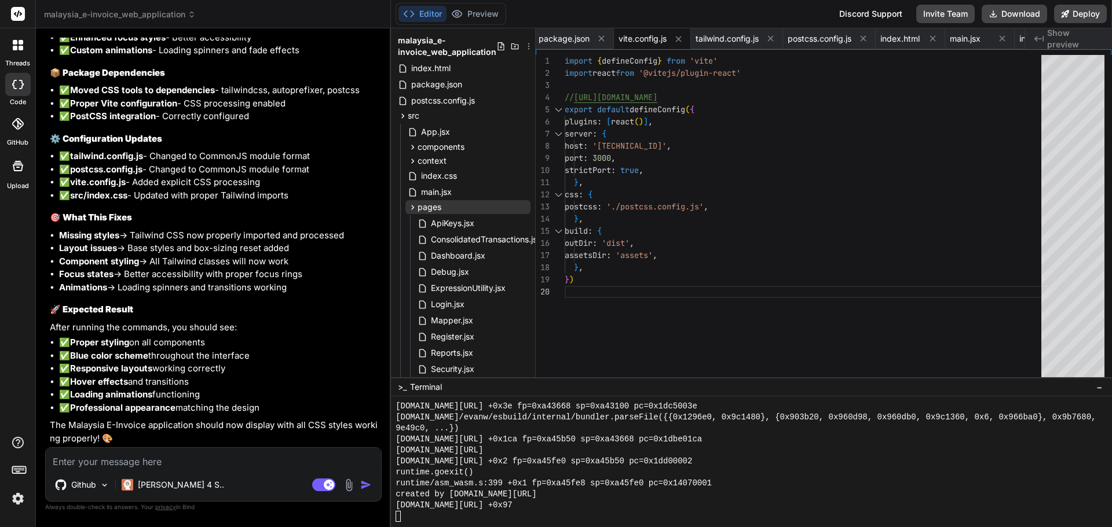
scroll to position [21, 0]
click at [408, 157] on icon at bounding box center [413, 162] width 10 height 10
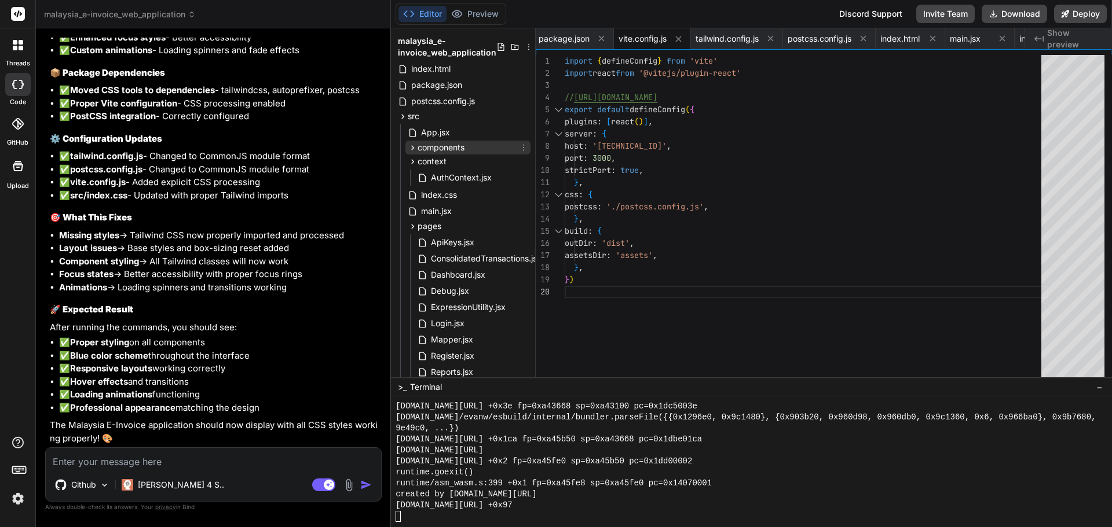
click at [408, 151] on icon at bounding box center [413, 148] width 10 height 10
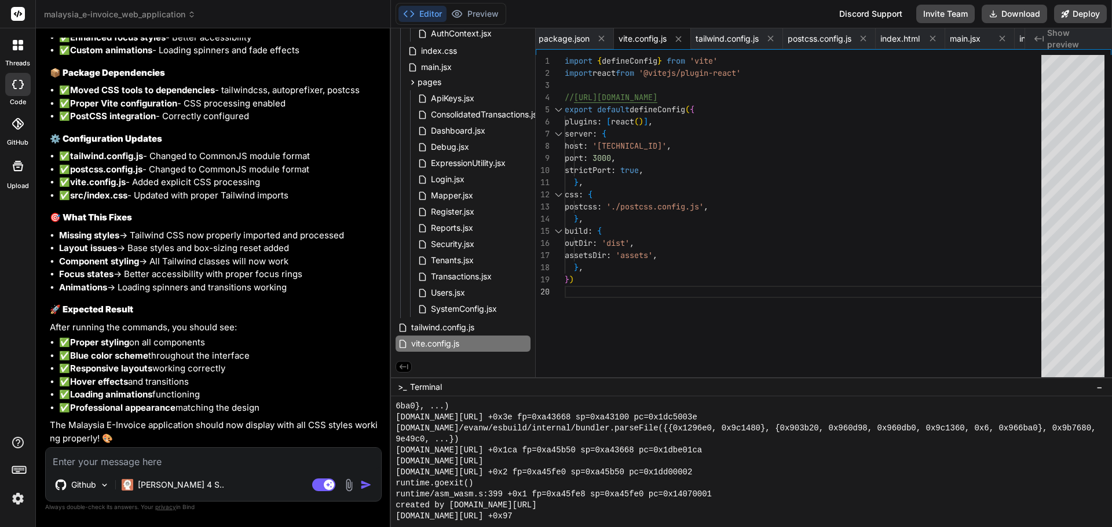
scroll to position [3575, 0]
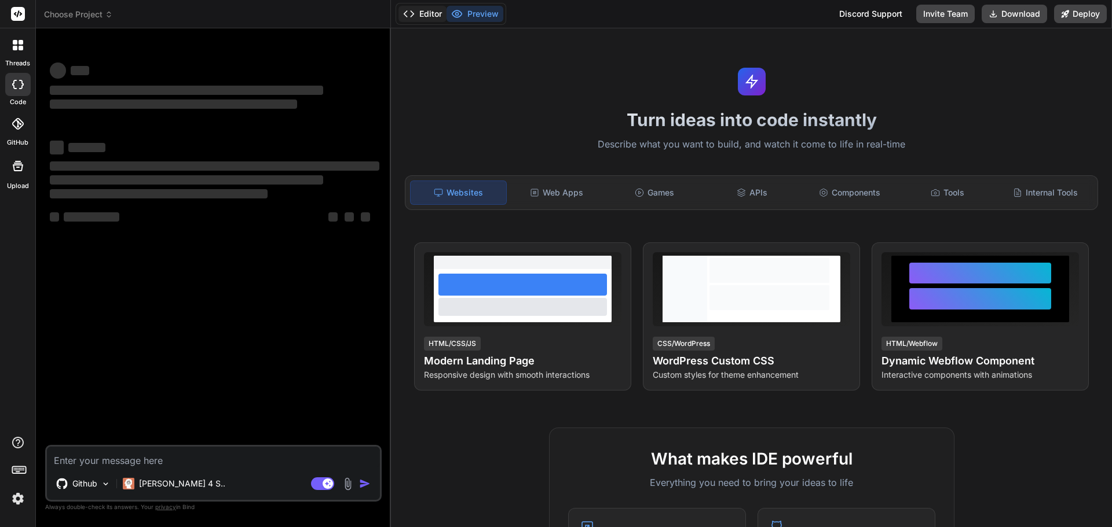
click at [420, 12] on button "Editor" at bounding box center [422, 14] width 48 height 16
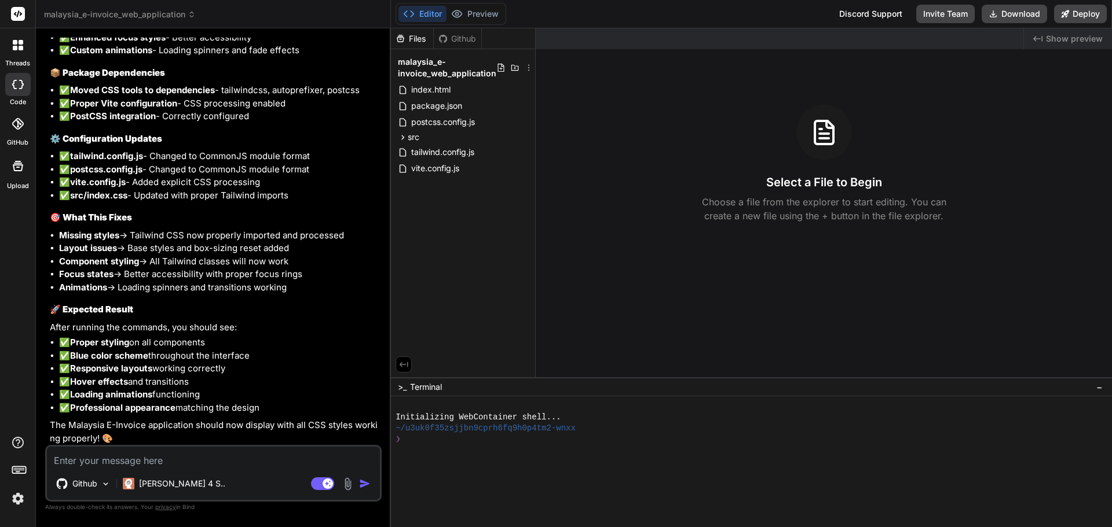
scroll to position [4939, 0]
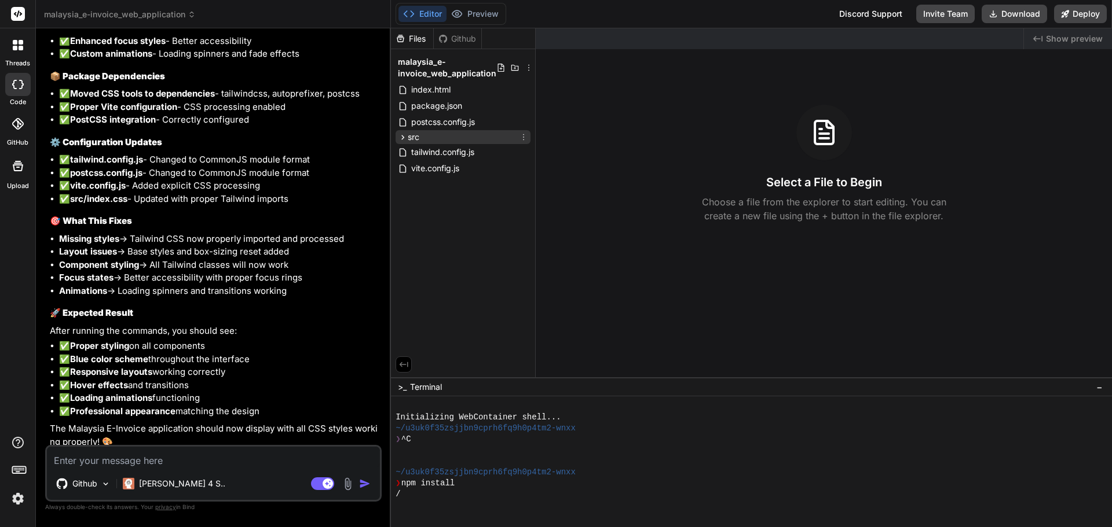
click at [398, 139] on icon at bounding box center [403, 138] width 10 height 10
click at [401, 137] on icon at bounding box center [403, 138] width 10 height 10
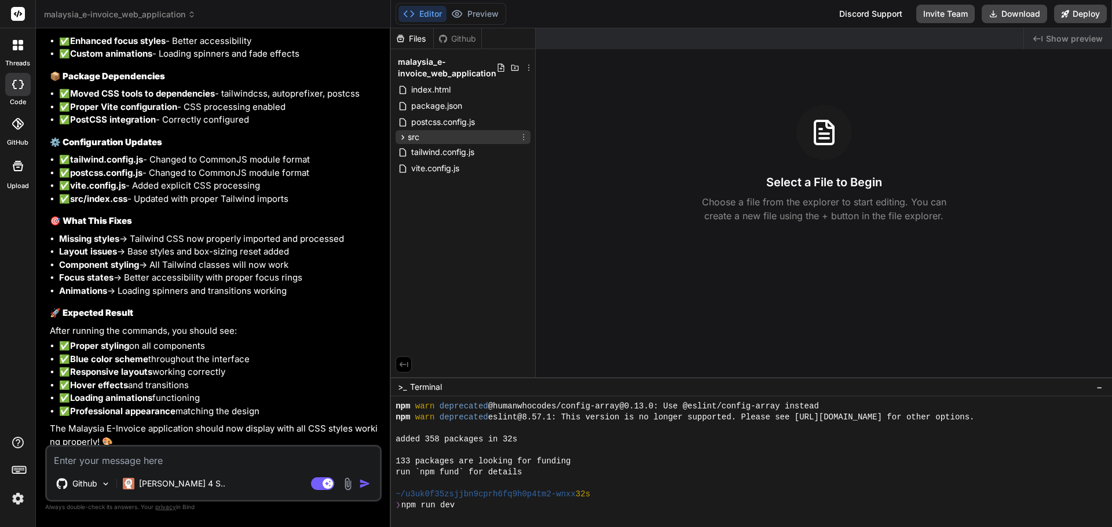
scroll to position [187, 0]
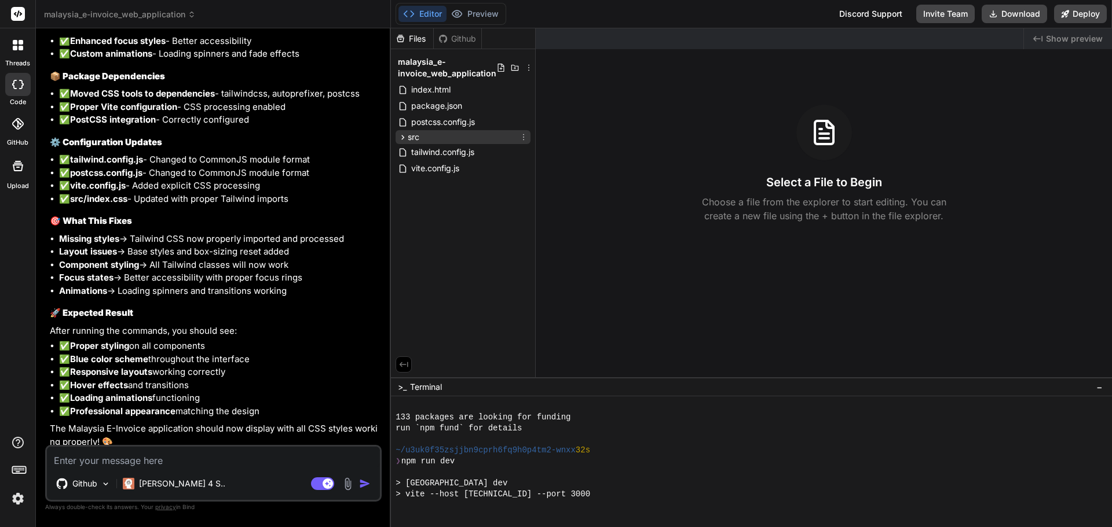
type textarea "x"
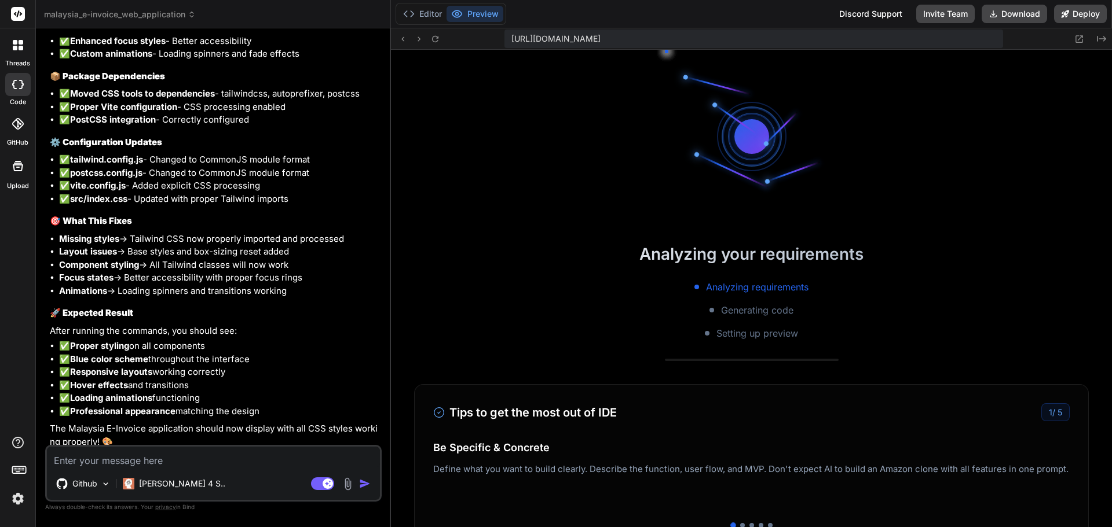
scroll to position [297, 0]
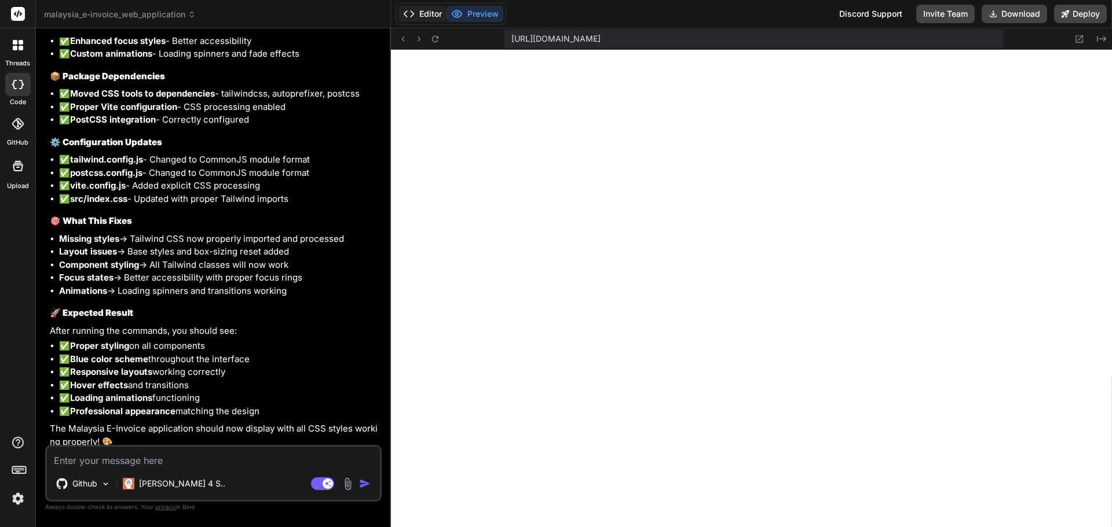
click at [415, 9] on button "Editor" at bounding box center [422, 14] width 48 height 16
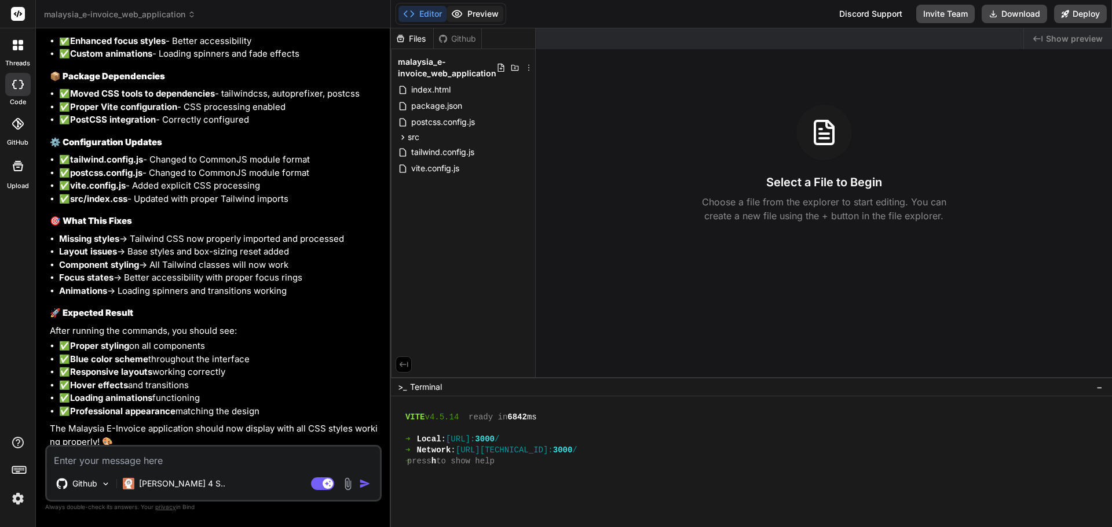
click at [483, 14] on button "Preview" at bounding box center [474, 14] width 57 height 16
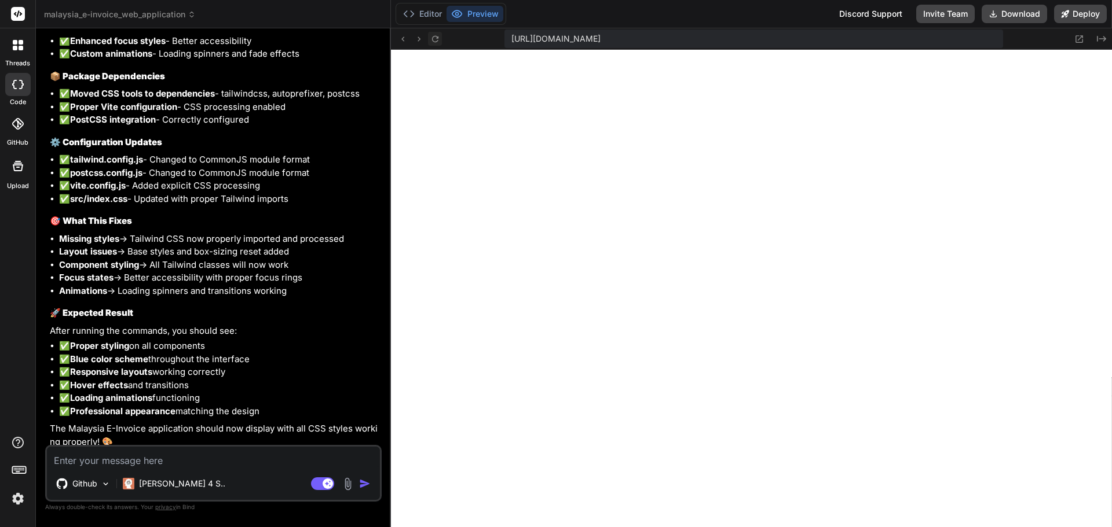
click at [434, 41] on icon at bounding box center [434, 38] width 6 height 6
click at [155, 459] on textarea at bounding box center [213, 457] width 333 height 21
type textarea "T"
type textarea "x"
type textarea "Th"
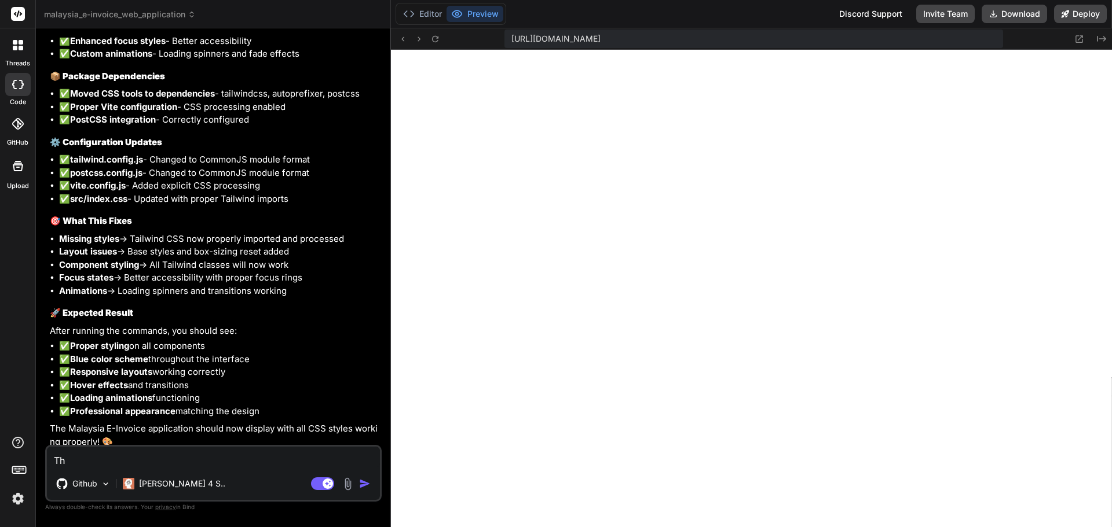
type textarea "x"
type textarea "The"
type textarea "x"
type textarea "The"
type textarea "x"
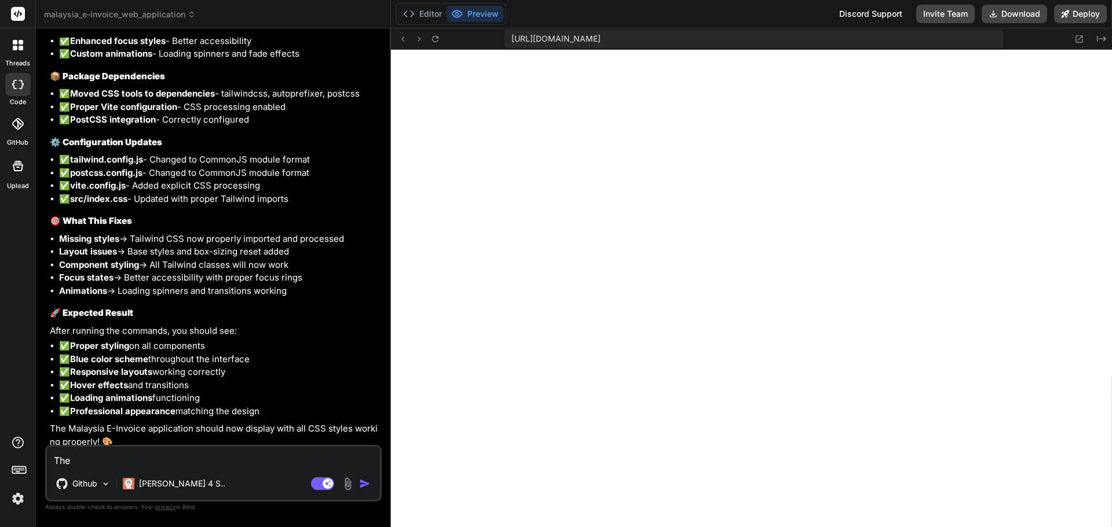
type textarea "The c"
type textarea "x"
type textarea "The"
type textarea "x"
type textarea "The b"
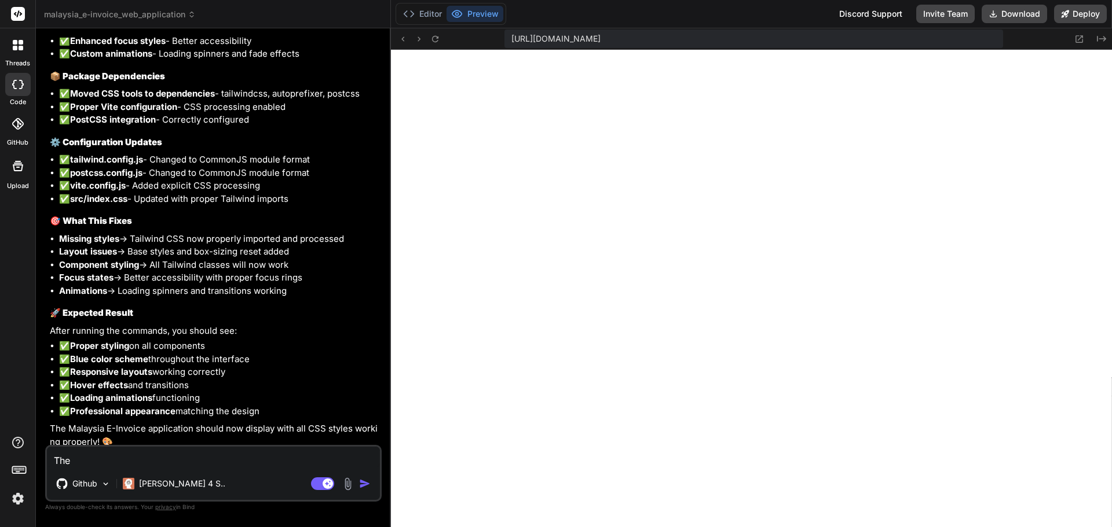
type textarea "x"
type textarea "The ba"
type textarea "x"
type textarea "The bac"
type textarea "x"
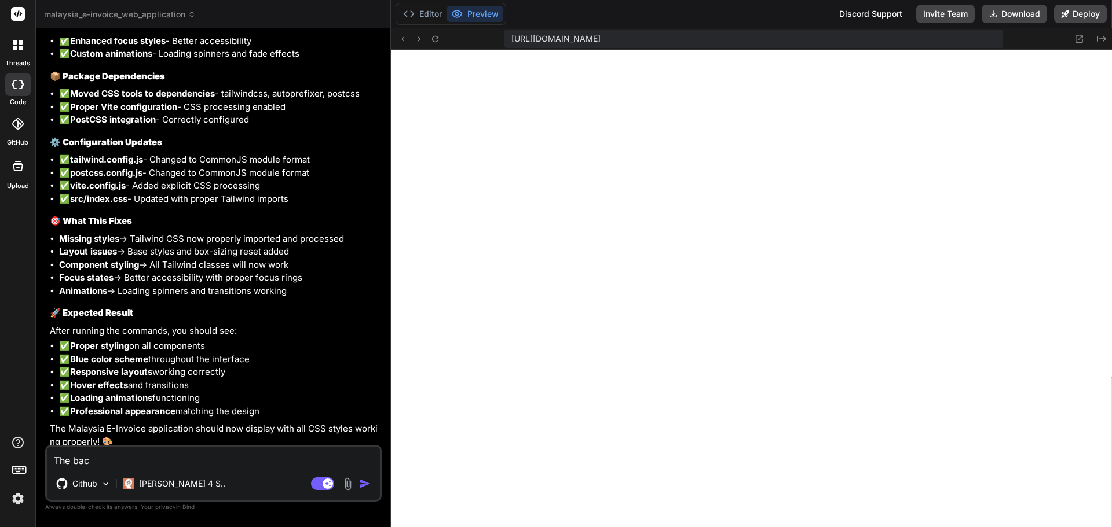
type textarea "The back"
type textarea "x"
type textarea "The backg"
type textarea "x"
type textarea "The backgr"
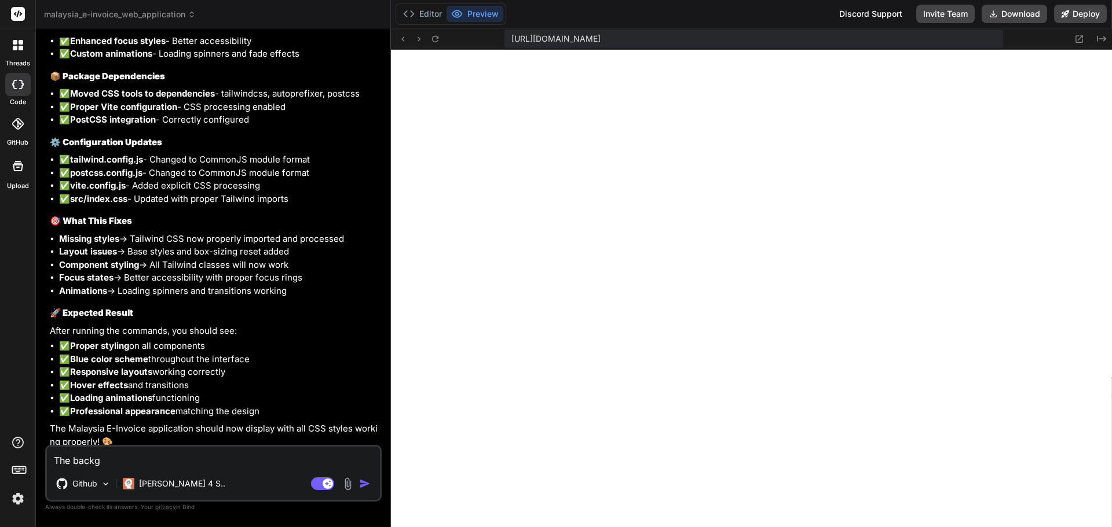
type textarea "x"
type textarea "The backgro"
type textarea "x"
type textarea "The backgrou"
type textarea "x"
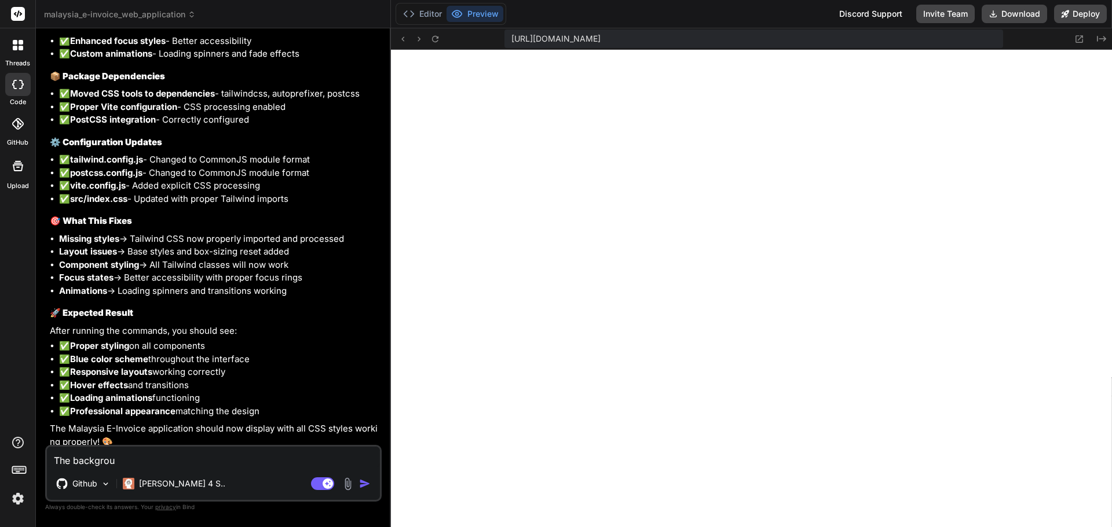
type textarea "The backgroun"
type textarea "x"
type textarea "The background"
type textarea "x"
type textarea "The background"
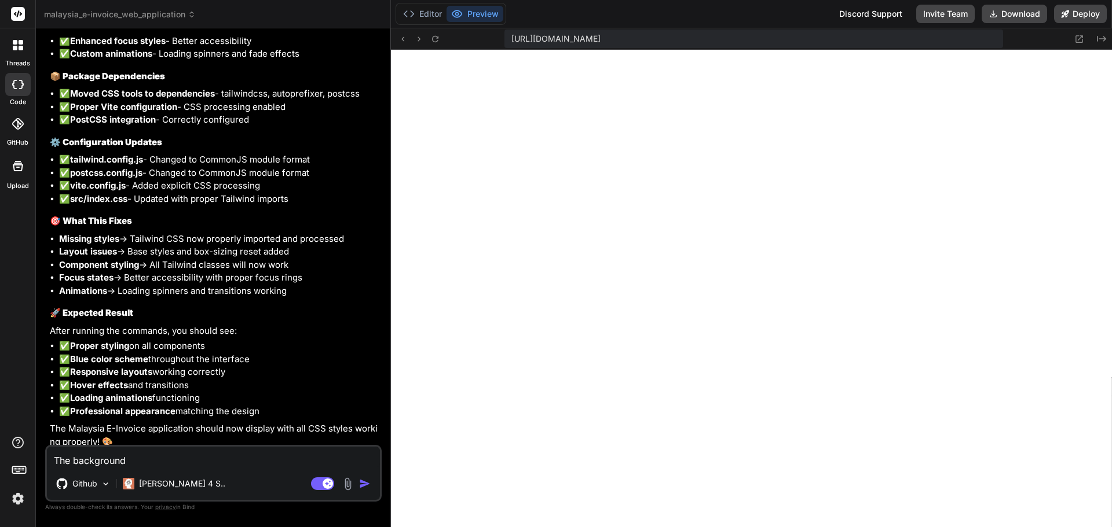
type textarea "x"
type textarea "The background c"
type textarea "x"
type textarea "The background co"
type textarea "x"
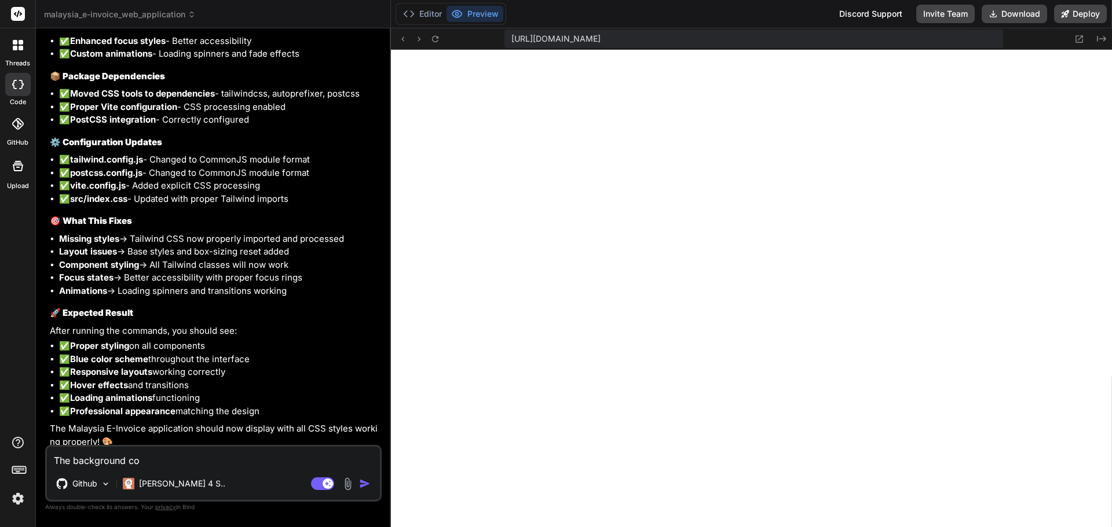
type textarea "The background col"
type textarea "x"
type textarea "The background colo"
type textarea "x"
type textarea "The background color"
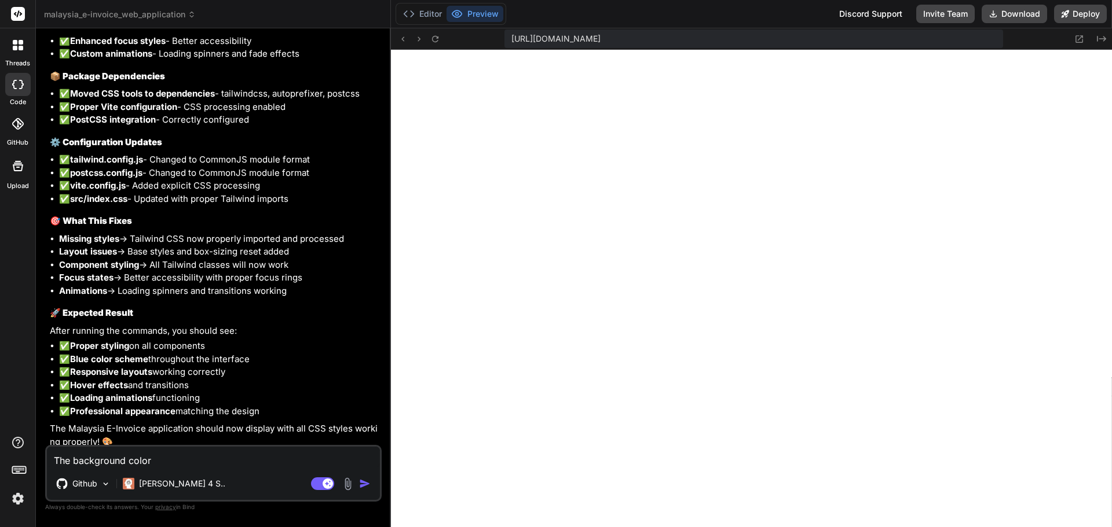
type textarea "x"
type textarea "The background color"
type textarea "x"
type textarea "The background color f"
type textarea "x"
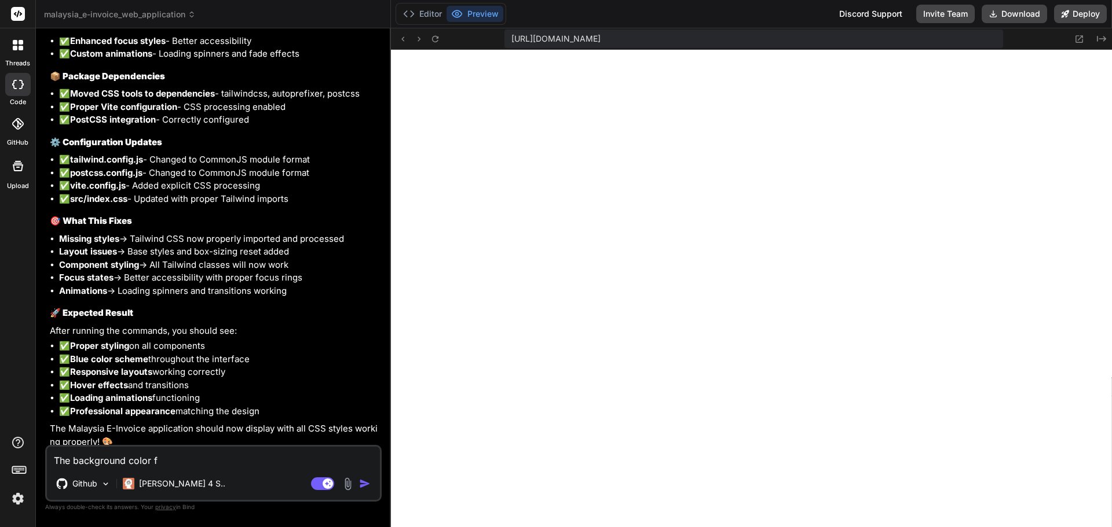
type textarea "The background color fo"
type textarea "x"
type textarea "The background color for"
type textarea "x"
type textarea "The background color for"
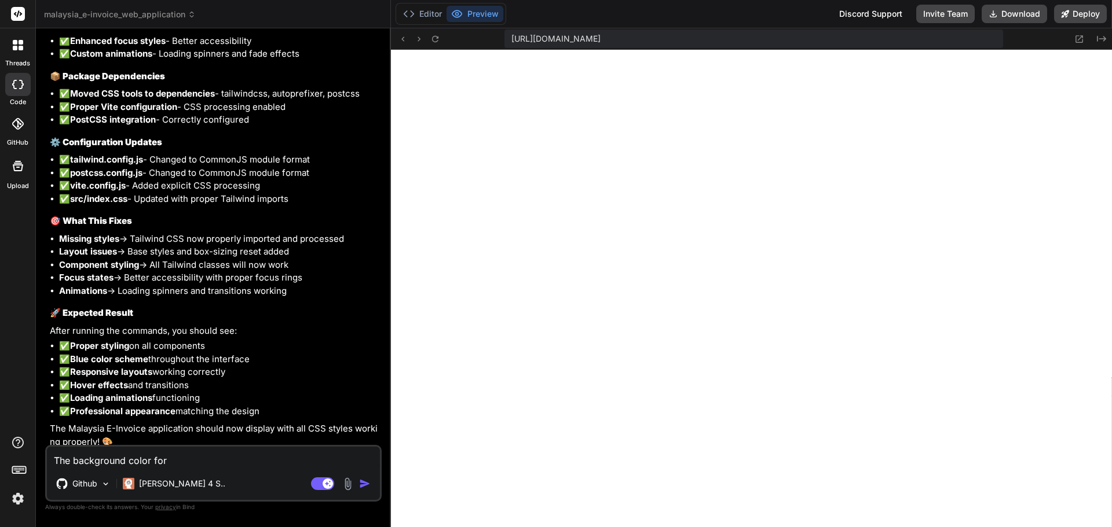
type textarea "x"
type textarea "The background color for D"
type textarea "x"
type textarea "The background color for Da"
type textarea "x"
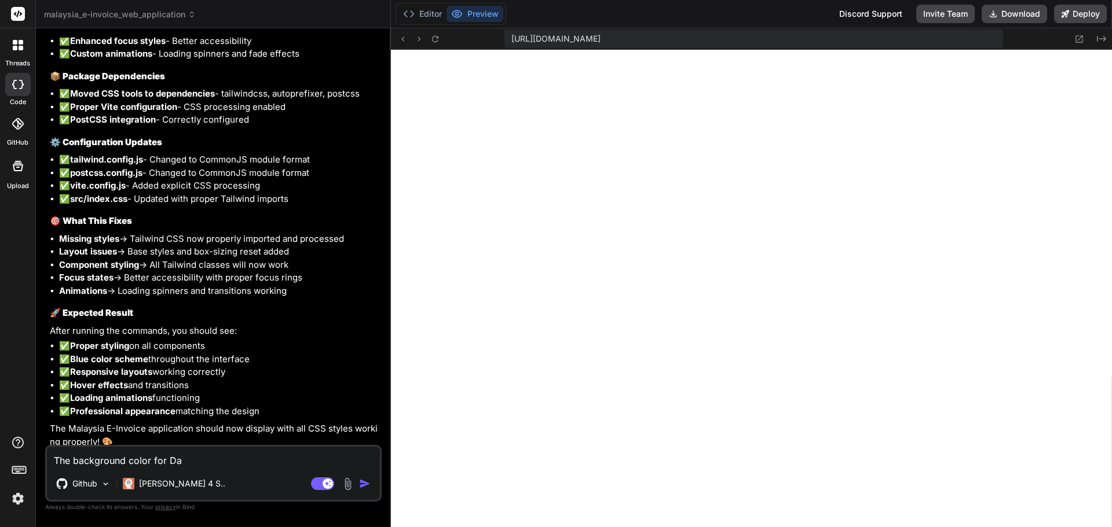
type textarea "The background color for Das"
type textarea "x"
type textarea "The background color for Dash"
type textarea "x"
type textarea "The background color for Dashb"
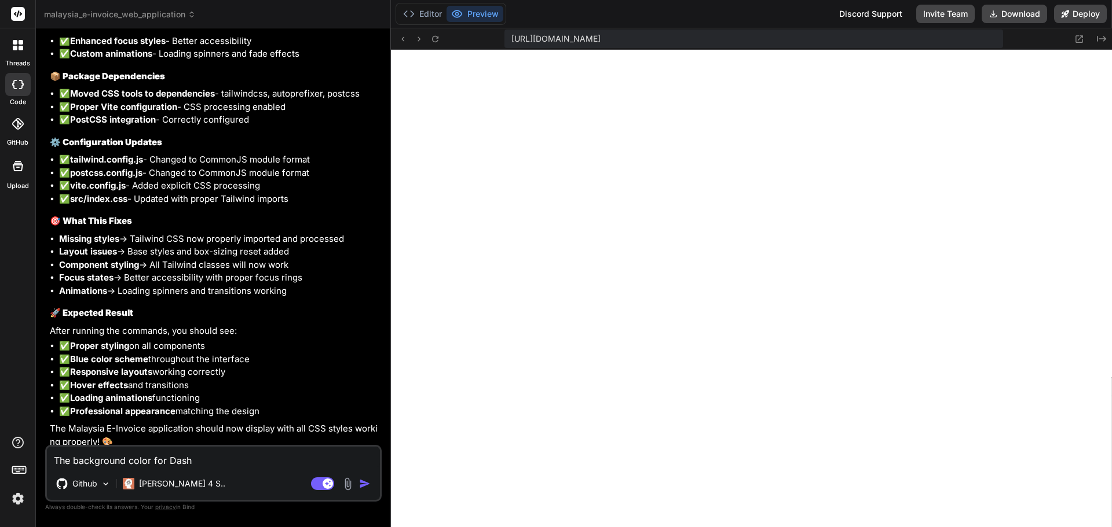
type textarea "x"
type textarea "The background color for Dashbo"
type textarea "x"
type textarea "The background color for Dashboa"
type textarea "x"
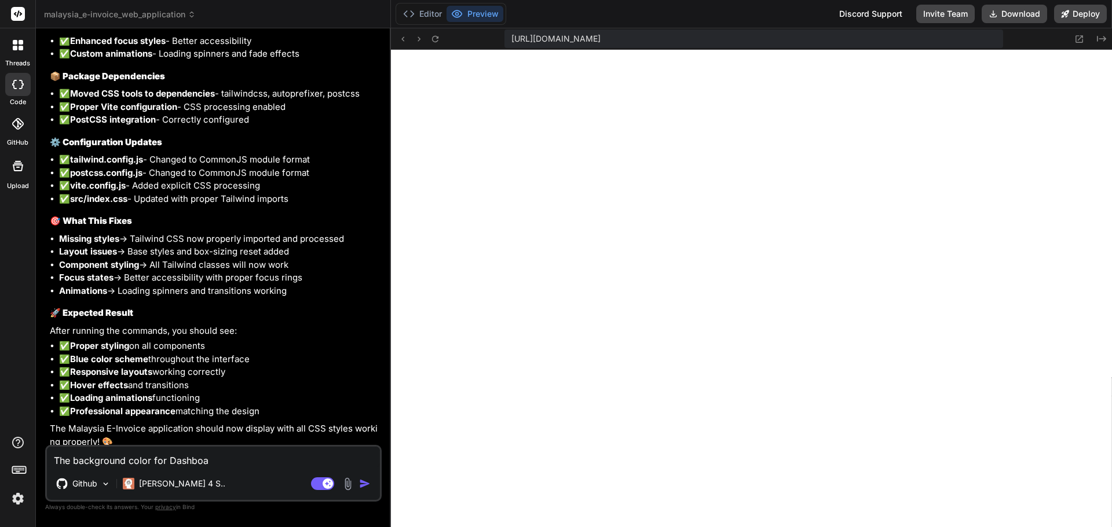
type textarea "The background color for Dashboar"
type textarea "x"
type textarea "The background color for Dashboard"
type textarea "x"
type textarea "The background color for Dashboard,"
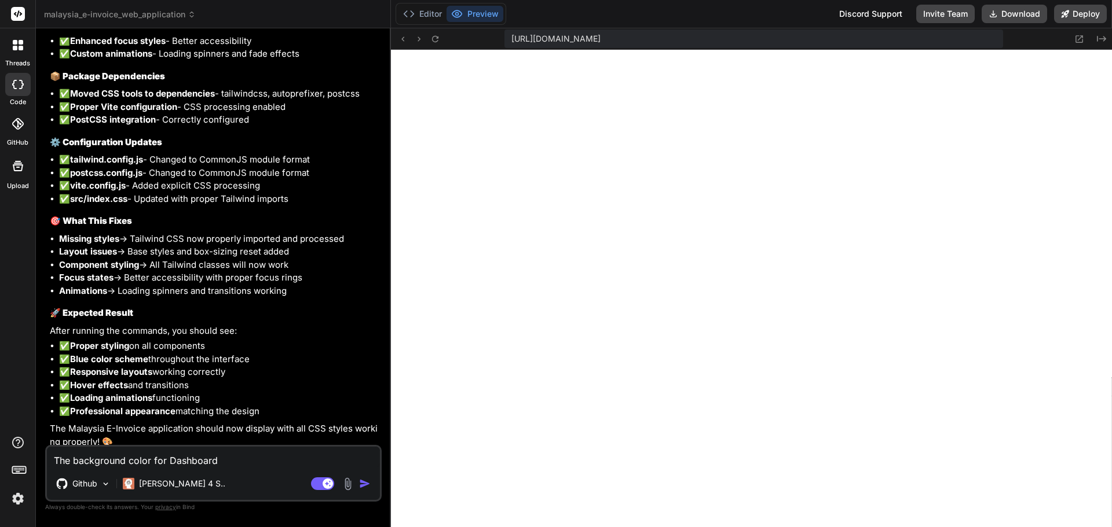
type textarea "x"
type textarea "The background color for Dashboard,"
type textarea "x"
click at [270, 461] on textarea "The background color for Dashboard," at bounding box center [213, 457] width 333 height 21
type textarea "The background color for Dashboard, N"
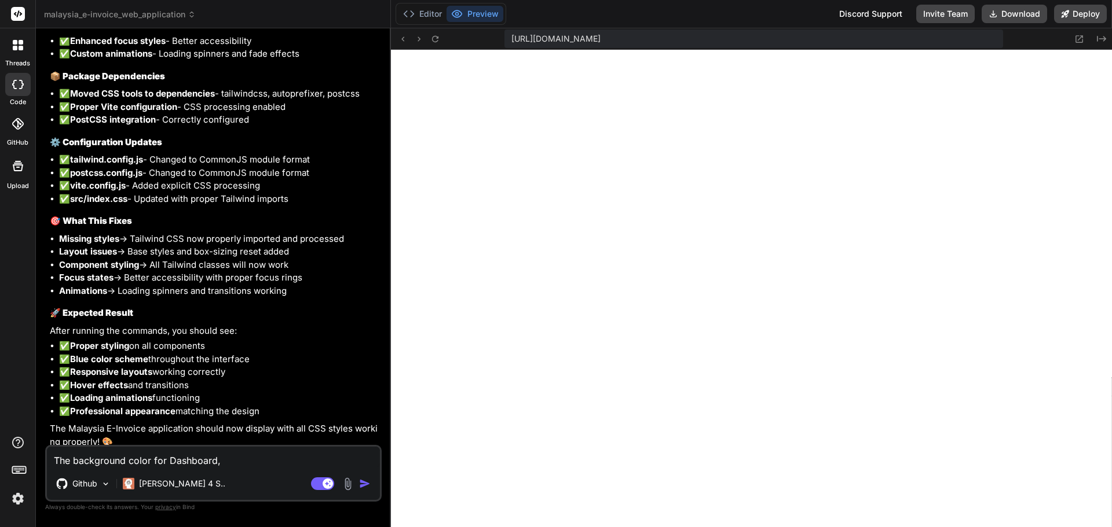
type textarea "x"
type textarea "The background color for Dashboard, No"
type textarea "x"
type textarea "The background color for Dashboard, Nor"
type textarea "x"
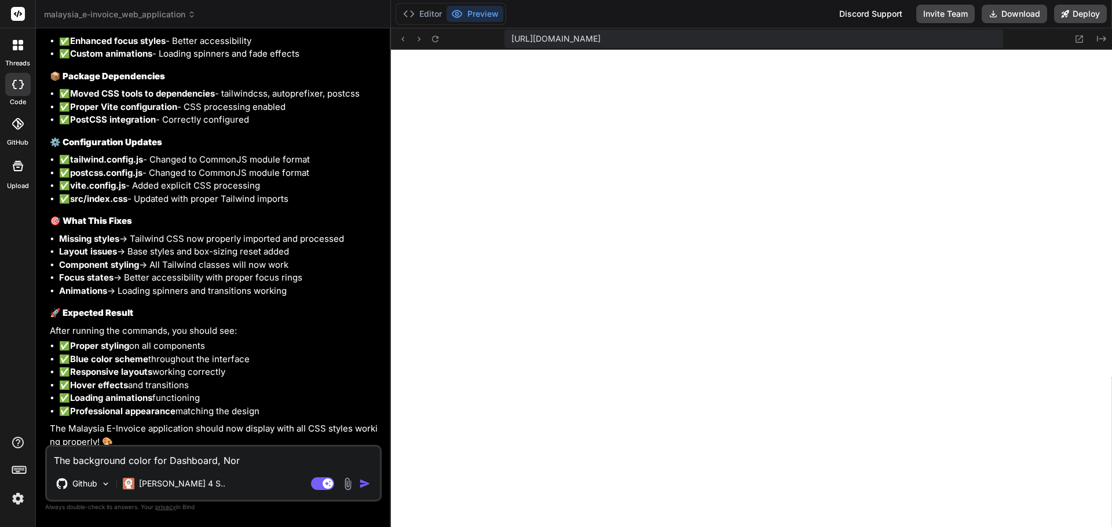
type textarea "The background color for Dashboard, Norm"
type textarea "x"
type textarea "The background color for Dashboard, [PERSON_NAME]"
type textarea "x"
type textarea "The background color for Dashboard, Normal"
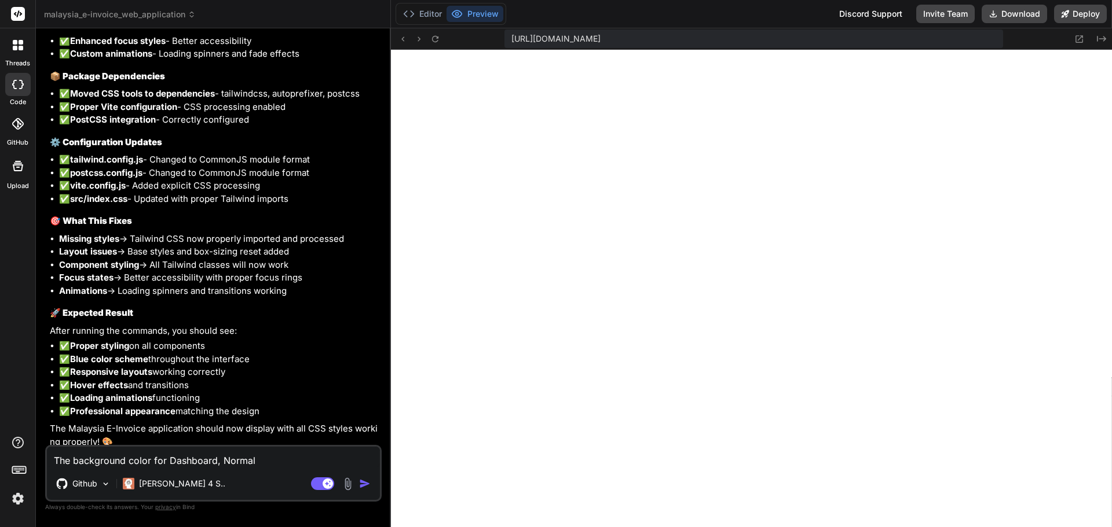
type textarea "x"
type textarea "The background color for Dashboard, Normal"
type textarea "x"
type textarea "The background color for Dashboard, Normal E"
type textarea "x"
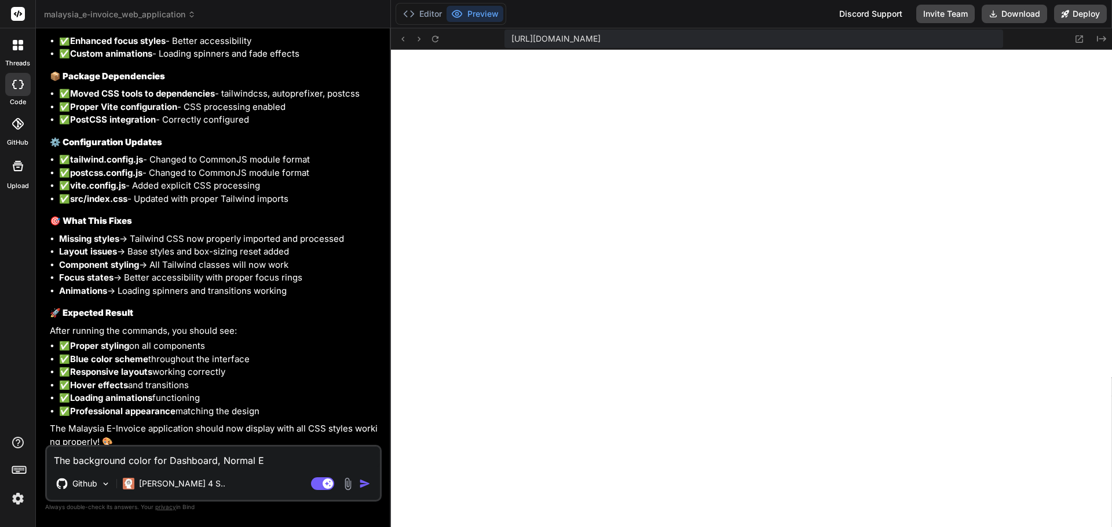
type textarea "The background color for Dashboard, Normal E-"
type textarea "x"
type textarea "The background color for Dashboard, Normal E-i"
type textarea "x"
type textarea "The background color for Dashboard, Normal E-in"
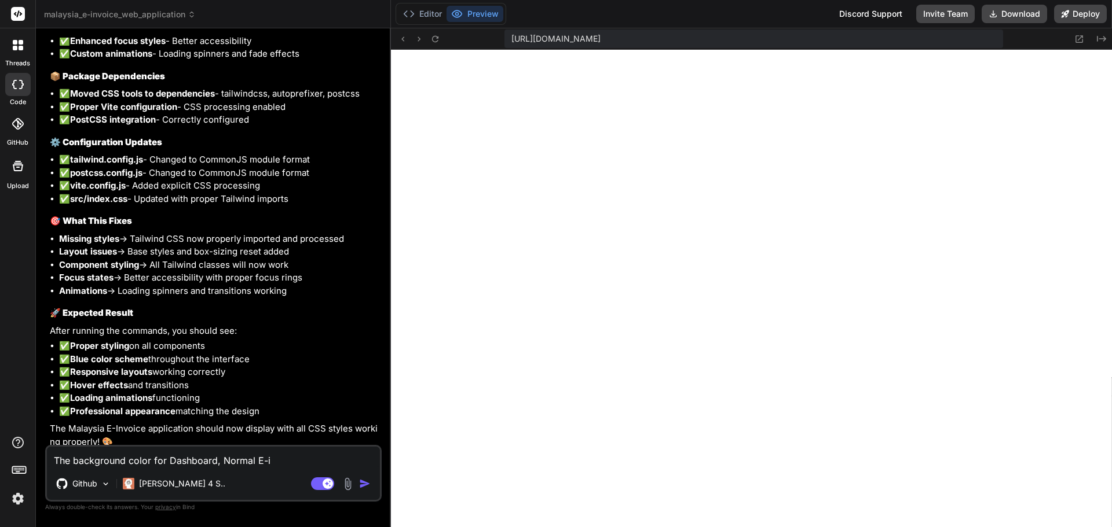
type textarea "x"
type textarea "The background color for Dashboard, Normal E-inv"
type textarea "x"
type textarea "The background color for Dashboard, Normal E-invo"
type textarea "x"
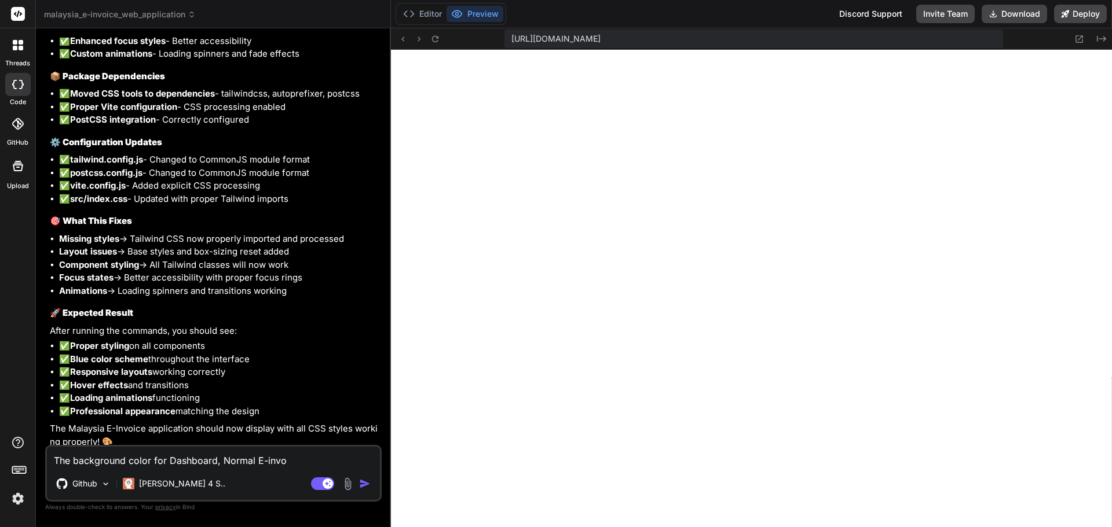
type textarea "The background color for Dashboard, Normal E-invoi"
type textarea "x"
click at [305, 459] on textarea "The background color for Dashboard, Normal E-invoi" at bounding box center [213, 457] width 333 height 21
type textarea "The background color for Dashboard, Normal E-invo"
type textarea "x"
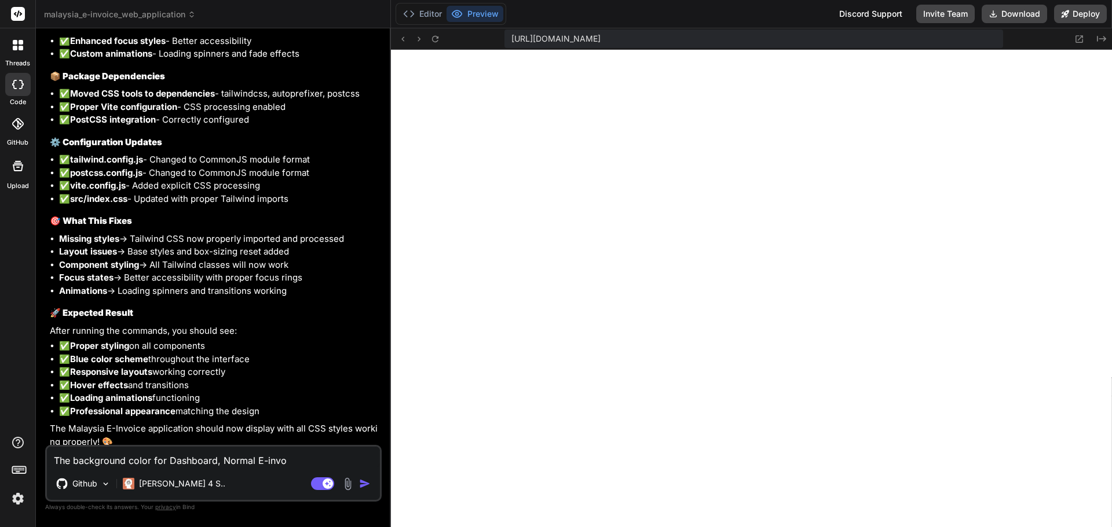
type textarea "The background color for Dashboard, Normal E-inv"
type textarea "x"
type textarea "The background color for Dashboard, Normal E-in"
type textarea "x"
type textarea "The background color for Dashboard, Normal E-i"
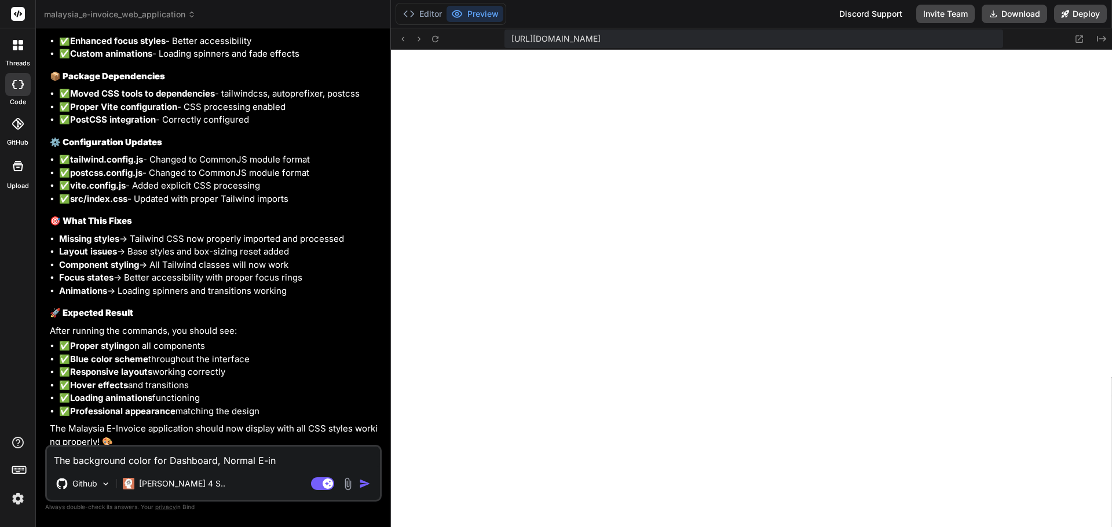
type textarea "x"
type textarea "The background color for Dashboard, Normal E-"
type textarea "x"
type textarea "The background color for Dashboard , Normal E-"
type textarea "x"
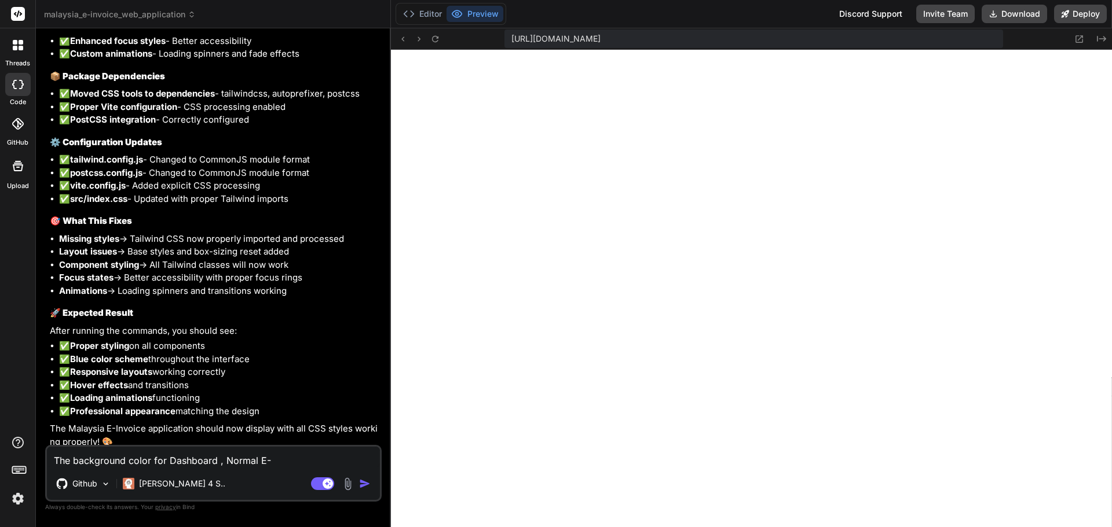
type textarea "The background color for Dashboard P, Normal E-"
type textarea "x"
type textarea "The background color for Dashboard Pa, Normal E-"
type textarea "x"
type textarea "The background color for Dashboard Pag, Normal E-"
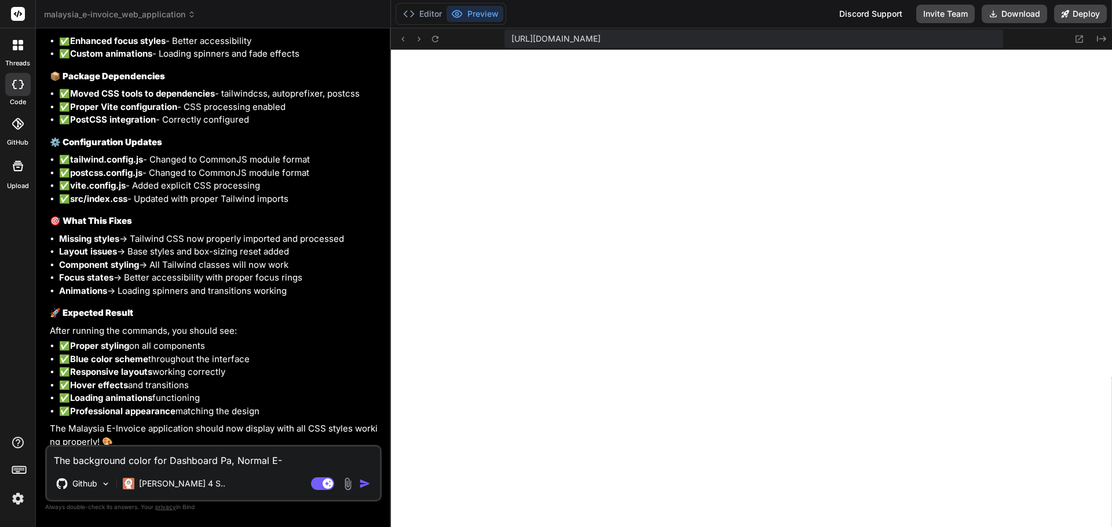
type textarea "x"
type textarea "The background color for Dashboard Page, Normal E-"
type textarea "x"
type textarea "The background color for Dashboard Page, Normal E-i"
type textarea "x"
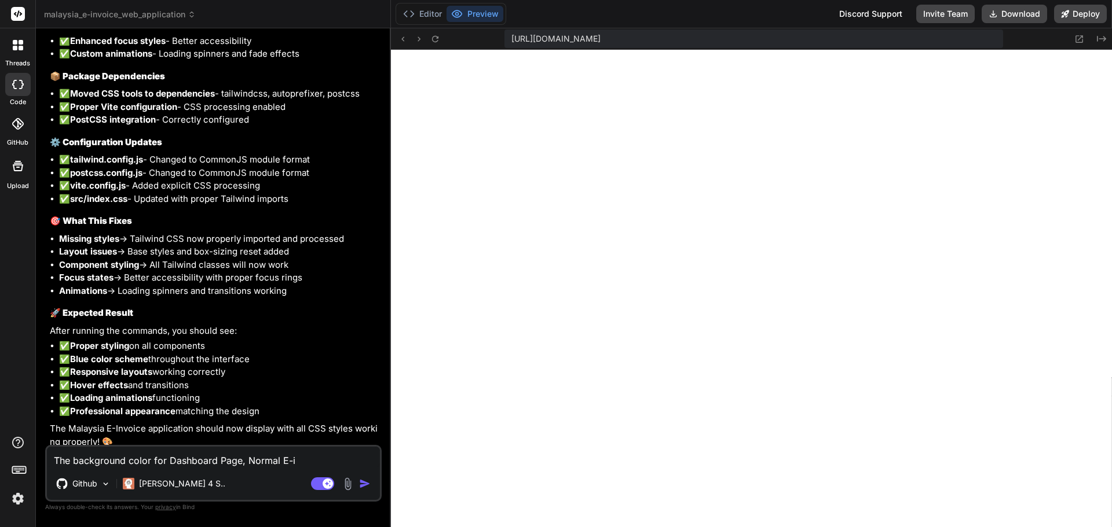
type textarea "The background color for Dashboard Page, Normal E-in"
type textarea "x"
type textarea "The background color for Dashboard Page, Normal E-inv"
type textarea "x"
type textarea "The background color for Dashboard Page, Normal E-invo"
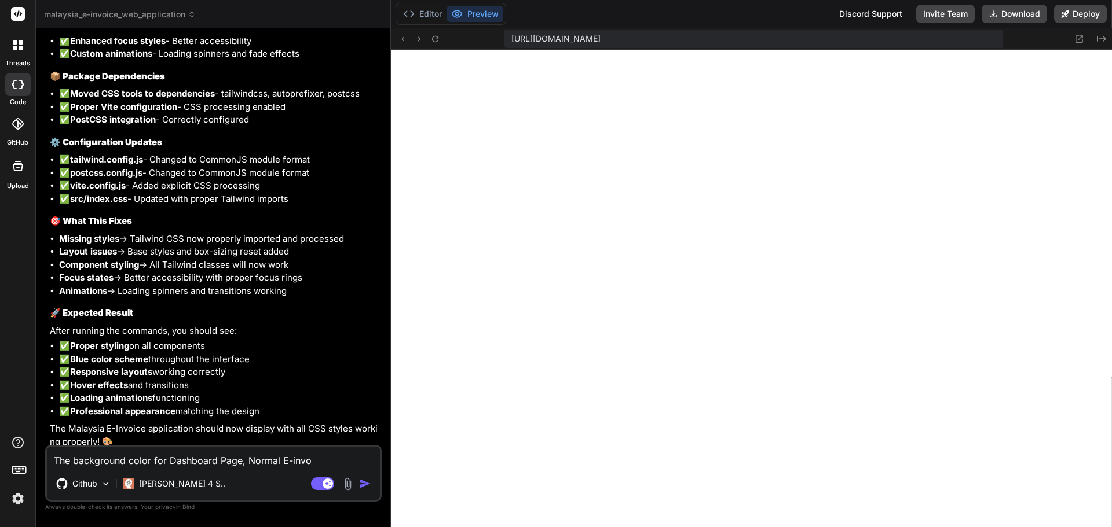
type textarea "x"
type textarea "The background color for Dashboard Page, Normal E-invoi"
type textarea "x"
type textarea "The background color for Dashboard Page, Normal E-invoic"
type textarea "x"
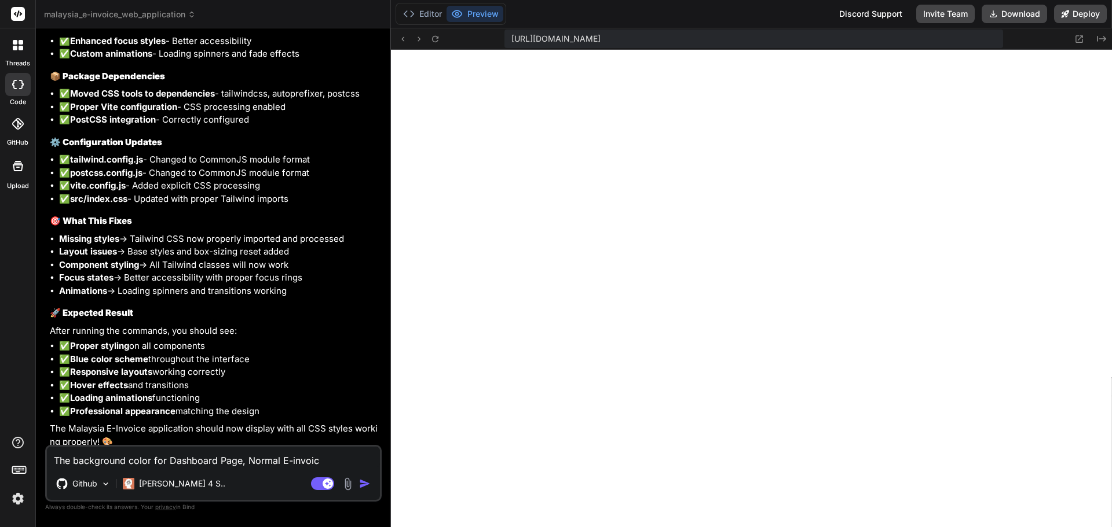
type textarea "The background color for Dashboard Page, Normal E-invoice"
type textarea "x"
type textarea "The background color for Dashboard Page, Normal E-invoice"
type textarea "x"
type textarea "The background color for Dashboard Page, Normal E-invoice P"
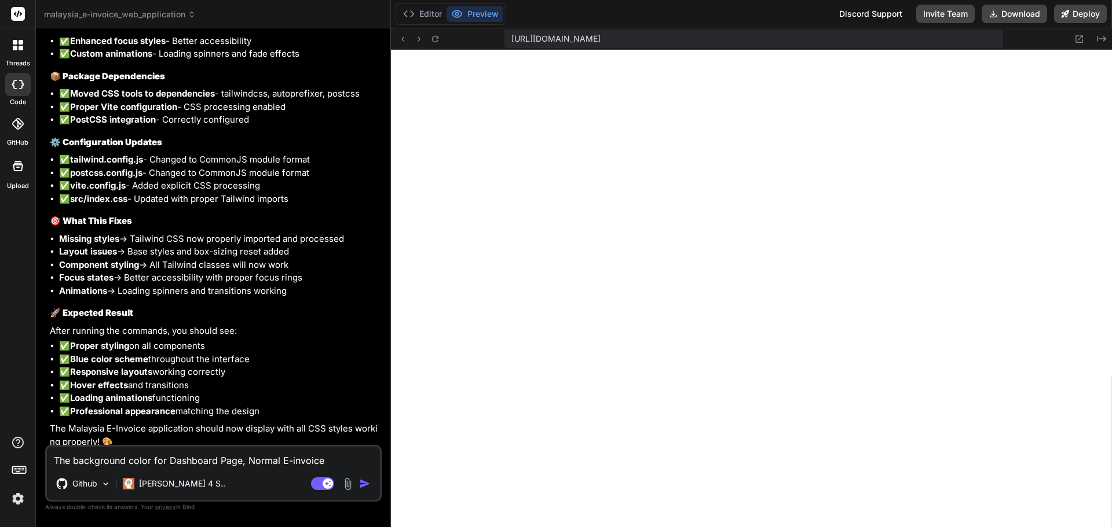
type textarea "x"
type textarea "The background color for Dashboard Page, Normal E-invoice Pa"
type textarea "x"
type textarea "The background color for Dashboard Page, Normal E-invoice Pag"
type textarea "x"
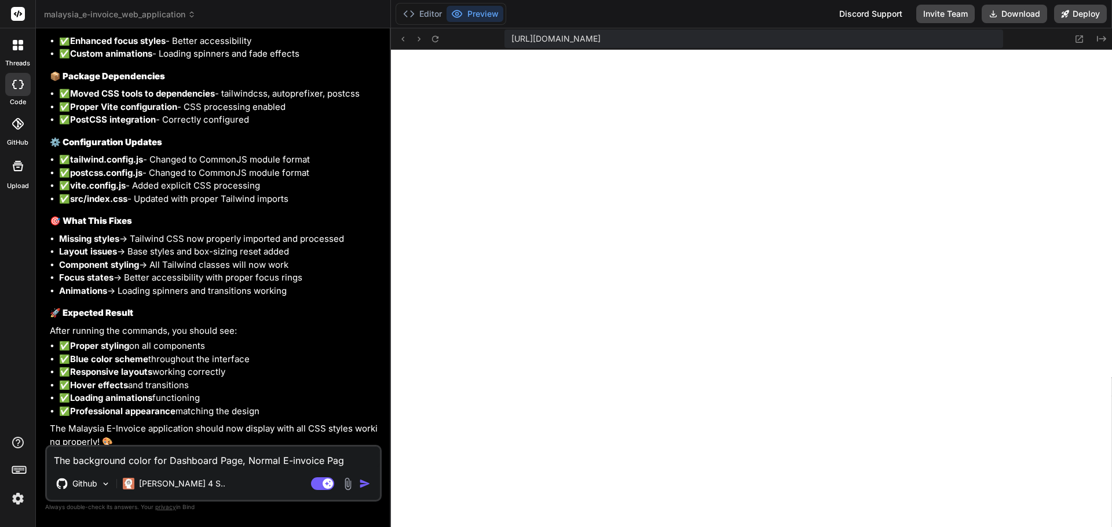
type textarea "The background color for Dashboard Page, Normal E-invoice Page"
type textarea "x"
type textarea "The background color for Dashboard Page, Normal E-invoice Page,"
type textarea "x"
type textarea "The background color for Dashboard Page, Normal E-invoice Page,"
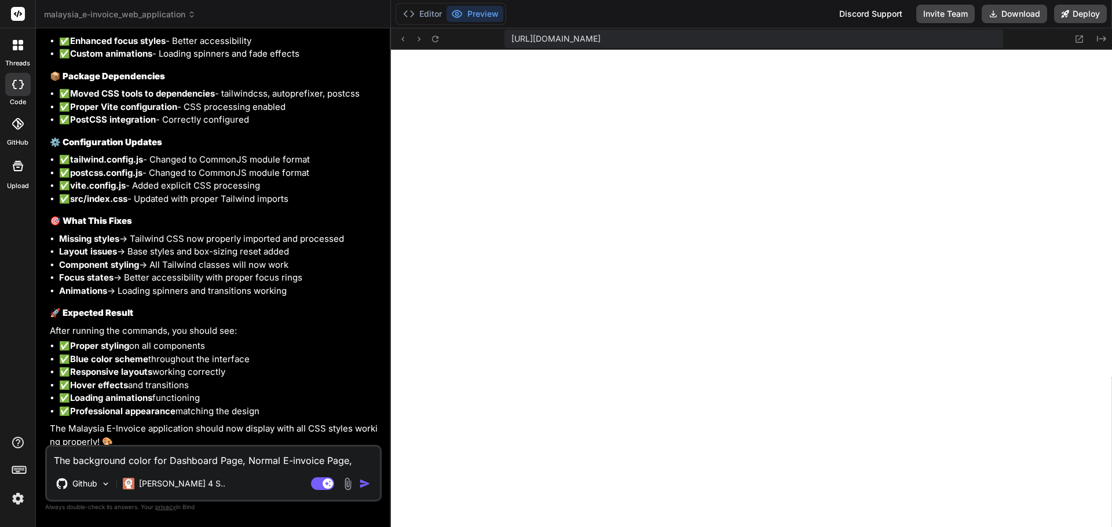
type textarea "x"
type textarea "The background color for Dashboard Page, Normal E-invoice Page, C"
type textarea "x"
type textarea "The background color for Dashboard Page, Normal E-invoice Page, Co"
type textarea "x"
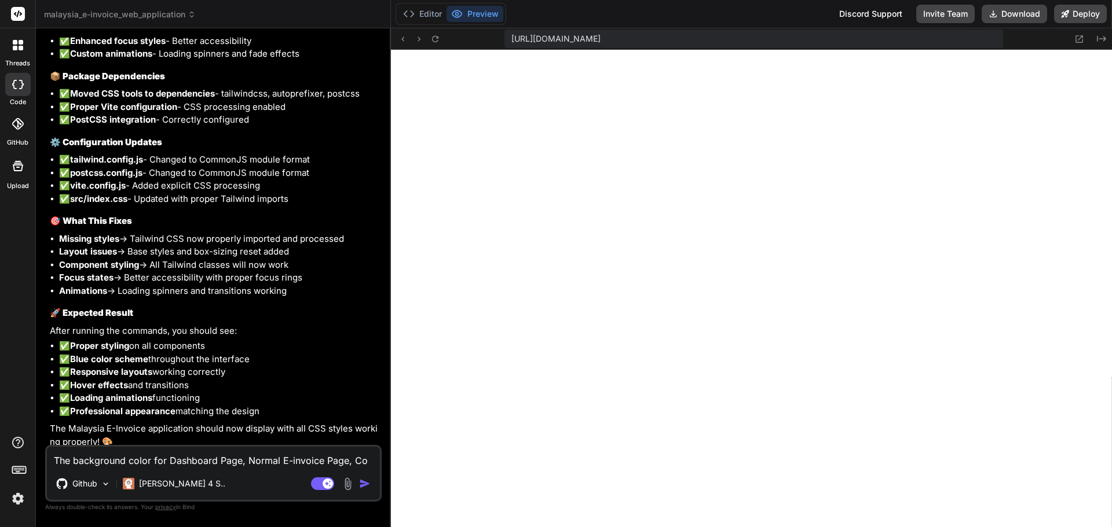
type textarea "The background color for Dashboard Page, Normal E-invoice Page, Con"
type textarea "x"
type textarea "The background color for Dashboard Page, Normal E-invoice Page, Cons"
type textarea "x"
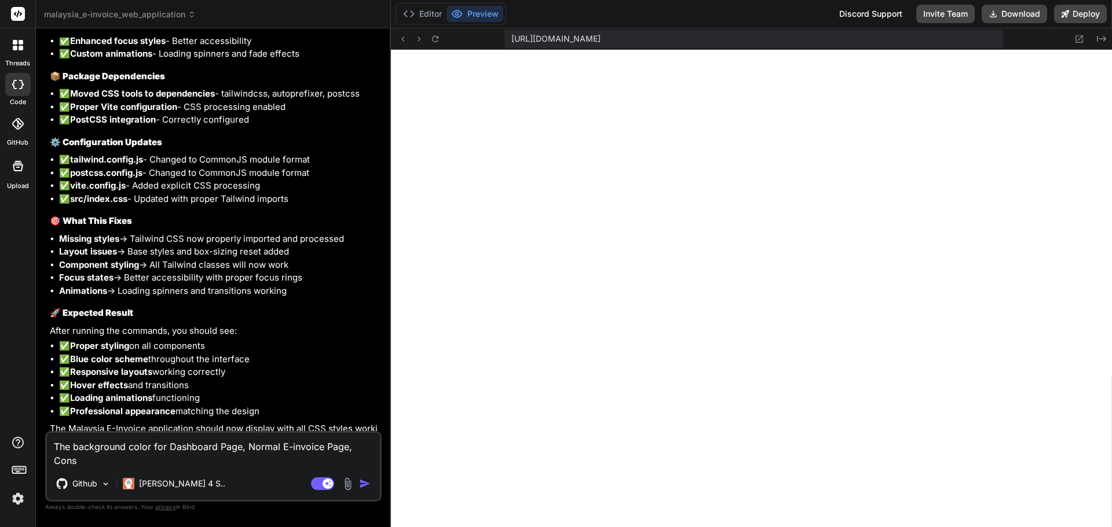
type textarea "The background color for Dashboard Page, Normal E-invoice Page, Conso"
type textarea "x"
type textarea "The background color for Dashboard Page, Normal E-invoice Page, Consol"
type textarea "x"
type textarea "The background color for Dashboard Page, Normal E-invoice Page, [PERSON_NAME]"
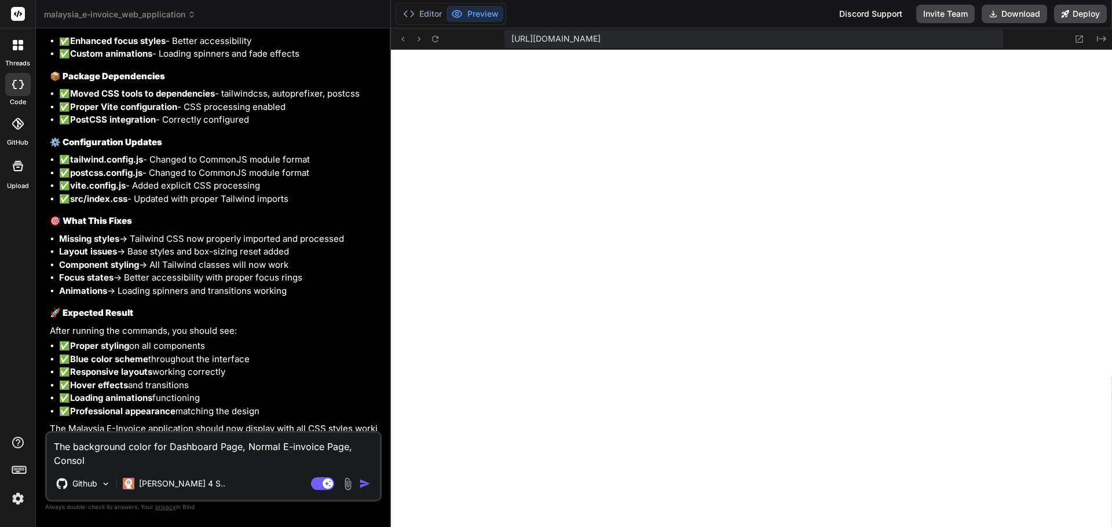
type textarea "x"
type textarea "The background color for Dashboard Page, Normal E-invoice Page, Consolid"
type textarea "x"
type textarea "The background color for Dashboard Page, Normal E-invoice Page, Consolida"
type textarea "x"
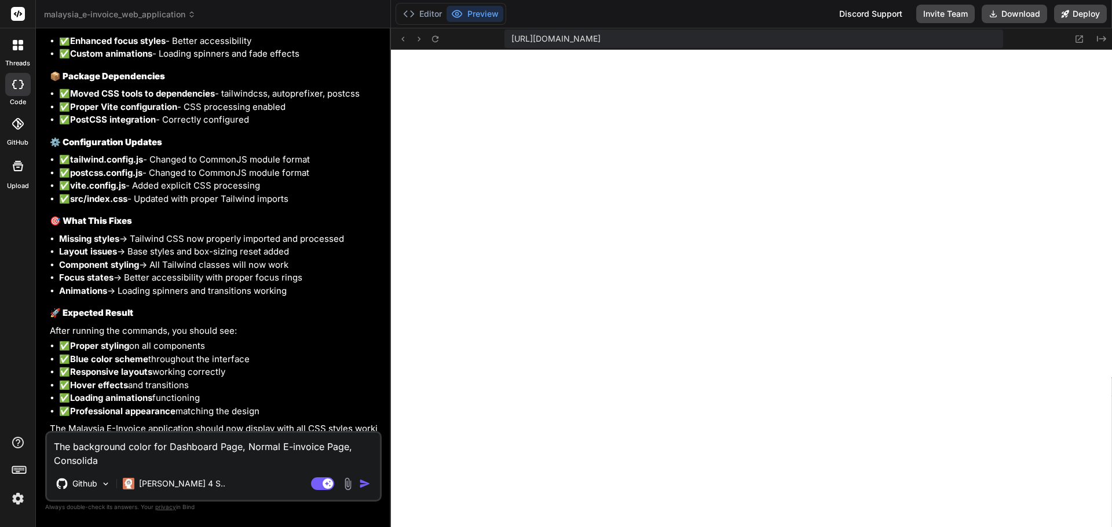
type textarea "The background color for Dashboard Page, Normal E-invoice Page, Consolidat"
type textarea "x"
type textarea "The background color for Dashboard Page, Normal E-invoice Page, Consolidate"
type textarea "x"
type textarea "The background color for Dashboard Page, Normal E-invoice Page, Consolidated"
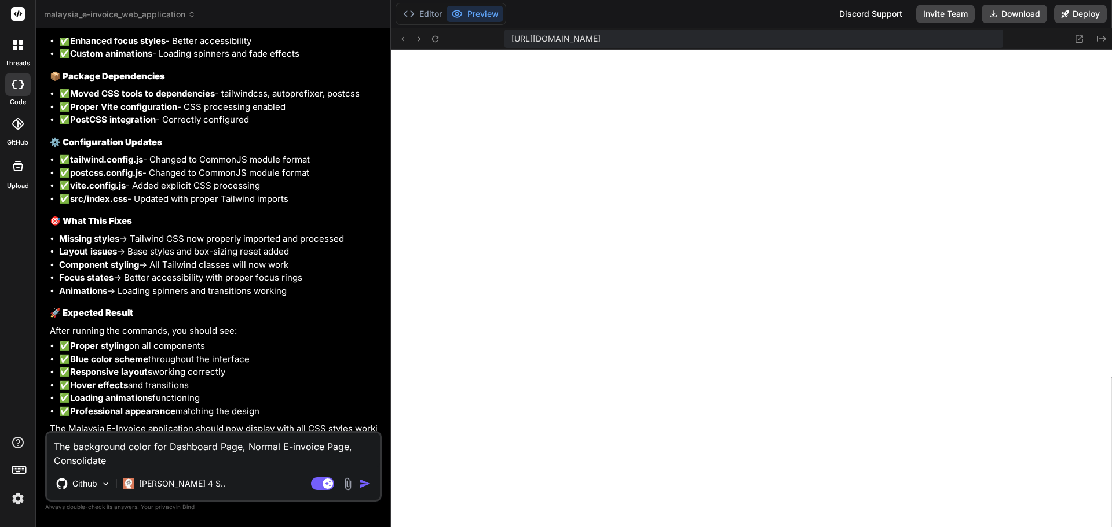
type textarea "x"
type textarea "The background color for Dashboard Page, Normal E-invoice Page, Consolidated"
type textarea "x"
type textarea "The background color for Dashboard Page, Normal E-invoice Page, Consolidated E"
type textarea "x"
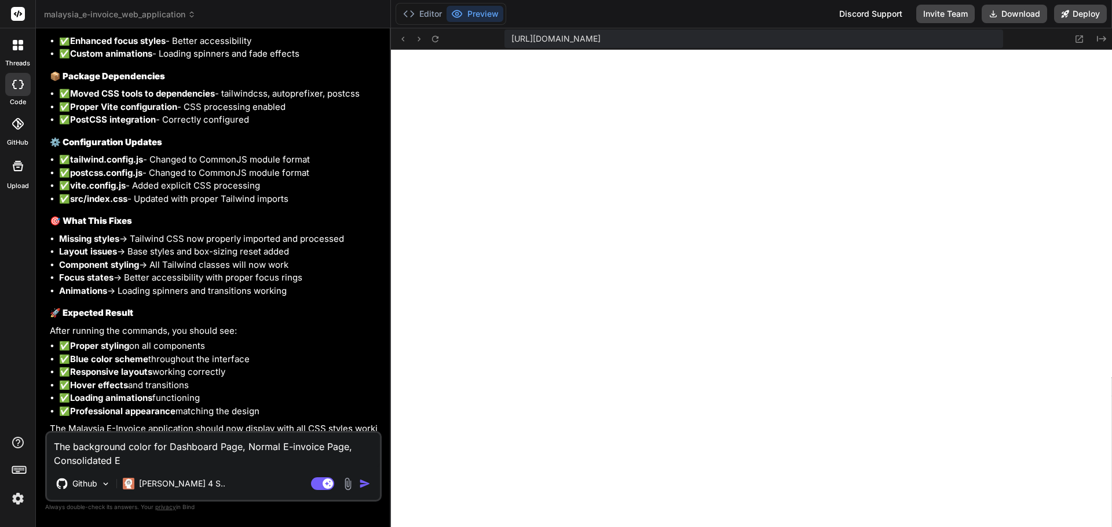
type textarea "The background color for Dashboard Page, Normal E-invoice Page, Consolidated E-"
type textarea "x"
type textarea "The background color for Dashboard Page, Normal E-invoice Page, Consolidated E-i"
type textarea "x"
type textarea "The background color for Dashboard Page, Normal E-invoice Page, Consolidated E-…"
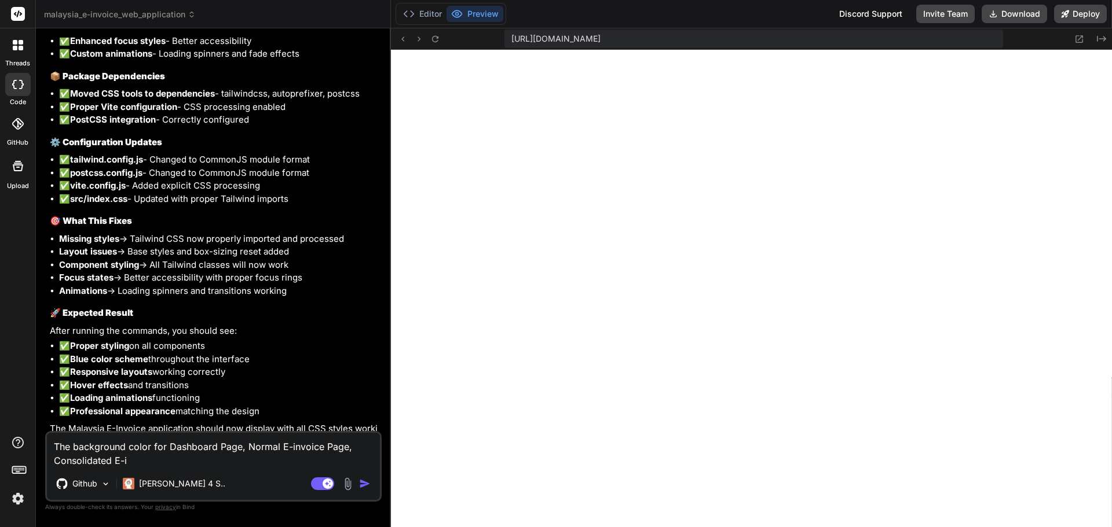
type textarea "x"
type textarea "The background color for Dashboard Page, Normal E-invoice Page, Consolidated E-…"
type textarea "x"
type textarea "The background color for Dashboard Page, Normal E-invoice Page, Consolidated E-…"
type textarea "x"
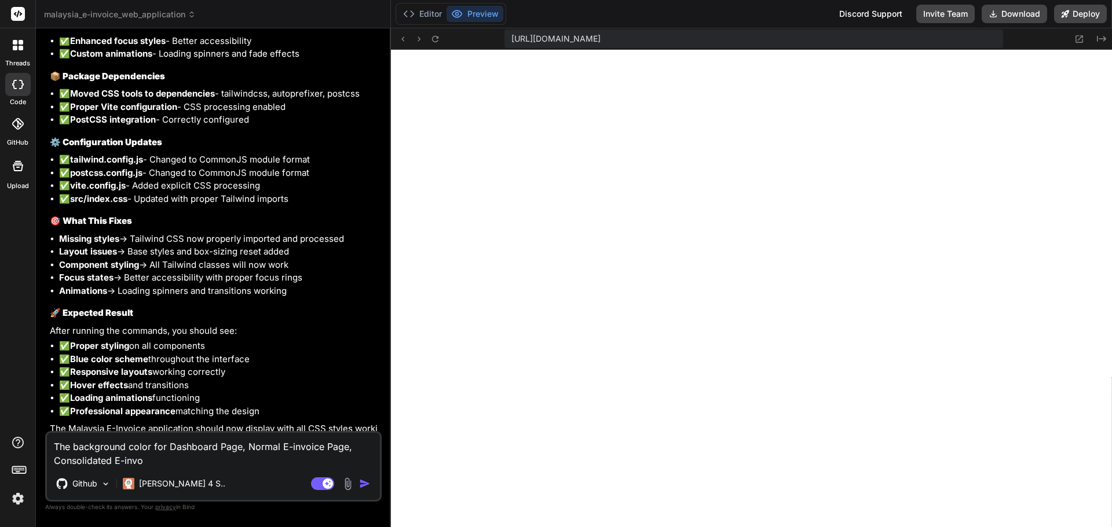
type textarea "The background color for Dashboard Page, Normal E-invoice Page, Consolidated E-…"
type textarea "x"
type textarea "The background color for Dashboard Page, Normal E-invoice Page, Consolidated E-…"
type textarea "x"
type textarea "The background color for Dashboard Page, Normal E-invoice Page, Consolidated E-…"
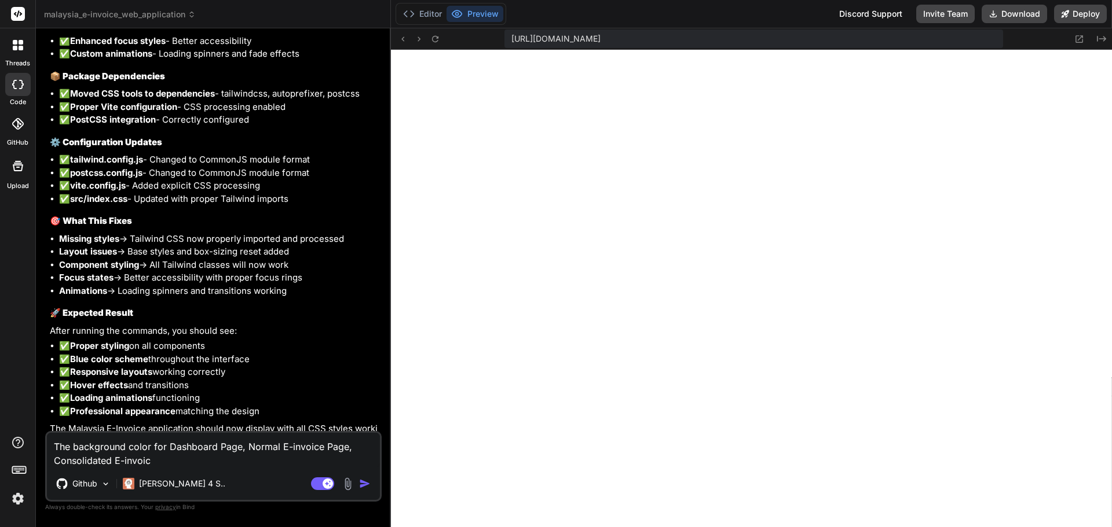
type textarea "x"
type textarea "The background color for Dashboard Page, Normal E-invoice Page, Consolidated E-…"
type textarea "x"
type textarea "The background color for Dashboard Page, Normal E-invoice Page, Consolidated E-…"
click at [230, 465] on textarea "The background color for Dashboard Page, Normal E-invoice Page, Consolidated E-…" at bounding box center [213, 450] width 333 height 35
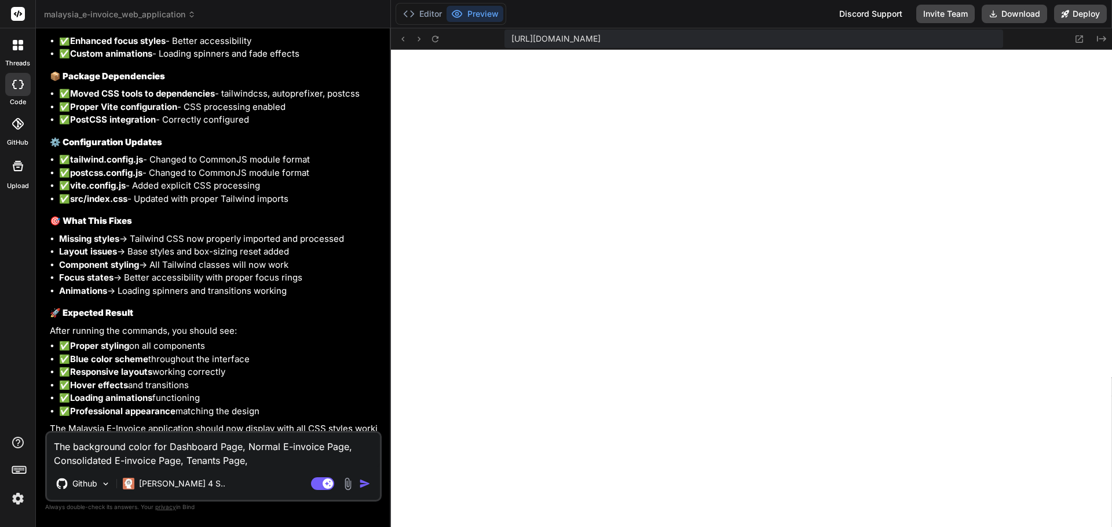
click at [259, 460] on textarea "The background color for Dashboard Page, Normal E-invoice Page, Consolidated E-…" at bounding box center [213, 450] width 333 height 35
click at [306, 462] on textarea "The background color for Dashboard Page, Normal E-invoice Page, Consolidated E-…" at bounding box center [213, 450] width 333 height 35
click at [368, 459] on textarea "The background color for Dashboard Page, Normal E-invoice Page, Consolidated E-…" at bounding box center [213, 450] width 333 height 35
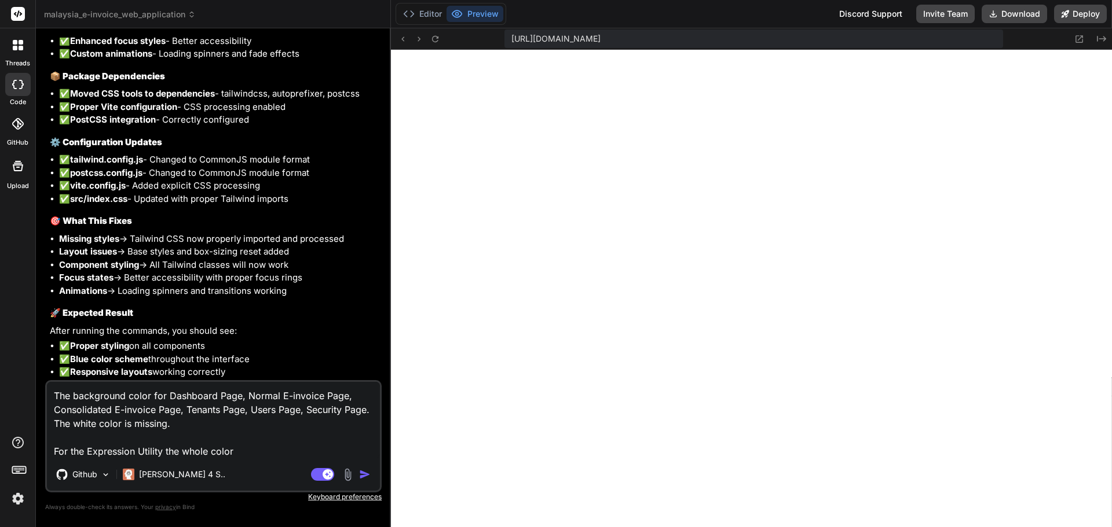
click at [236, 451] on textarea "The background color for Dashboard Page, Normal E-invoice Page, Consolidated E-…" at bounding box center [213, 420] width 333 height 76
click at [346, 479] on img at bounding box center [347, 474] width 13 height 13
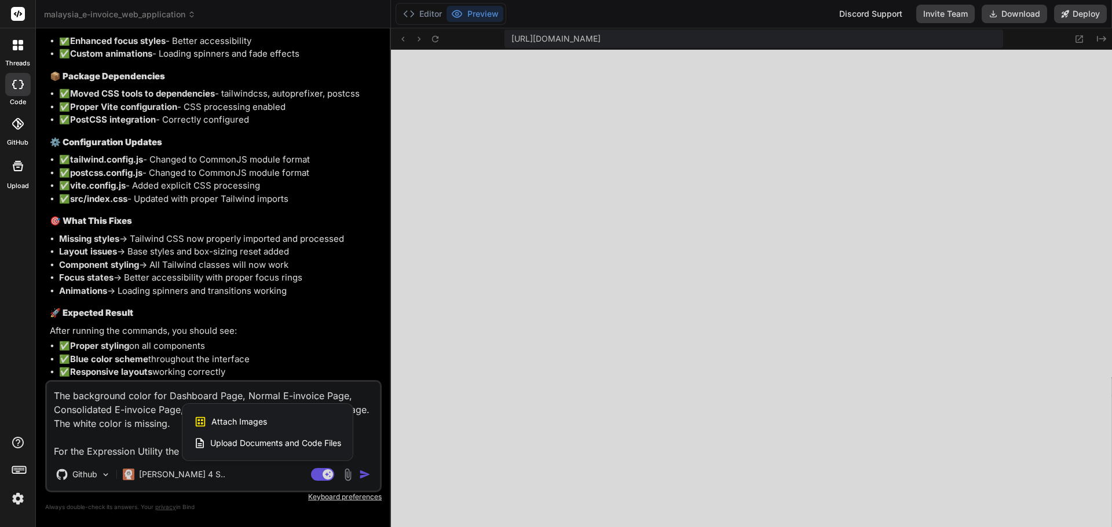
click at [346, 479] on div at bounding box center [556, 263] width 1112 height 527
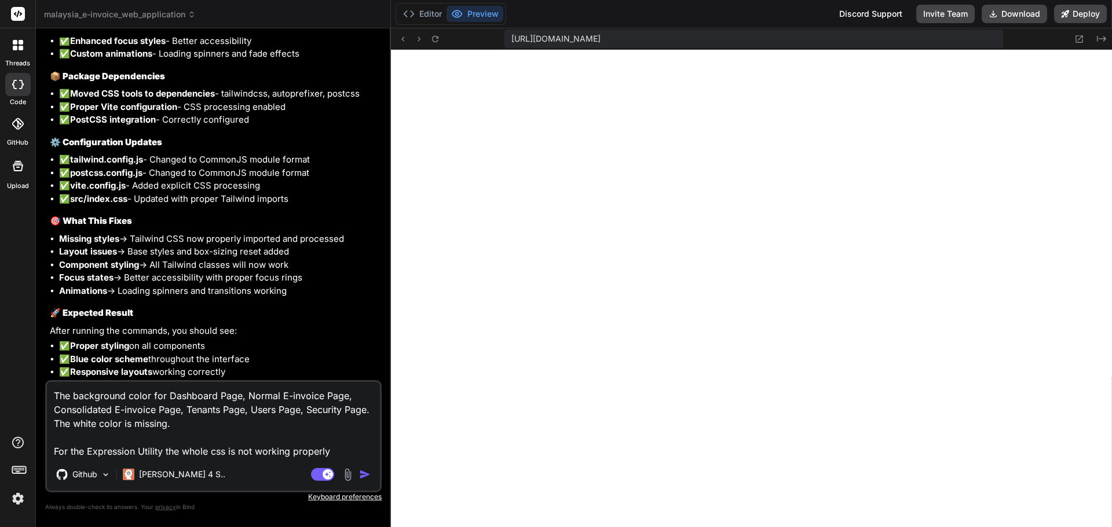
click at [346, 479] on img at bounding box center [347, 474] width 13 height 13
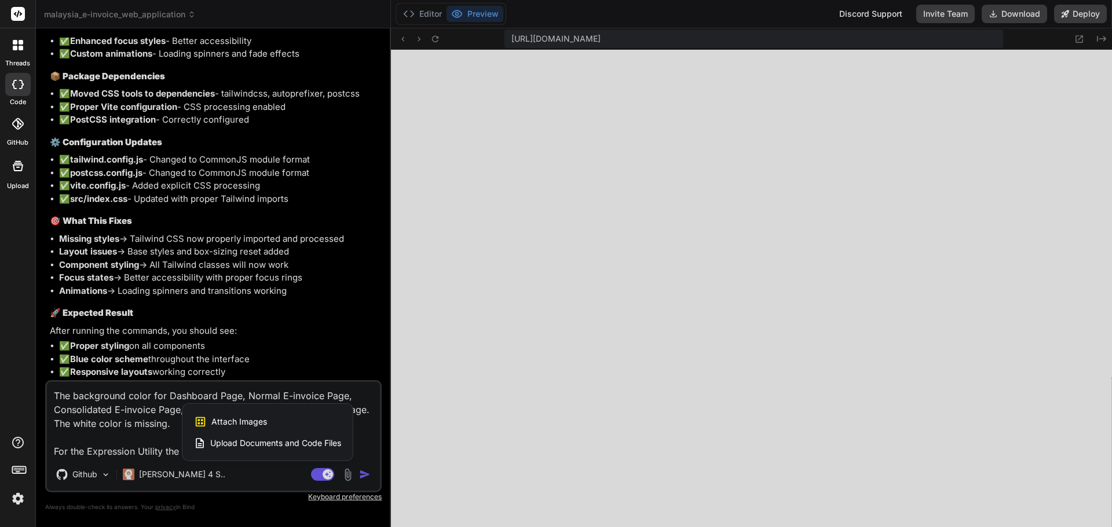
click at [319, 426] on div "Attach Images Image attachments are only supported in [PERSON_NAME] and Gemini …" at bounding box center [267, 422] width 147 height 22
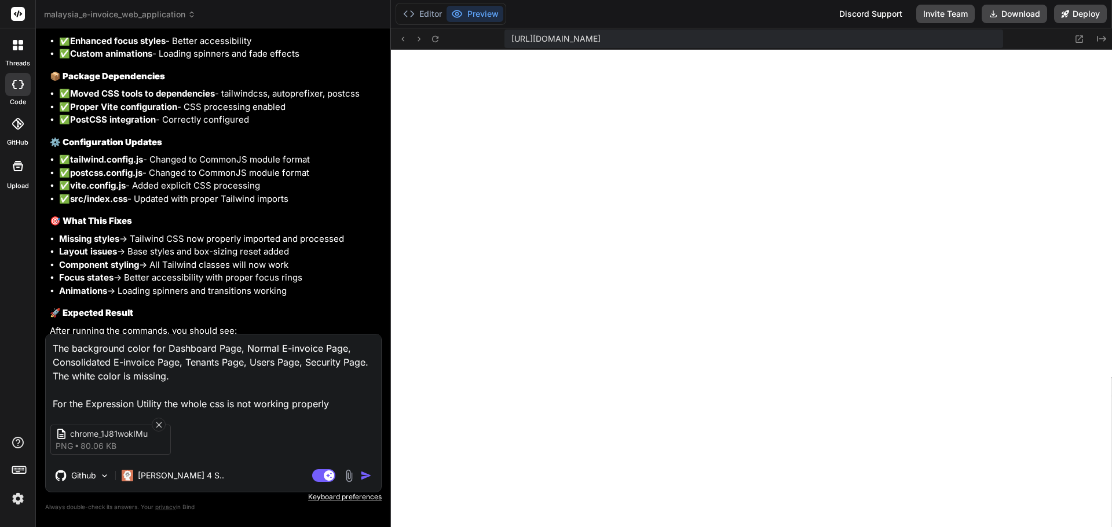
click at [351, 478] on img at bounding box center [348, 476] width 13 height 13
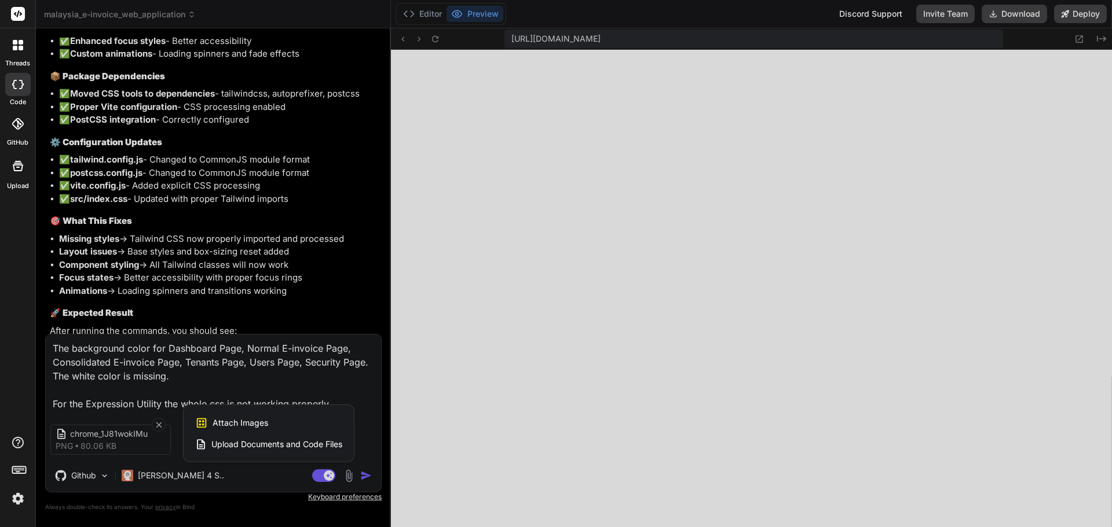
click at [303, 419] on div "Attach Images Image attachments are only supported in [PERSON_NAME] and Gemini …" at bounding box center [268, 423] width 147 height 22
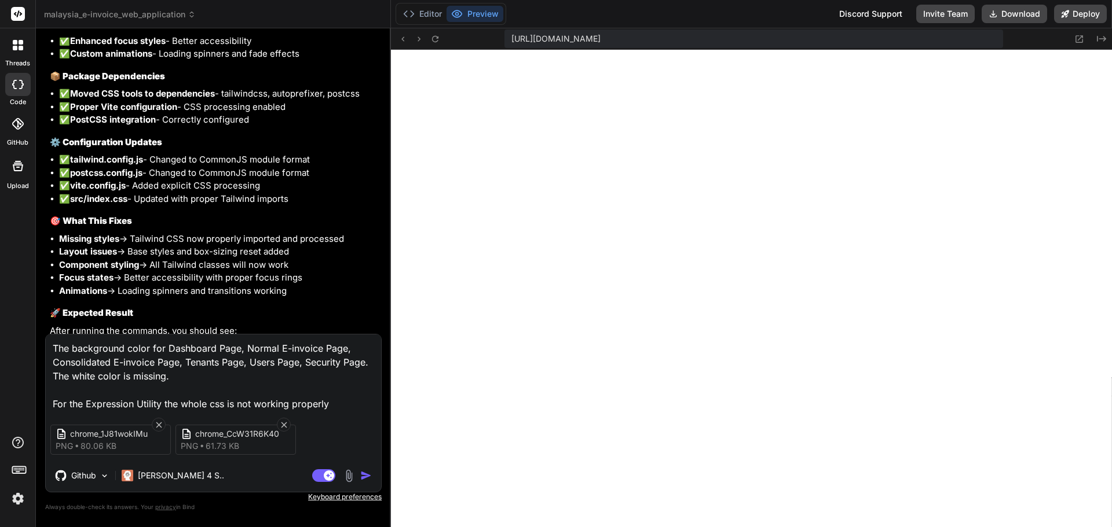
click at [362, 477] on img "button" at bounding box center [366, 476] width 12 height 12
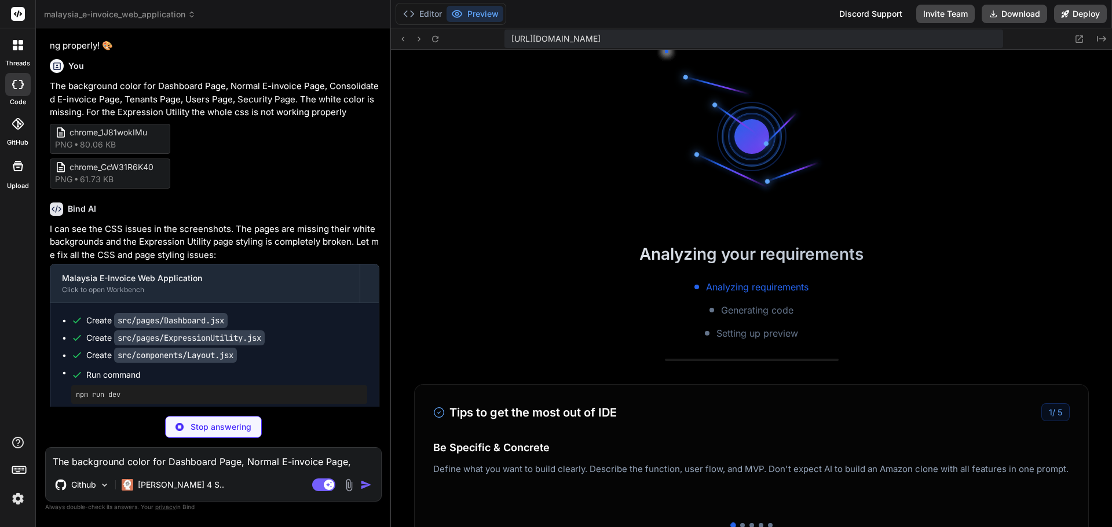
scroll to position [495, 0]
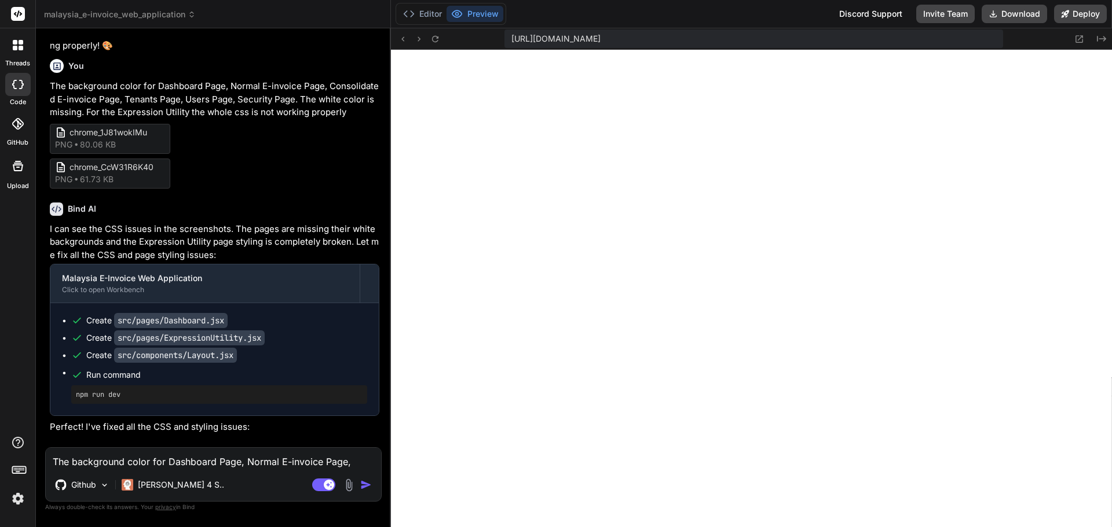
click at [197, 459] on textarea "The background color for Dashboard Page, Normal E-invoice Page, Consolidated E-…" at bounding box center [213, 458] width 335 height 21
click at [351, 485] on img at bounding box center [348, 485] width 13 height 13
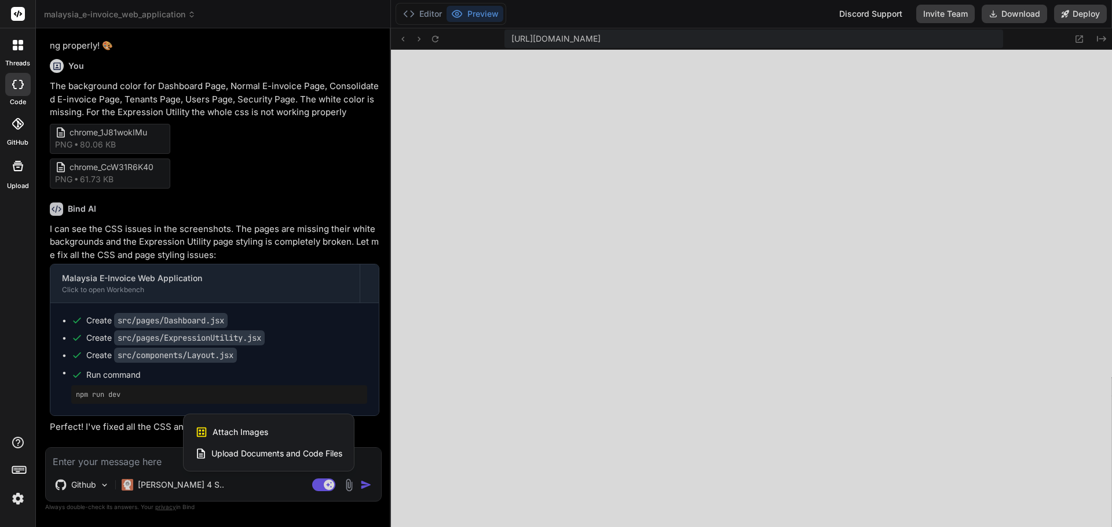
click at [281, 435] on div "Attach Images Image attachments are only supported in [PERSON_NAME] and Gemini …" at bounding box center [268, 432] width 147 height 22
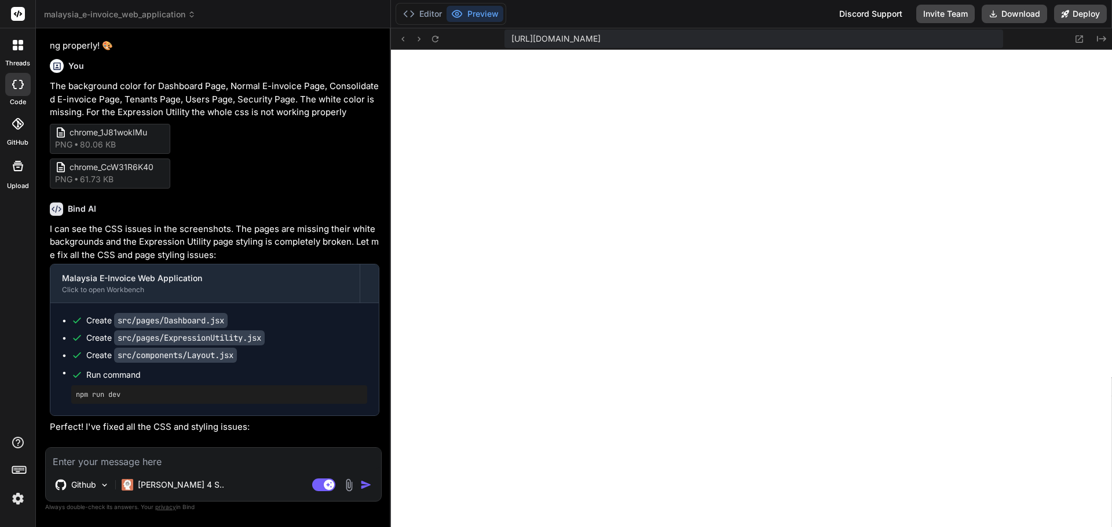
click at [355, 482] on img at bounding box center [348, 485] width 13 height 13
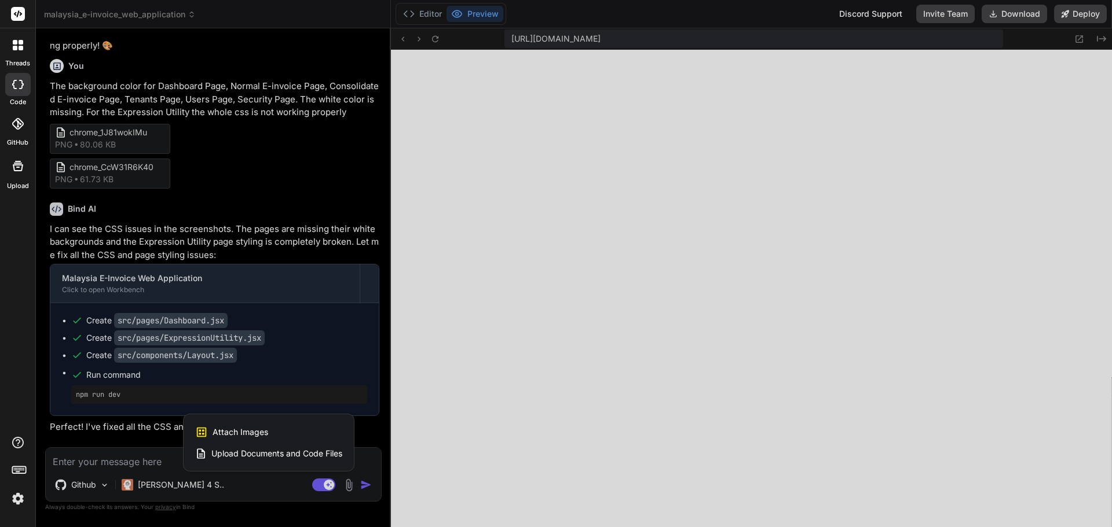
click at [283, 427] on div "Attach Images Image attachments are only supported in [PERSON_NAME] and Gemini …" at bounding box center [268, 432] width 147 height 22
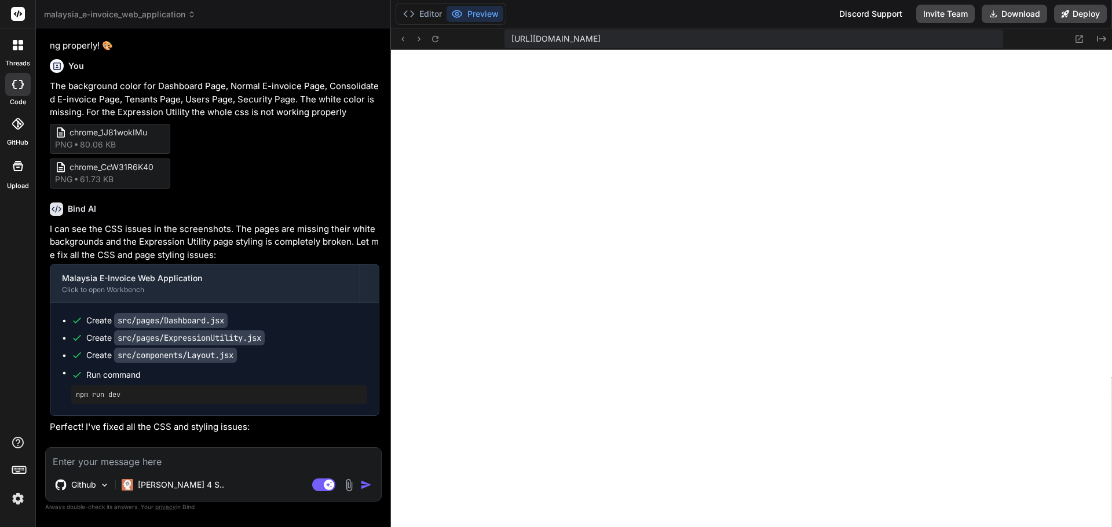
click at [177, 452] on textarea at bounding box center [213, 458] width 335 height 21
click at [353, 481] on img at bounding box center [348, 485] width 13 height 13
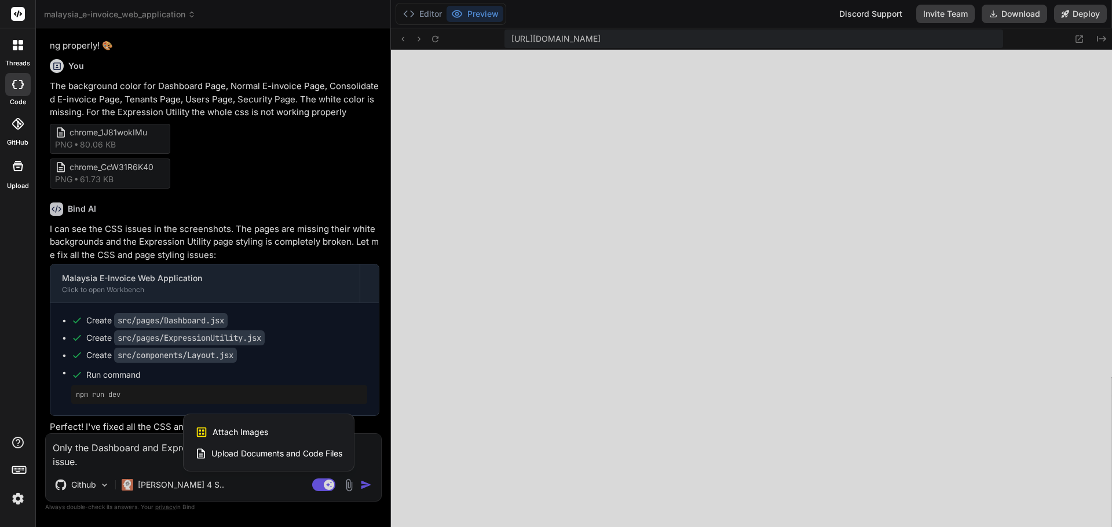
click at [292, 432] on div "Attach Images Image attachments are only supported in [PERSON_NAME] and Gemini …" at bounding box center [268, 432] width 147 height 22
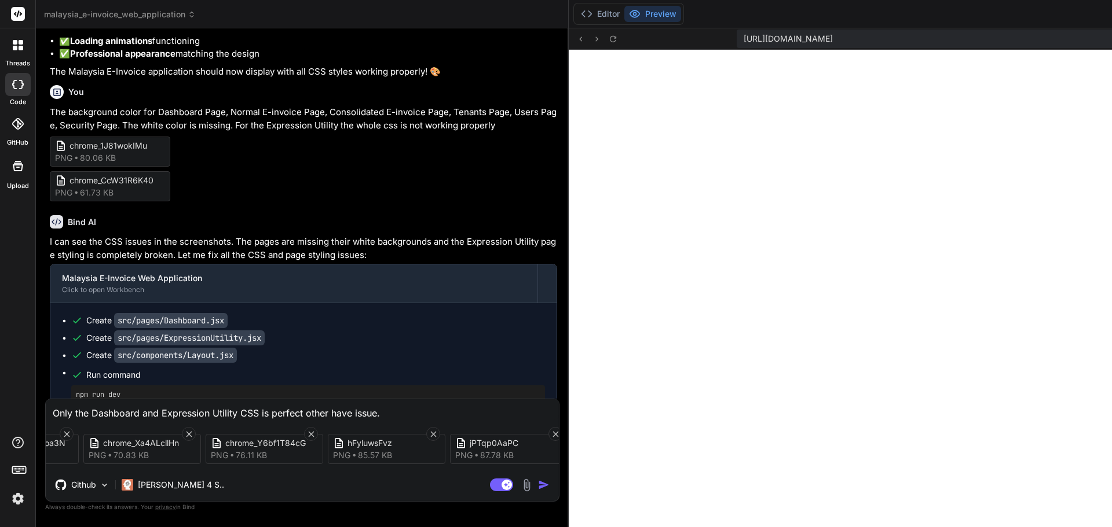
scroll to position [0, 713]
click at [544, 484] on img "button" at bounding box center [544, 485] width 12 height 12
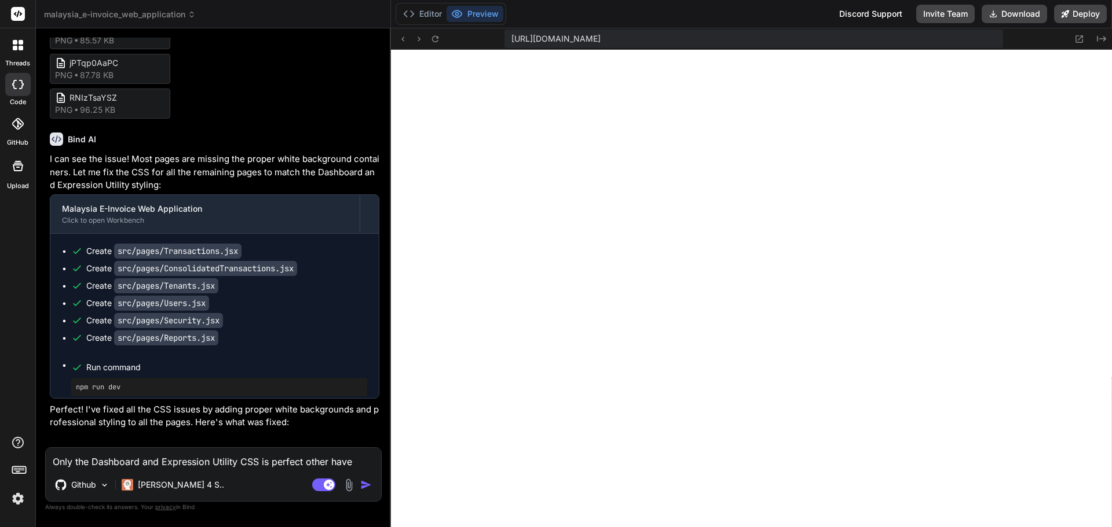
scroll to position [616, 0]
click at [351, 485] on img at bounding box center [348, 485] width 13 height 13
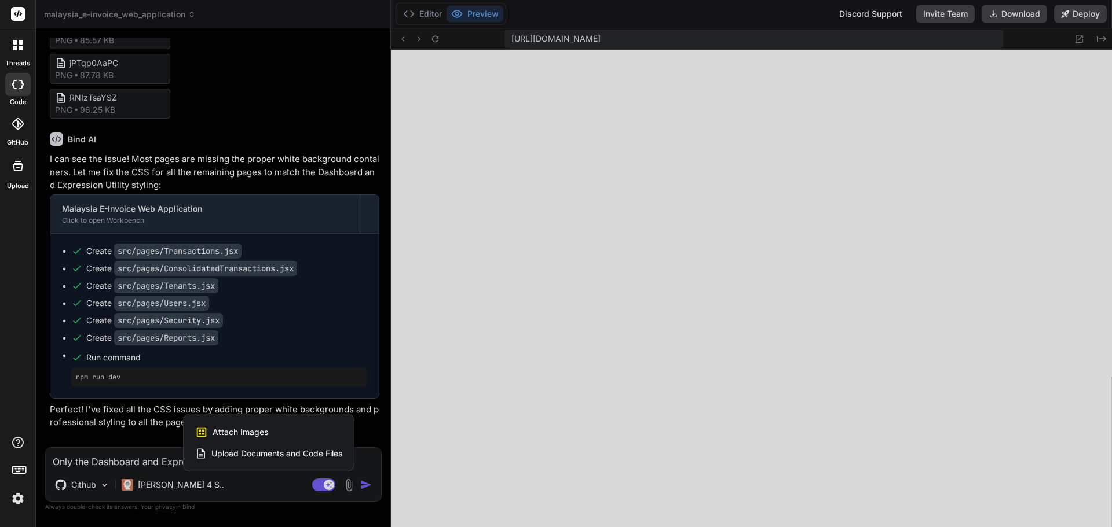
click at [247, 433] on span "Attach Images" at bounding box center [240, 433] width 56 height 12
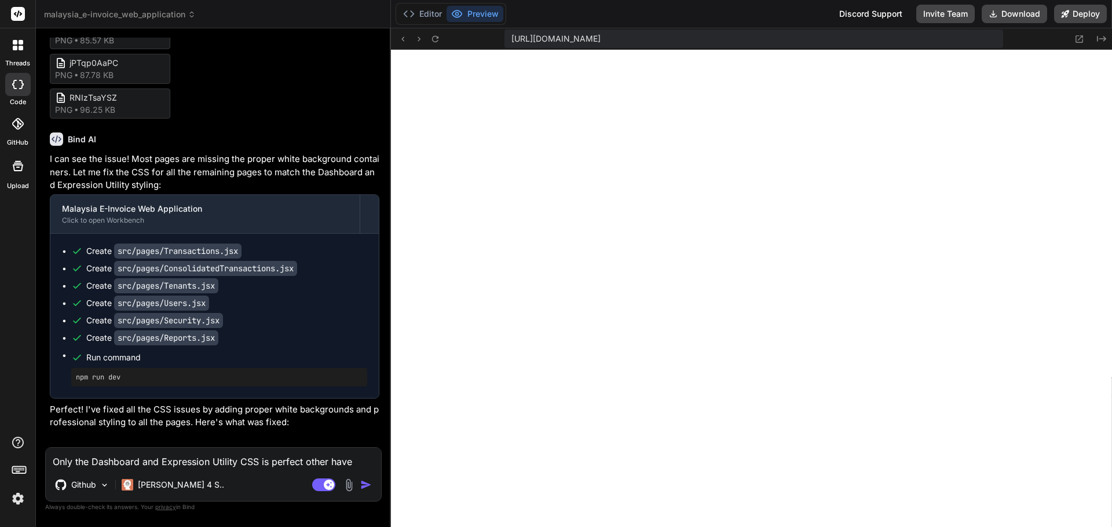
click at [243, 454] on textarea "Only the Dashboard and Expression Utility CSS is perfect other have issue." at bounding box center [213, 458] width 335 height 21
click at [351, 485] on img at bounding box center [348, 485] width 13 height 13
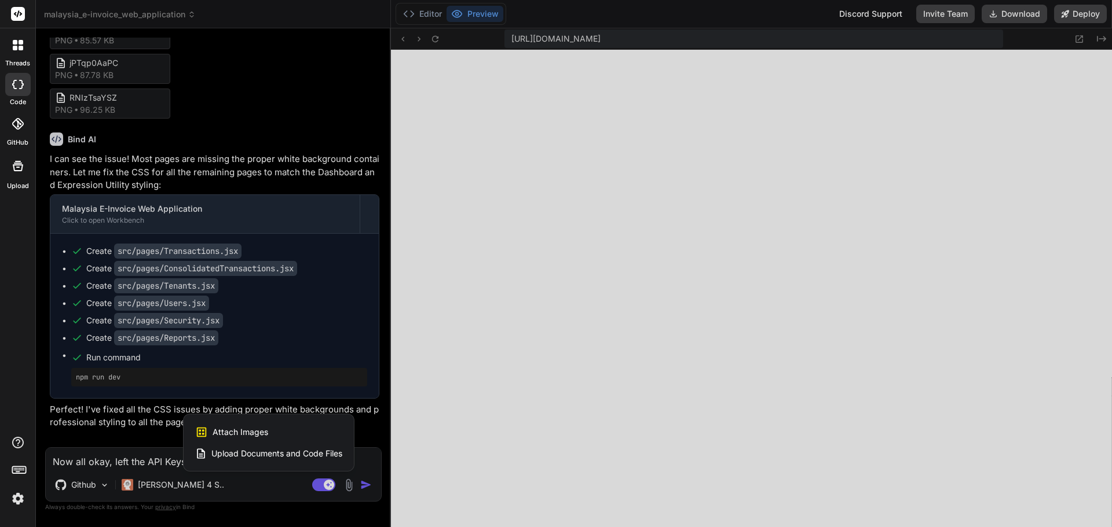
click at [295, 426] on div "Attach Images Image attachments are only supported in [PERSON_NAME] and Gemini …" at bounding box center [268, 432] width 147 height 22
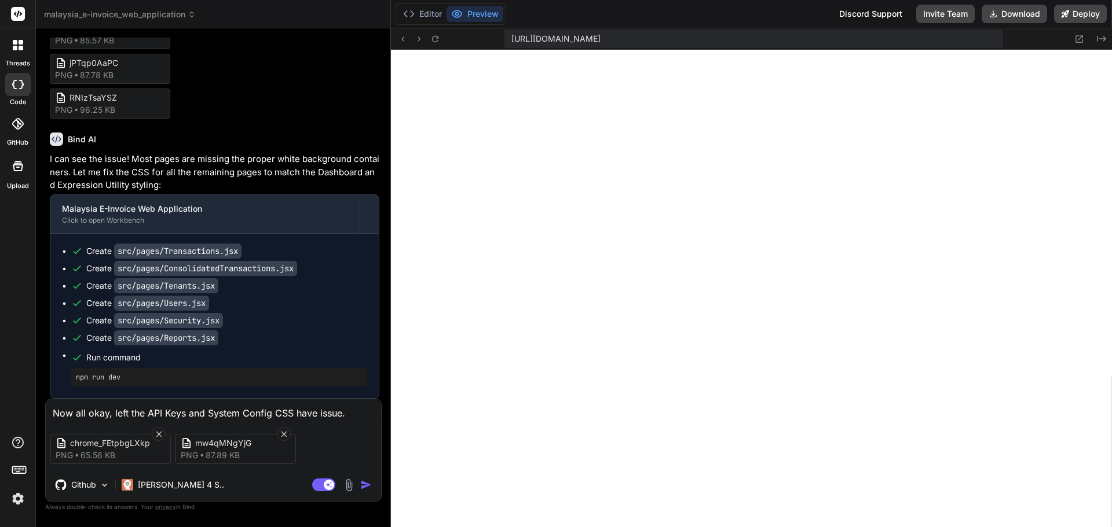
click at [366, 488] on img "button" at bounding box center [366, 485] width 12 height 12
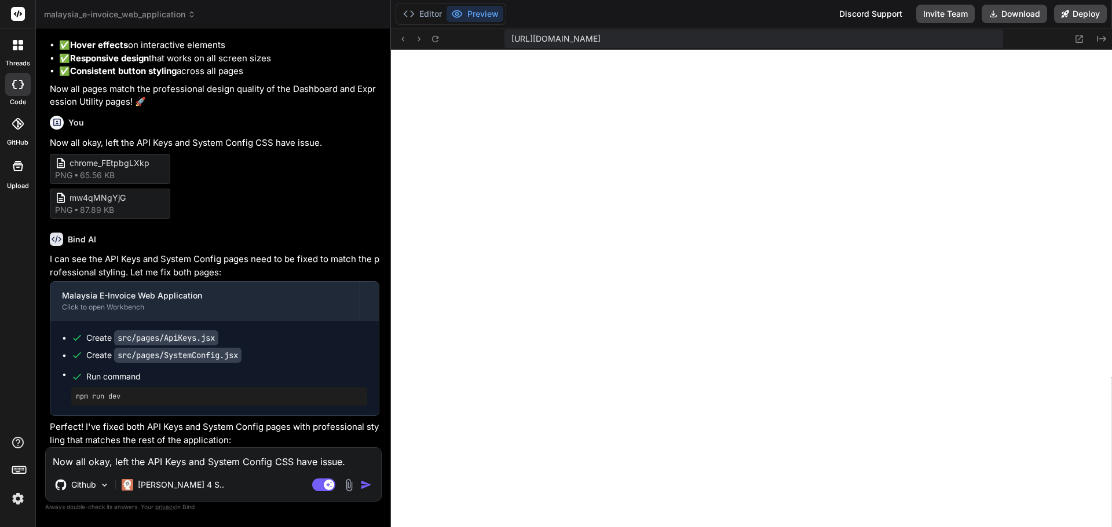
scroll to position [748, 0]
click at [252, 457] on textarea "Now all okay, left the API Keys and System Config CSS have issue." at bounding box center [213, 458] width 335 height 21
click at [257, 465] on textarea "All the button in the dashboard when click unable to redirect to the correct pa…" at bounding box center [213, 451] width 335 height 35
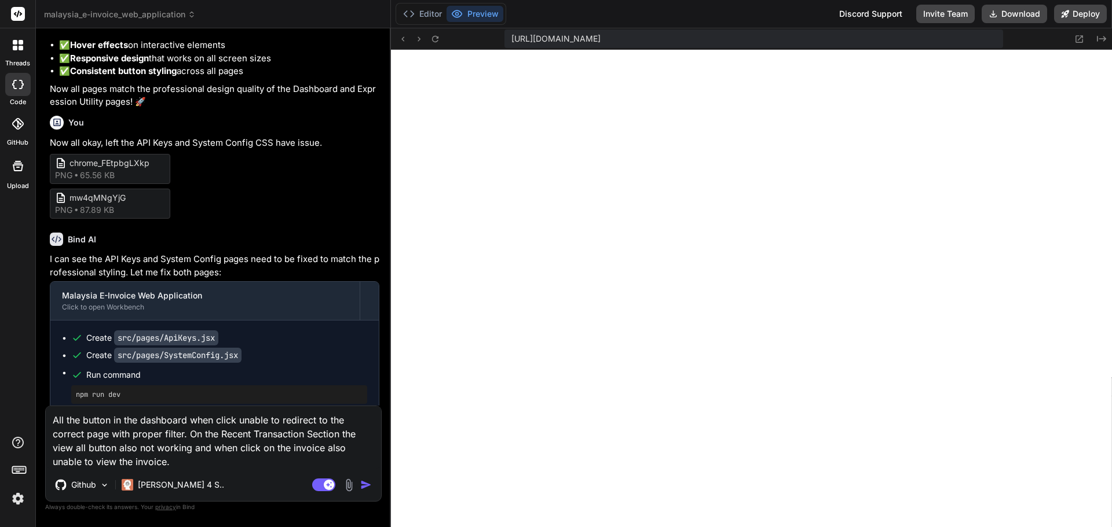
click at [186, 455] on textarea "All the button in the dashboard when click unable to redirect to the correct pa…" at bounding box center [213, 437] width 335 height 63
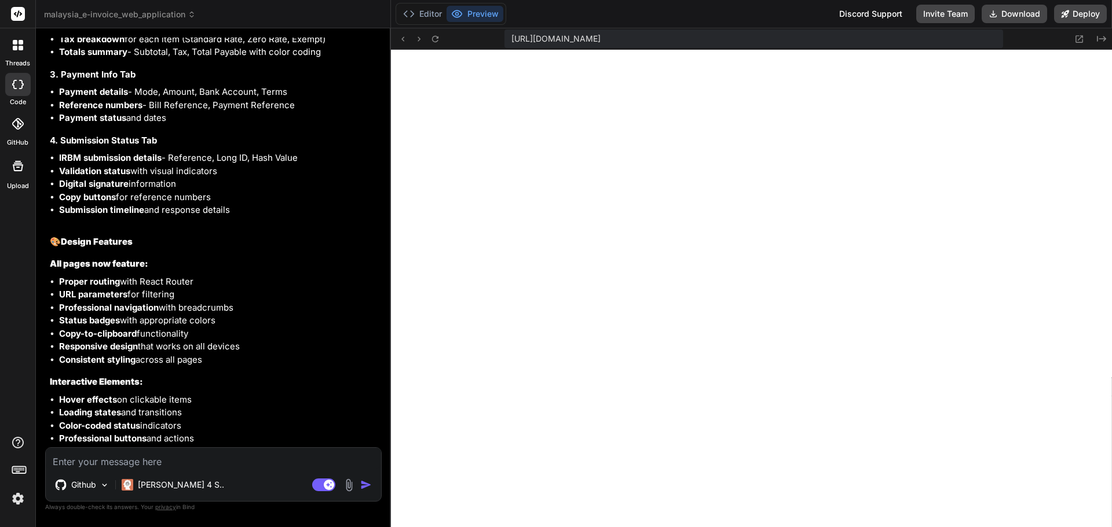
scroll to position [9741, 0]
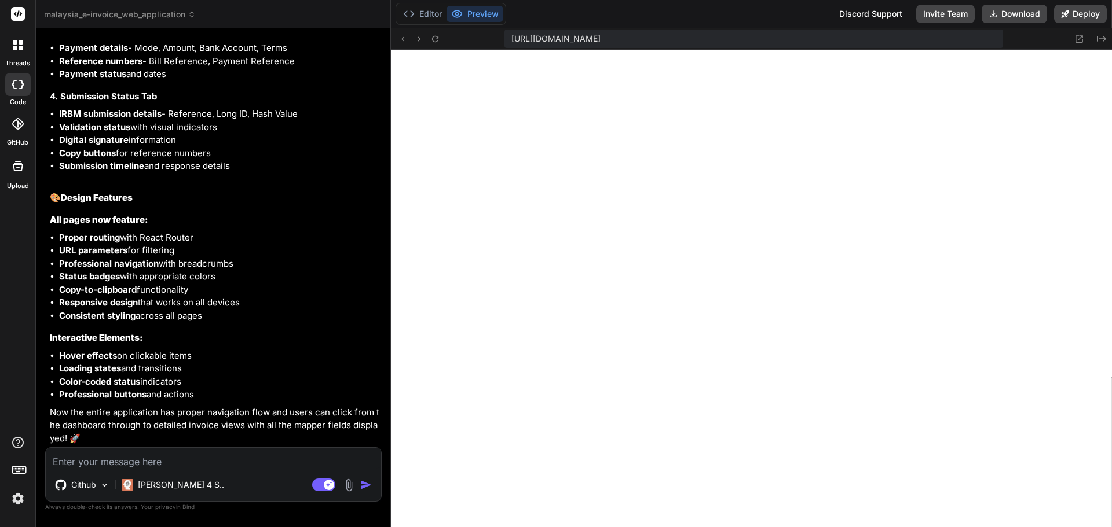
click at [146, 455] on textarea at bounding box center [213, 458] width 335 height 21
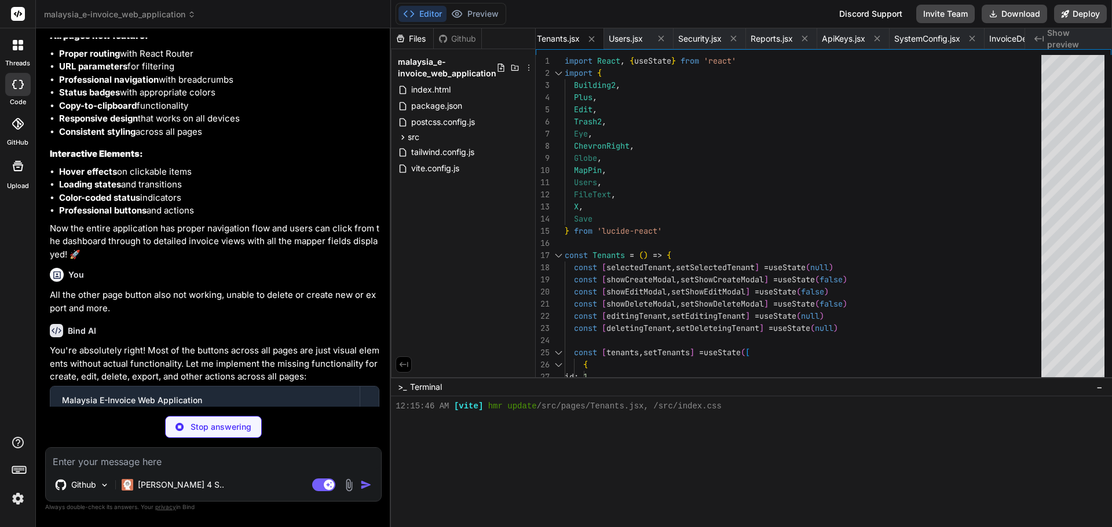
scroll to position [9996, 0]
